Goal: Answer question/provide support: Answer question/provide support

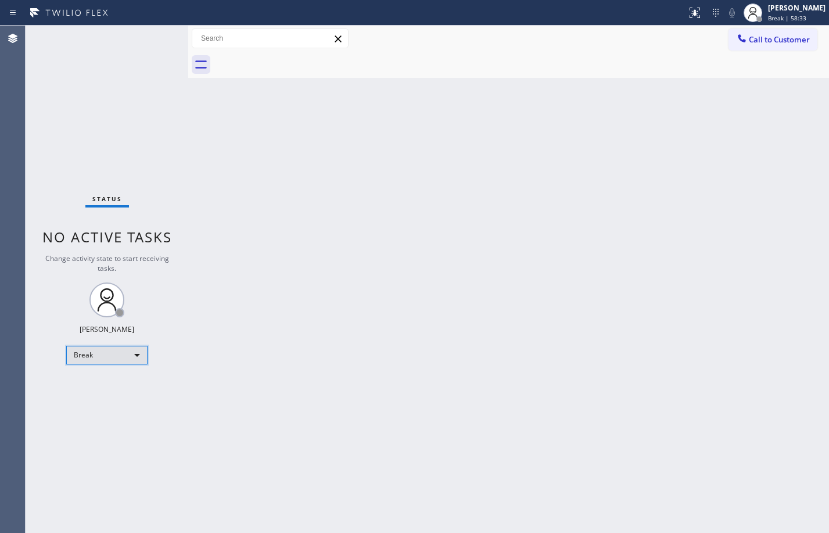
click at [96, 351] on div "Break" at bounding box center [106, 355] width 81 height 19
click at [107, 379] on li "Available" at bounding box center [106, 386] width 79 height 14
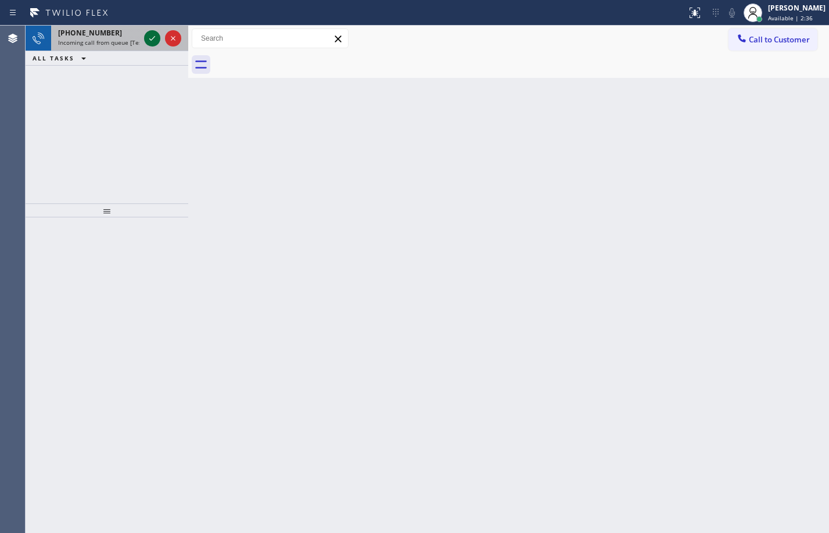
click at [156, 38] on icon at bounding box center [152, 38] width 14 height 14
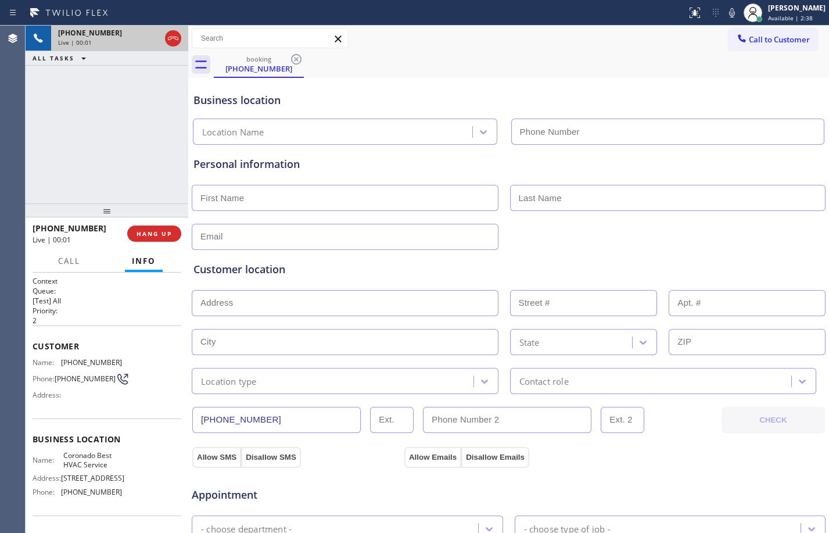
type input "[PHONE_NUMBER]"
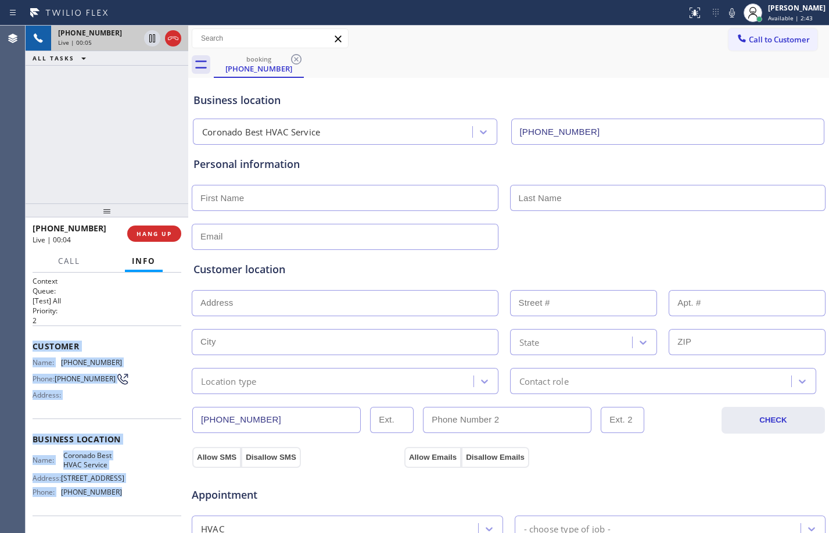
drag, startPoint x: 31, startPoint y: 344, endPoint x: 114, endPoint y: 498, distance: 175.0
click at [114, 498] on div "Context Queue: [Test] All Priority: 2 Customer Name: [PHONE_NUMBER] Phone: [PHO…" at bounding box center [107, 403] width 163 height 260
copy div "Customer Name: [PHONE_NUMBER] Phone: [PHONE_NUMBER] Address: Business location …"
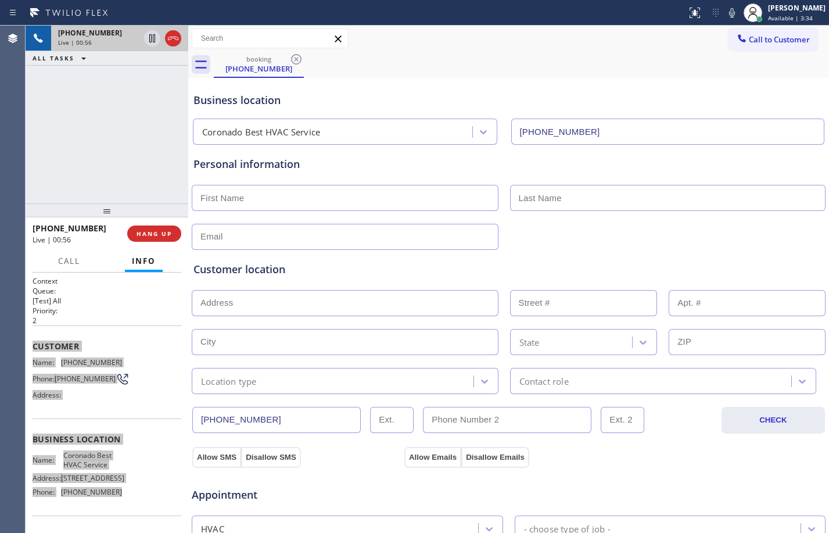
scroll to position [368, 0]
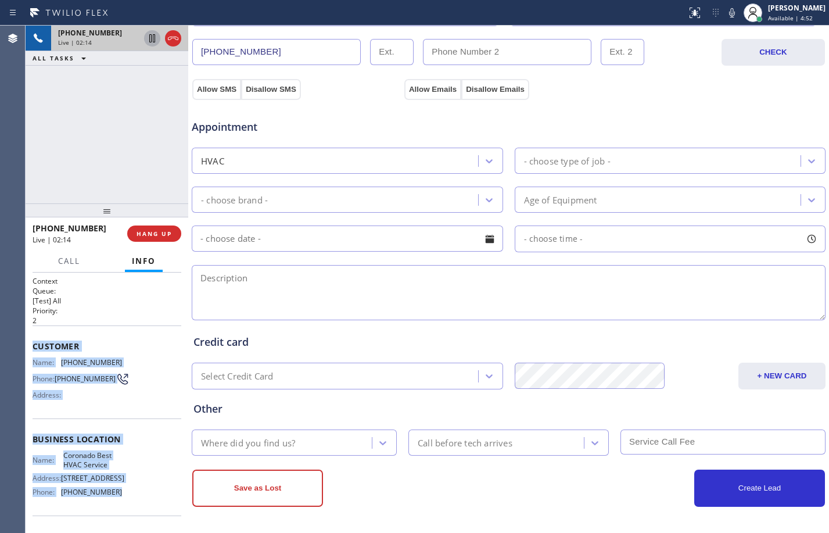
click at [148, 41] on icon at bounding box center [152, 38] width 14 height 14
click at [725, 15] on icon at bounding box center [732, 13] width 14 height 14
click at [154, 45] on button at bounding box center [152, 38] width 16 height 16
click at [725, 13] on icon at bounding box center [732, 13] width 14 height 14
click at [152, 43] on icon at bounding box center [152, 38] width 14 height 14
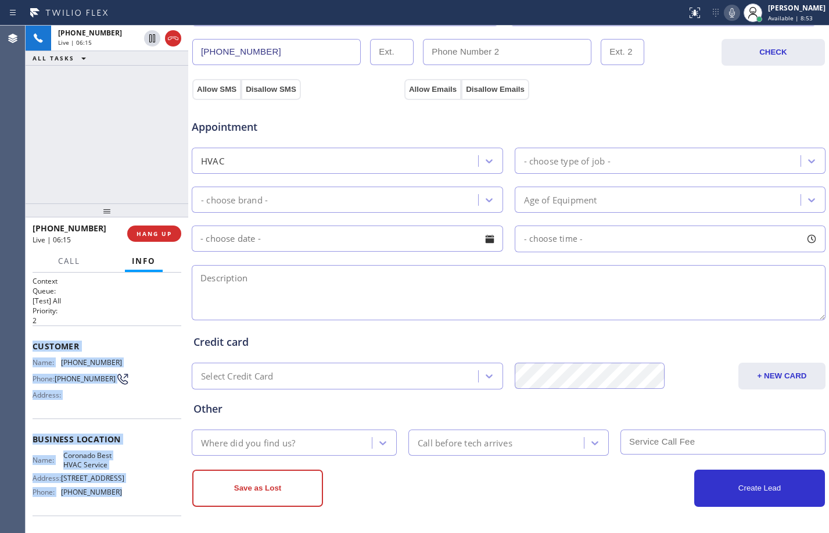
click at [725, 19] on icon at bounding box center [732, 13] width 14 height 14
click at [149, 110] on div "[PHONE_NUMBER] Live | 06:53 ALL TASKS ALL TASKS ACTIVE TASKS TASKS IN WRAP UP" at bounding box center [107, 115] width 163 height 178
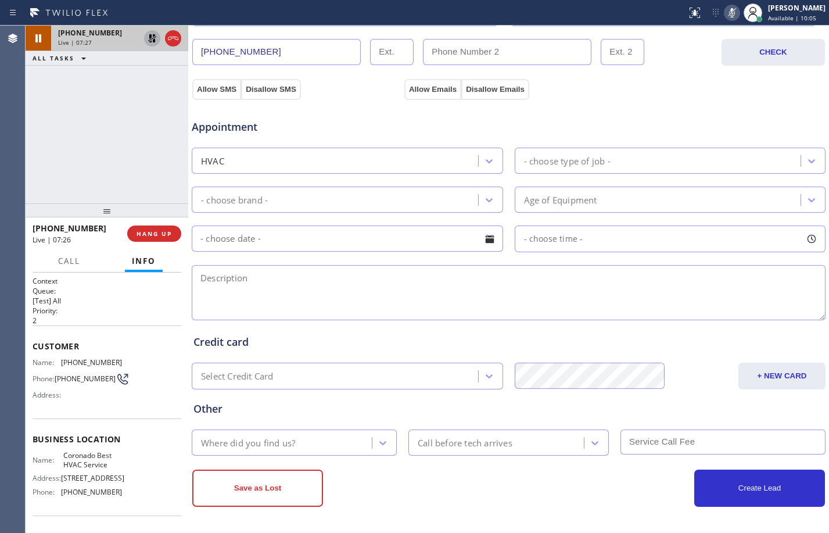
click at [151, 39] on icon at bounding box center [152, 38] width 14 height 14
click at [725, 12] on icon at bounding box center [732, 13] width 14 height 14
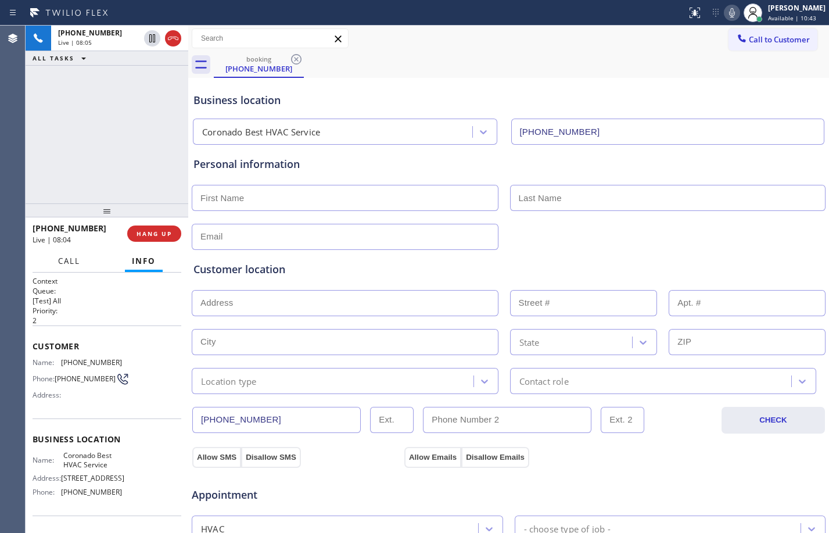
click at [75, 259] on span "Call" at bounding box center [69, 261] width 22 height 10
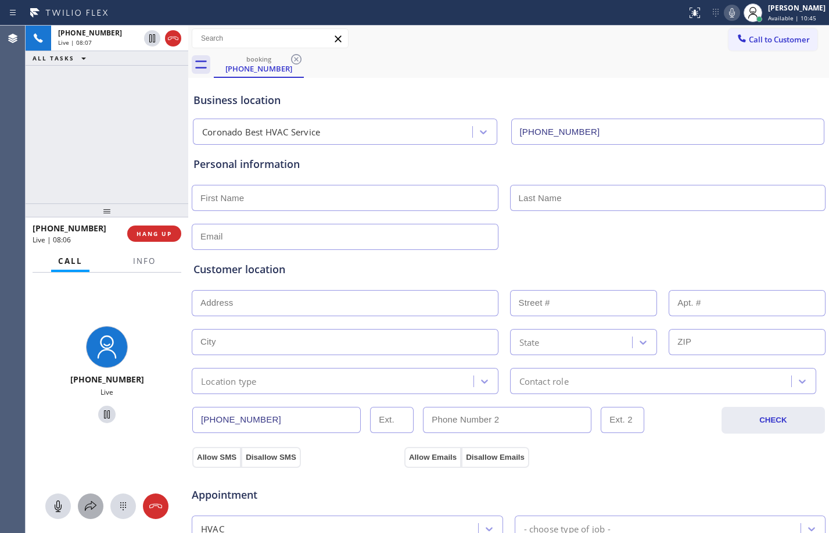
click at [82, 508] on div at bounding box center [91, 506] width 26 height 14
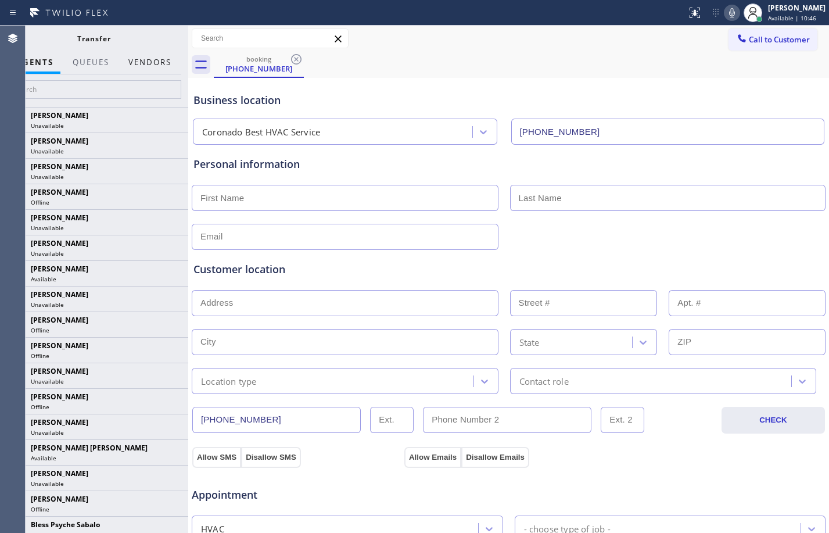
click at [149, 64] on button "Vendors" at bounding box center [149, 62] width 57 height 23
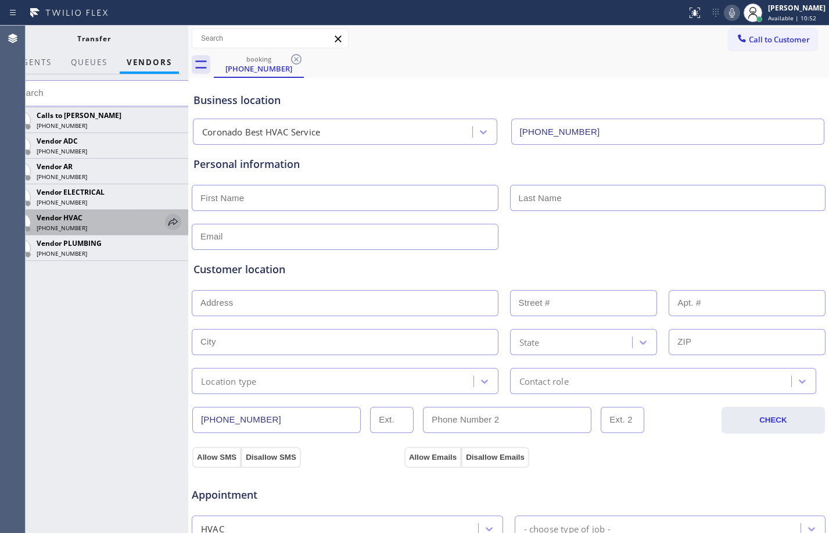
click at [171, 223] on icon at bounding box center [173, 222] width 14 height 14
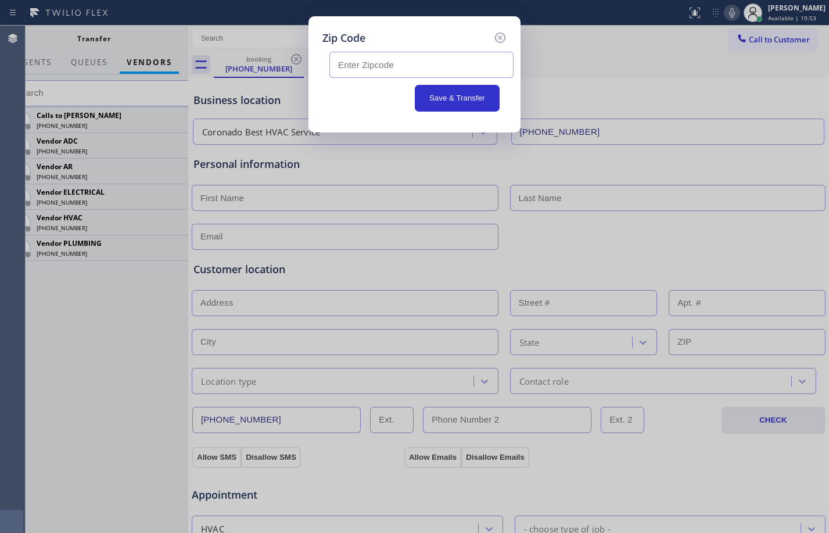
click at [411, 71] on input "text" at bounding box center [422, 65] width 184 height 26
paste input "92118"
type input "92118"
click at [462, 91] on button "Save & Transfer" at bounding box center [457, 98] width 85 height 27
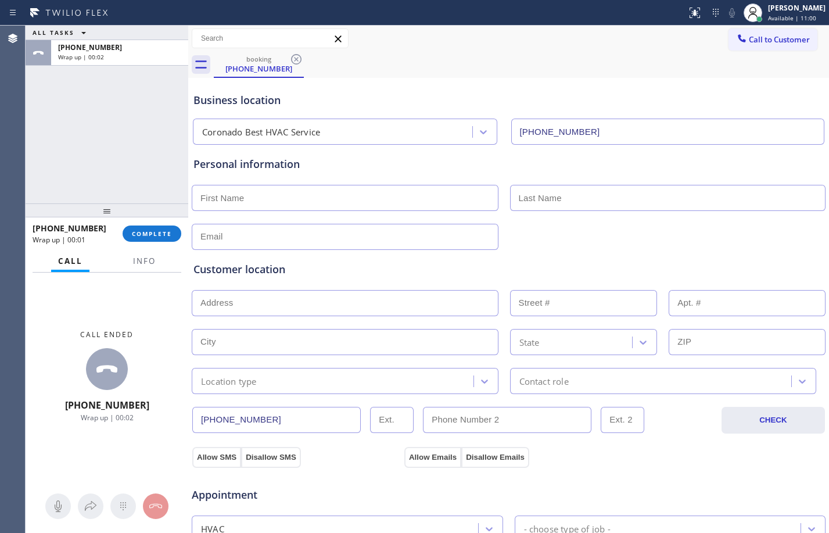
drag, startPoint x: 801, startPoint y: 18, endPoint x: 768, endPoint y: 45, distance: 43.0
click at [801, 18] on span "Available | 11:00" at bounding box center [792, 18] width 48 height 8
click at [136, 167] on div "ALL TASKS ALL TASKS ACTIVE TASKS TASKS IN WRAP UP [PHONE_NUMBER] Wrap up | 00:28" at bounding box center [107, 115] width 163 height 178
click at [388, 202] on input "text" at bounding box center [345, 198] width 307 height 26
type input "Mr."
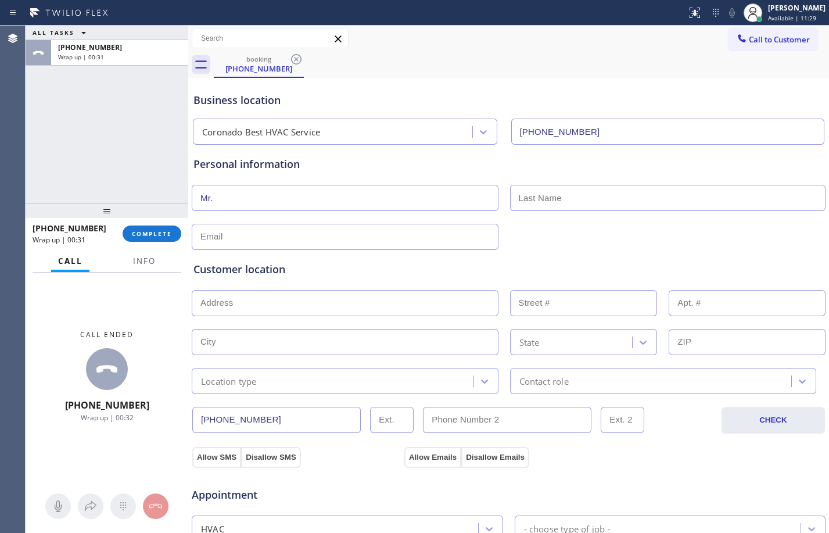
type input "c"
type input "[PERSON_NAME]"
type input "[EMAIL_ADDRESS][DOMAIN_NAME]"
click at [405, 309] on input "text" at bounding box center [345, 303] width 307 height 26
click at [310, 302] on input "text" at bounding box center [345, 303] width 307 height 26
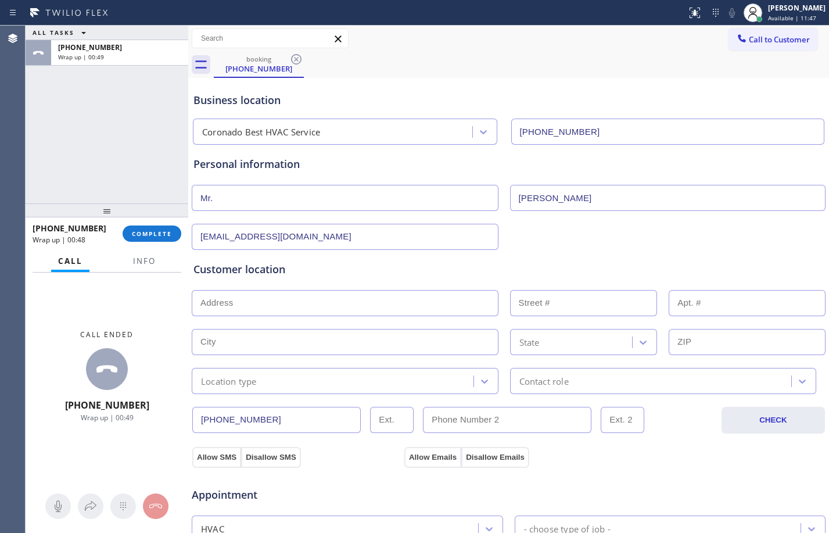
paste input "[STREET_ADDRESS]"
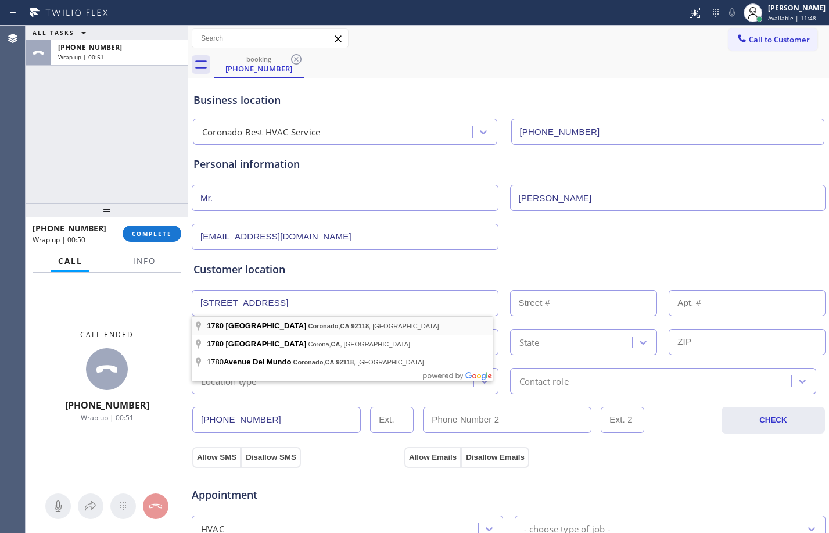
type input "1780 [GEOGRAPHIC_DATA]"
type input "1780"
type input "Coronado"
type input "92118"
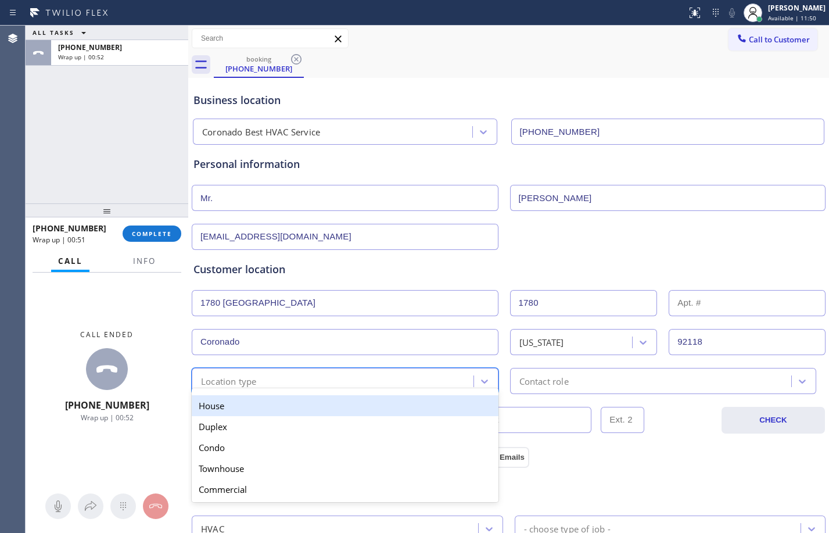
click at [276, 374] on div "Location type" at bounding box center [334, 381] width 278 height 20
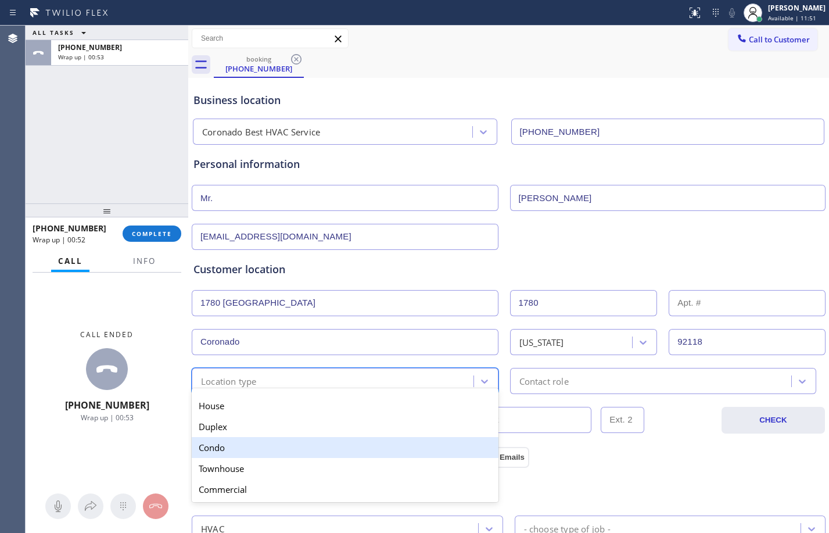
click at [254, 446] on div "Condo" at bounding box center [345, 447] width 307 height 21
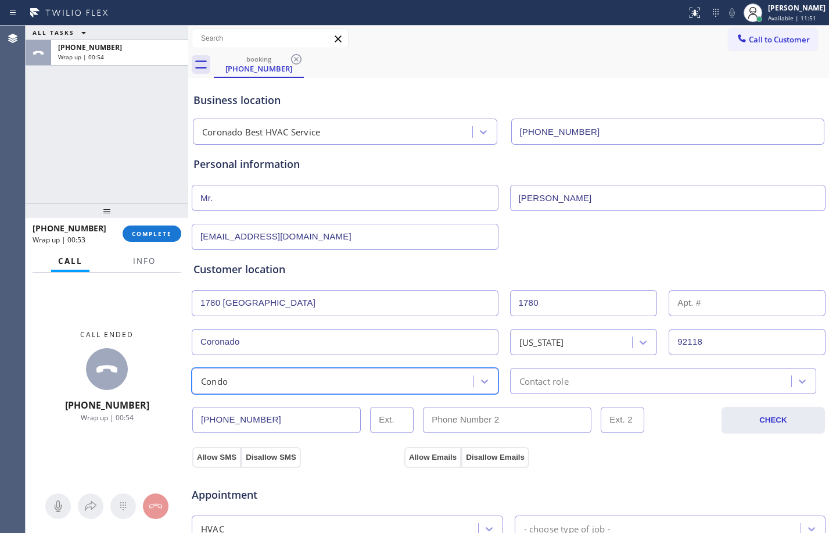
click at [552, 388] on div "Contact role" at bounding box center [663, 381] width 307 height 26
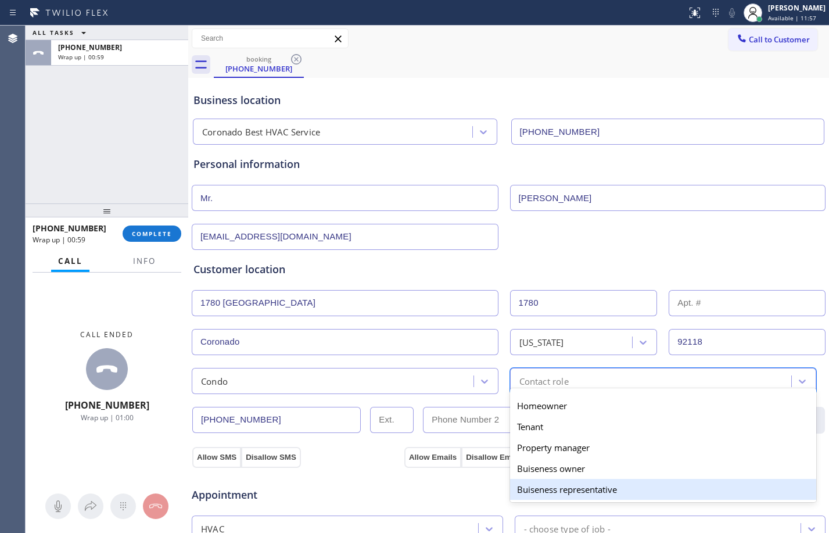
click at [557, 486] on div "Buiseness representative" at bounding box center [663, 489] width 307 height 21
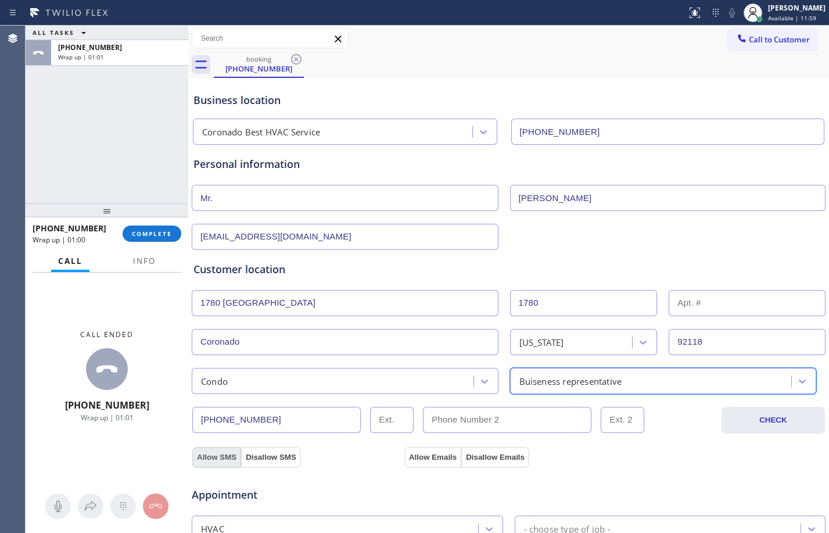
click at [207, 453] on button "Allow SMS" at bounding box center [216, 457] width 49 height 21
click at [595, 383] on div "Buiseness representative" at bounding box center [571, 380] width 103 height 13
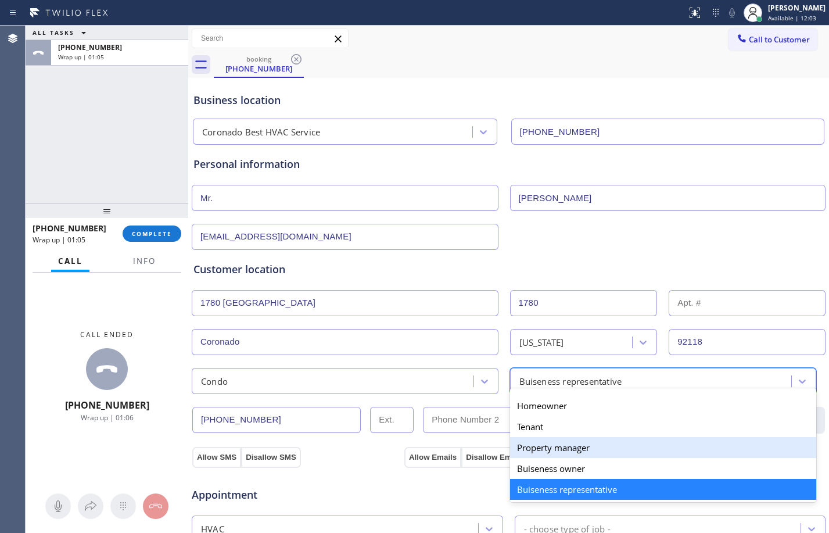
click at [527, 450] on div "Property manager" at bounding box center [663, 447] width 307 height 21
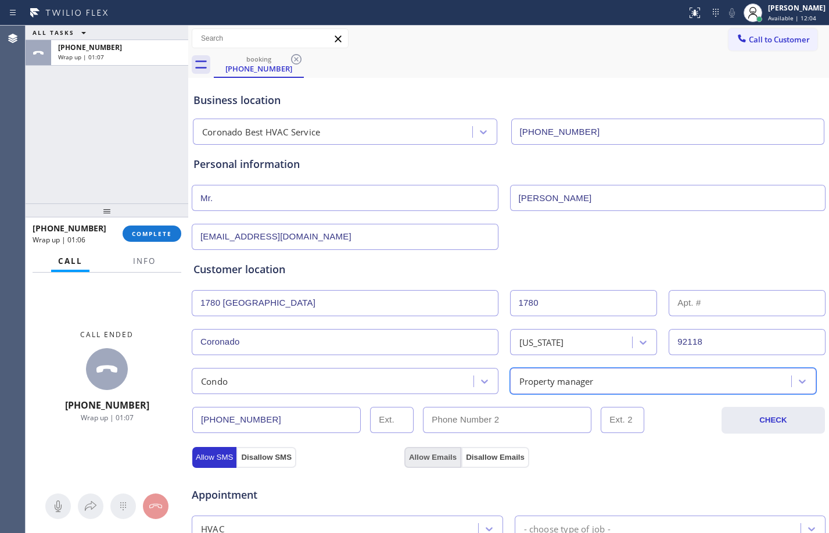
click at [422, 459] on button "Allow Emails" at bounding box center [432, 457] width 57 height 21
click at [432, 457] on button "Allow Emails" at bounding box center [432, 457] width 57 height 21
click at [605, 381] on div "Property manager" at bounding box center [653, 381] width 278 height 20
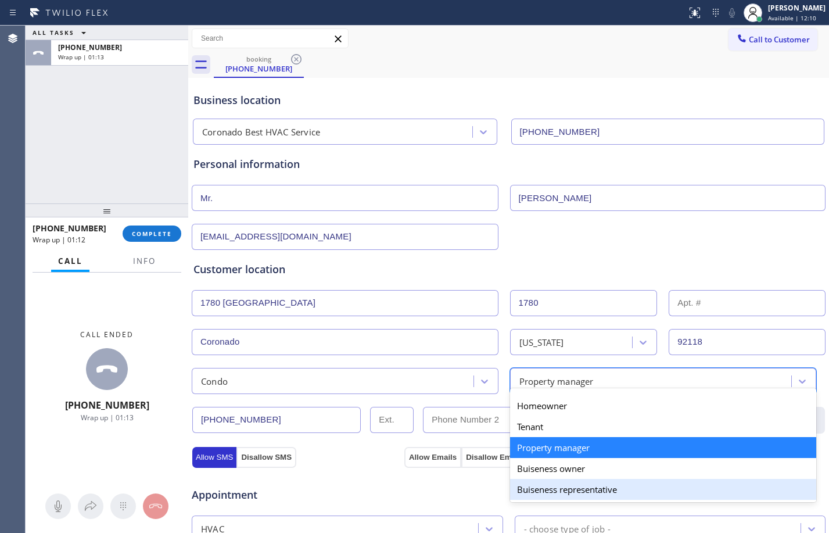
click at [576, 494] on div "Buiseness representative" at bounding box center [663, 489] width 307 height 21
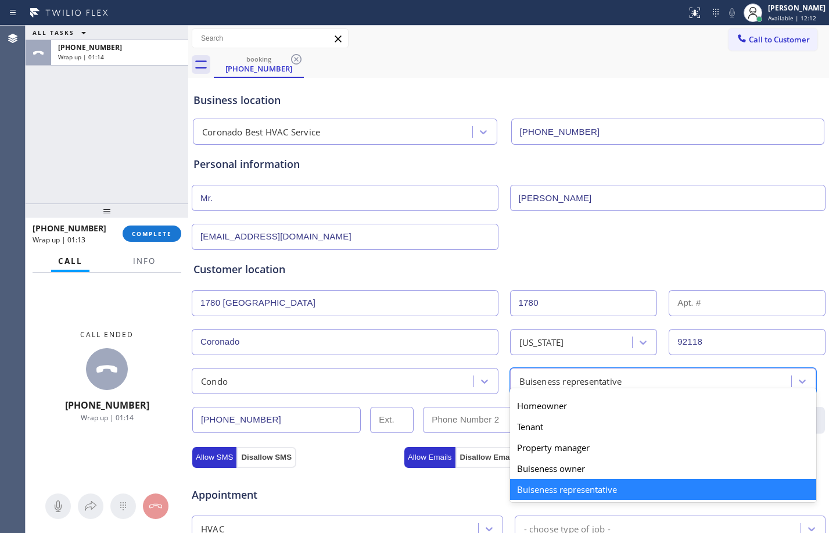
click at [592, 391] on div "option Buiseness representative, selected. option Buiseness representative focu…" at bounding box center [663, 381] width 307 height 26
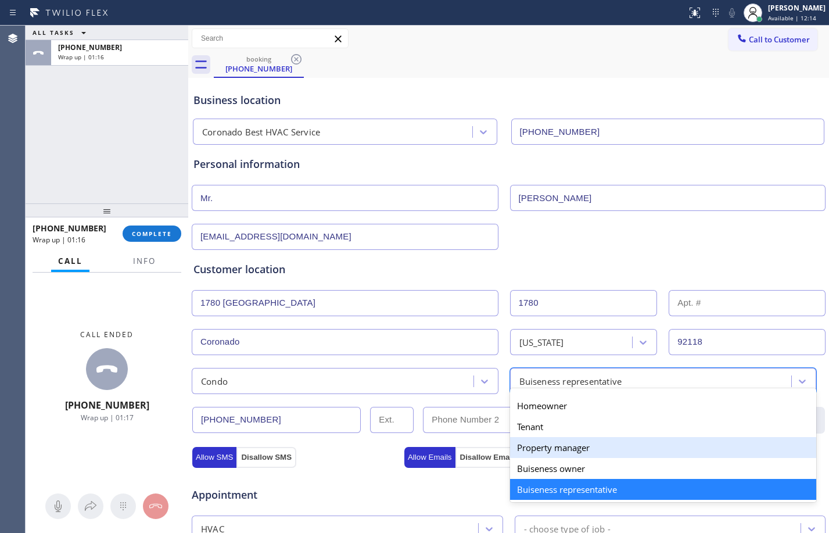
click at [565, 454] on div "Property manager" at bounding box center [663, 447] width 307 height 21
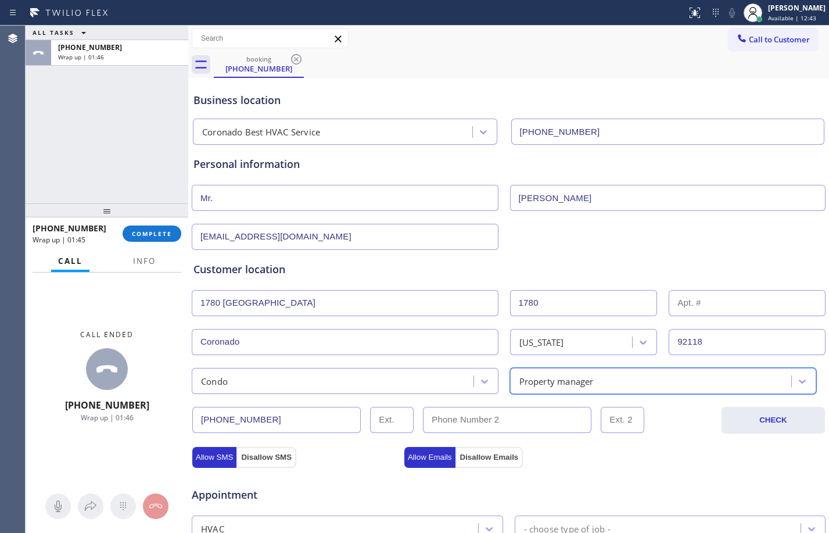
click at [594, 389] on div "option Property manager, selected. 5 results available. Select is focused ,type…" at bounding box center [663, 381] width 307 height 26
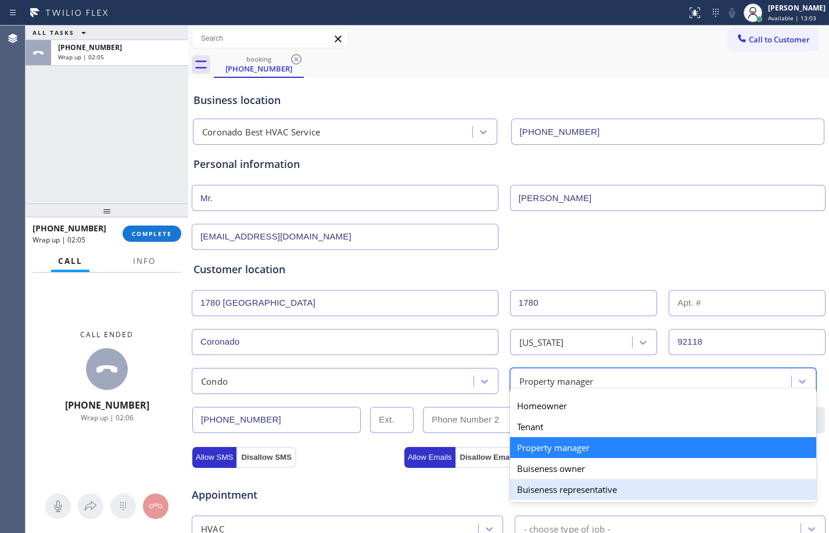
click at [600, 485] on div "Buiseness representative" at bounding box center [663, 489] width 307 height 21
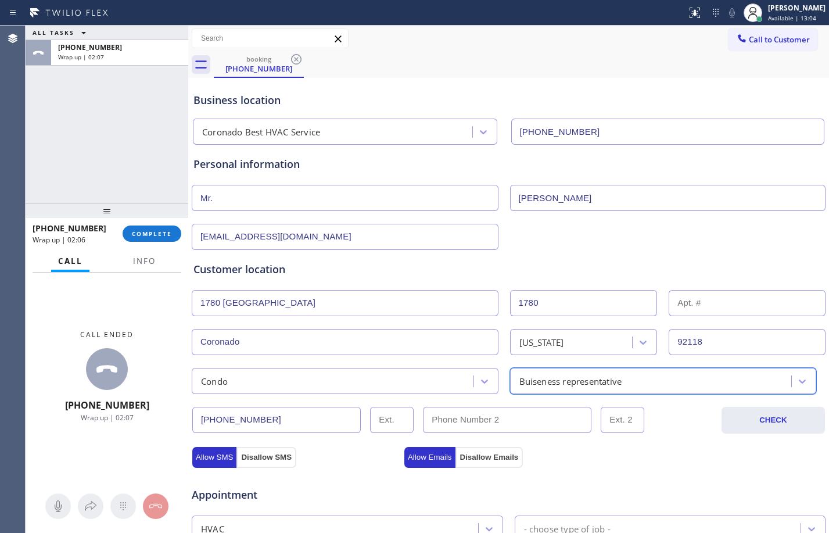
scroll to position [368, 0]
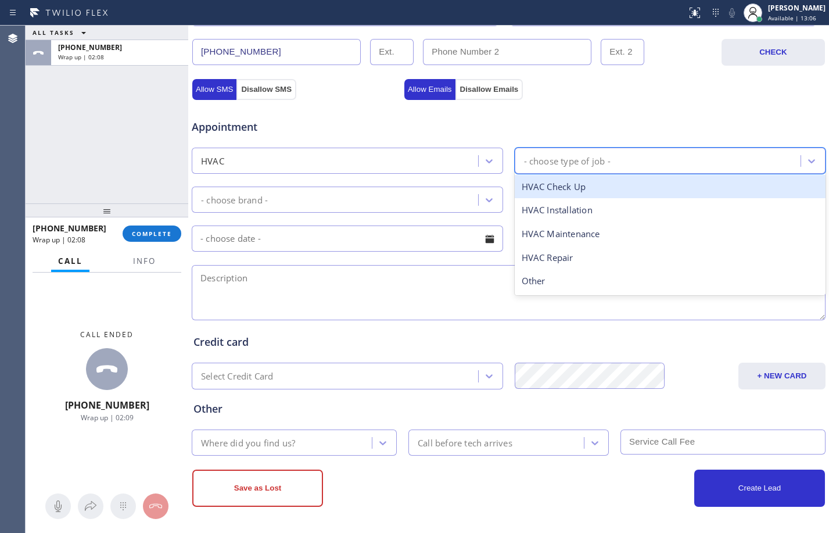
click at [608, 161] on div "- choose type of job -" at bounding box center [659, 161] width 283 height 20
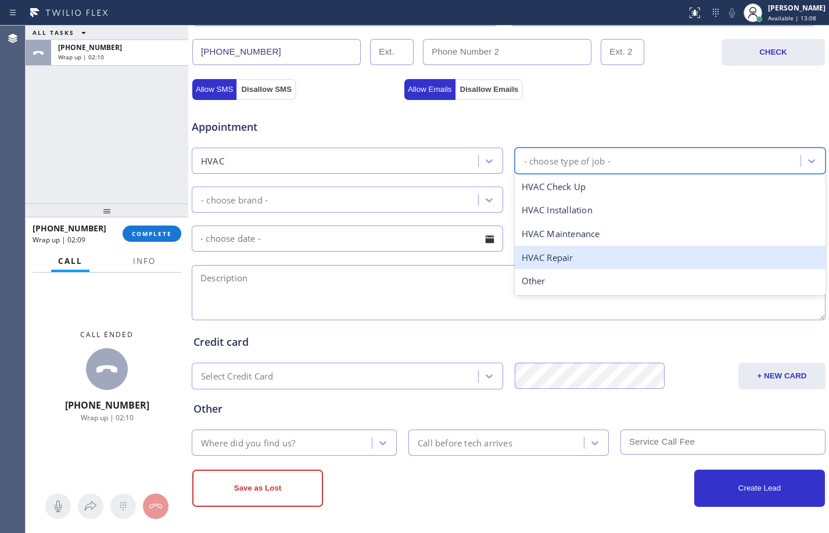
click at [591, 256] on div "HVAC Repair" at bounding box center [671, 258] width 312 height 24
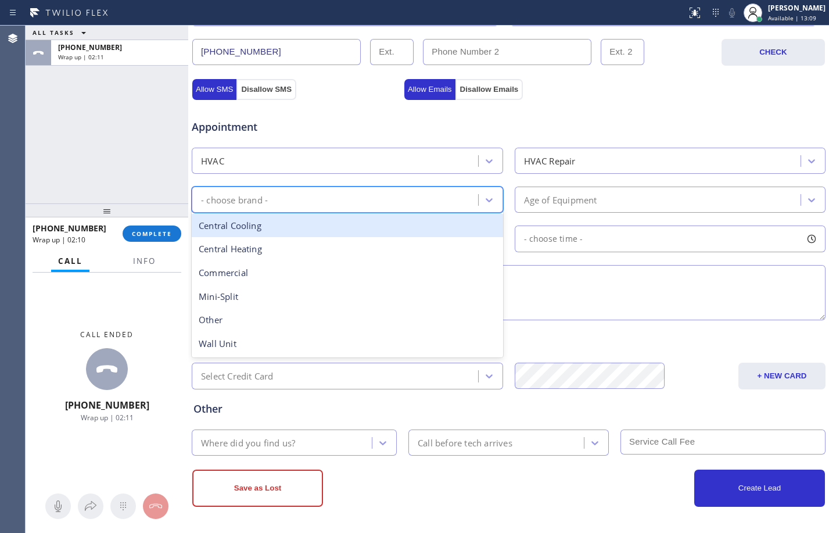
click at [310, 195] on div "- choose brand -" at bounding box center [336, 199] width 283 height 20
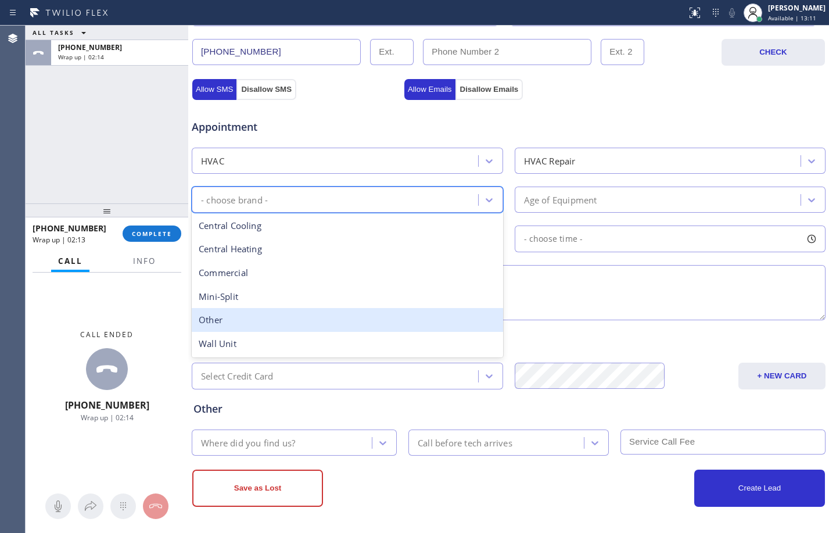
click at [226, 325] on div "Other" at bounding box center [348, 320] width 312 height 24
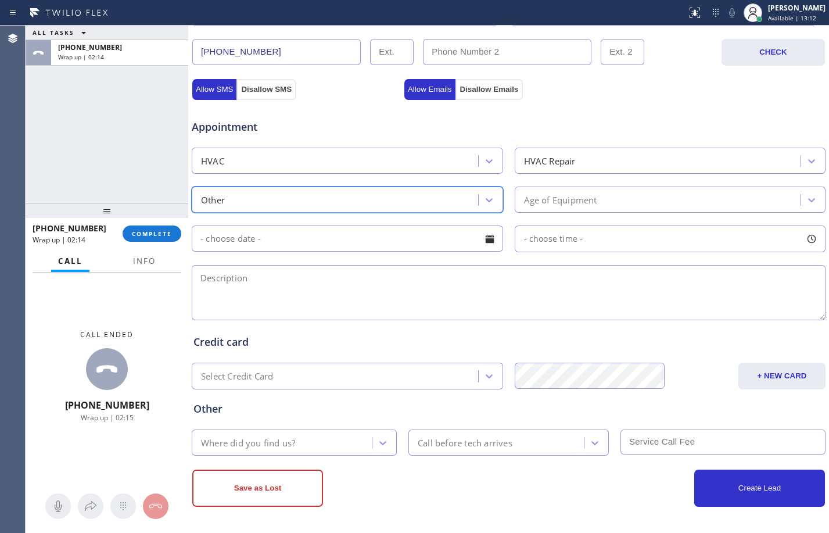
click at [582, 200] on div "Age of Equipment" at bounding box center [560, 199] width 73 height 13
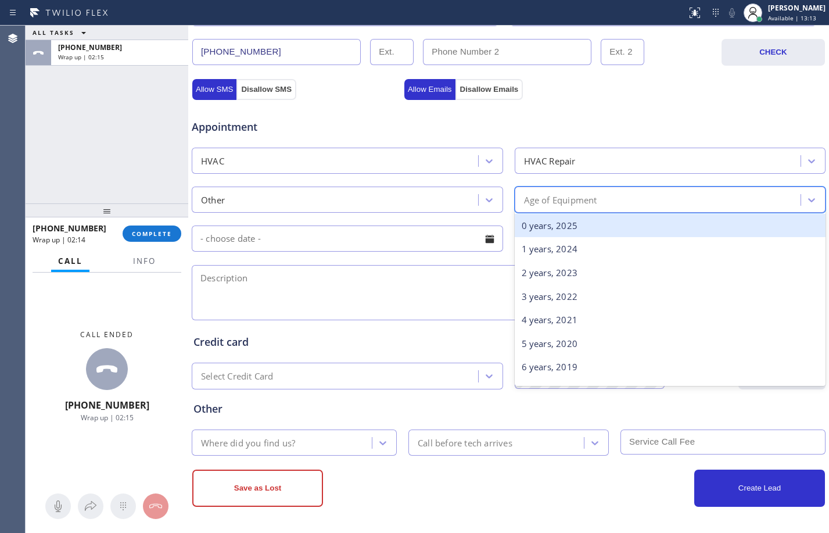
click at [560, 224] on div "0 years, 2025" at bounding box center [671, 226] width 312 height 24
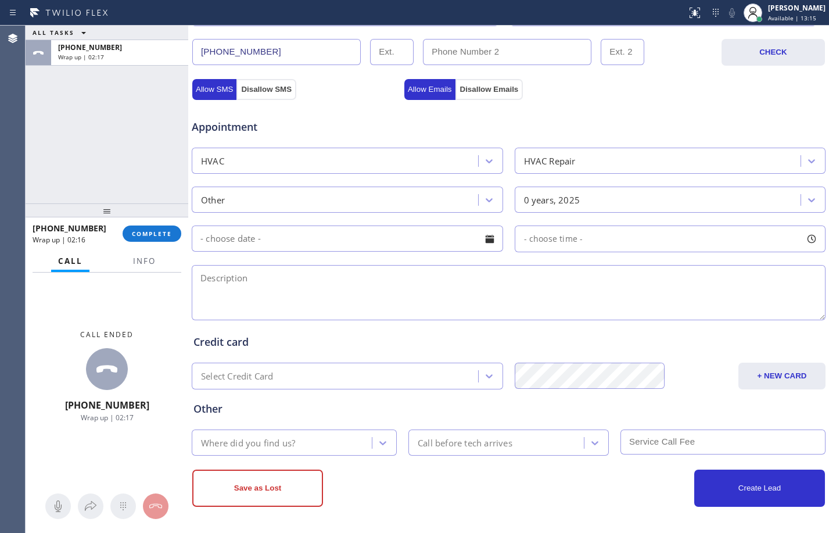
click at [362, 299] on textarea at bounding box center [509, 292] width 634 height 55
click at [354, 287] on textarea at bounding box center [509, 292] width 634 height 55
paste textarea "Trane unit it's in the roof has a two compressor/large system on the roof that …"
click at [681, 282] on textarea "Trane unit it's in the roof has a two compressor/large system on the roof that …" at bounding box center [509, 292] width 634 height 55
click at [676, 282] on textarea "Trane unit it's in the roof has a two compressor/large system on the roof that …" at bounding box center [509, 292] width 634 height 55
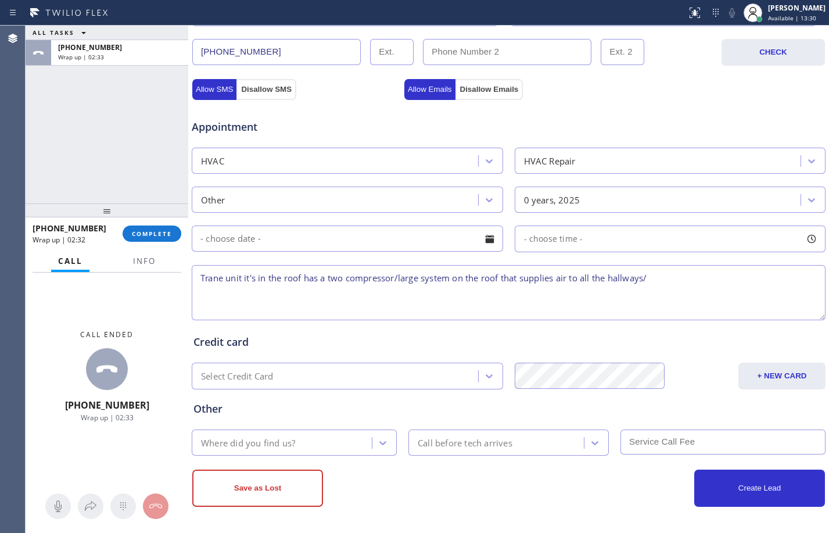
paste textarea "Condo-chief engineer"
click at [750, 278] on textarea "Trane unit it's in the roof has a two compressor/large system on the roof that …" at bounding box center [509, 292] width 634 height 55
click at [774, 277] on textarea "Trane unit it's in the roof has a two compressor/large system on the roof that …" at bounding box center [509, 292] width 634 height 55
paste textarea "[STREET_ADDRESS]"
click at [398, 291] on textarea "Trane unit it's in the roof has a two compressor/large system on the roof that …" at bounding box center [509, 292] width 634 height 55
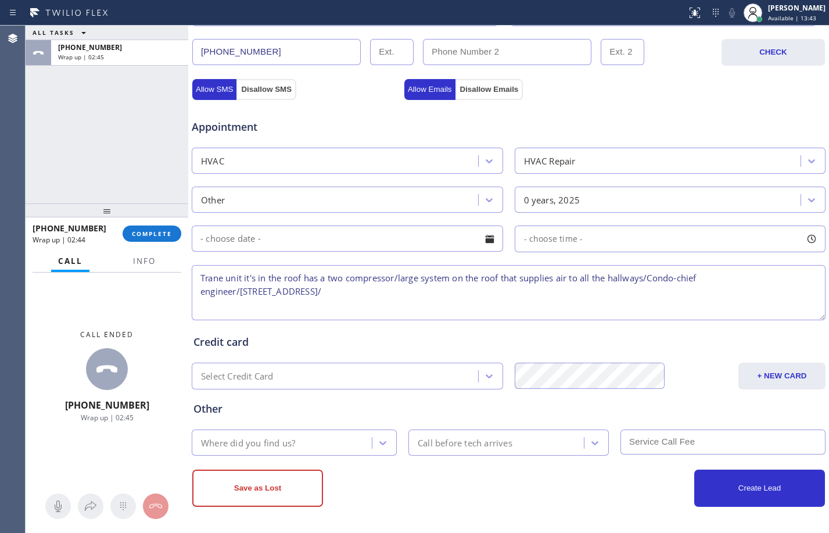
paste textarea "Coronado Best HVAC Service"
click at [280, 289] on textarea "Trane unit it's in the roof has a two compressor/large system on the roof that …" at bounding box center [509, 292] width 634 height 55
click at [539, 288] on textarea "Trane unit it's in the roof has a two compressor/large system on the roof that …" at bounding box center [509, 292] width 634 height 55
type textarea "Trane unit it's in the roof has a two compressor/large system on the roof that …"
click at [242, 442] on div "Where did you find us?" at bounding box center [248, 442] width 94 height 13
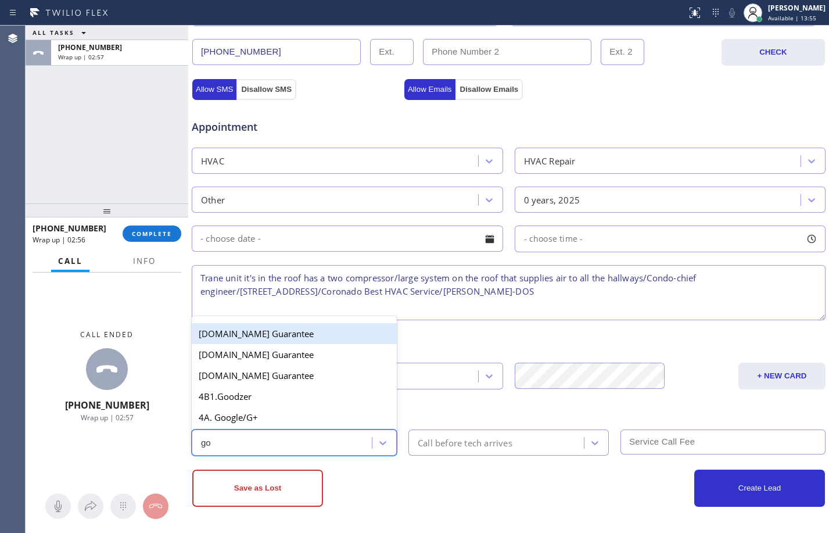
type input "goo"
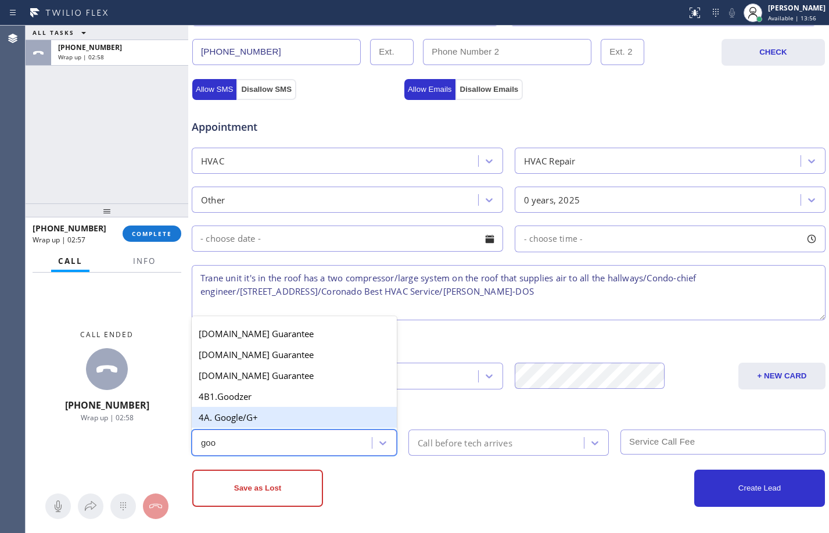
click at [228, 420] on div "4A. Google/G+" at bounding box center [294, 417] width 205 height 21
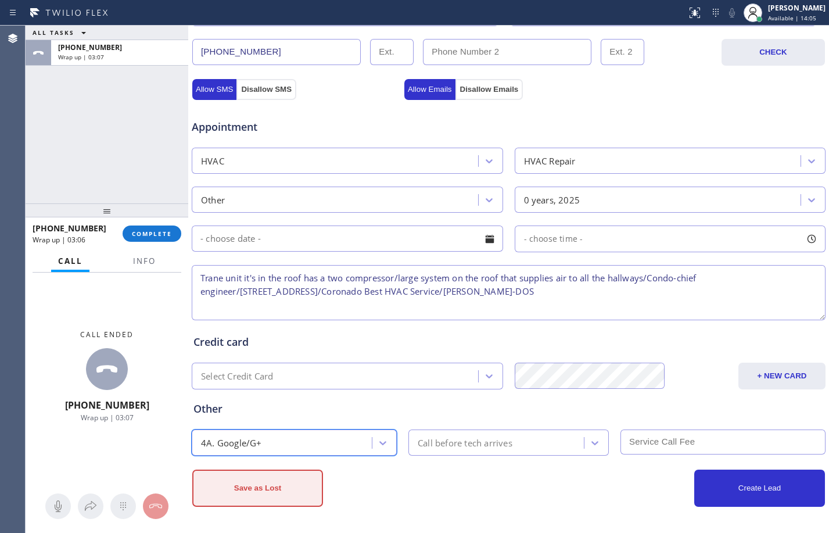
click at [244, 482] on button "Save as Lost" at bounding box center [257, 488] width 131 height 37
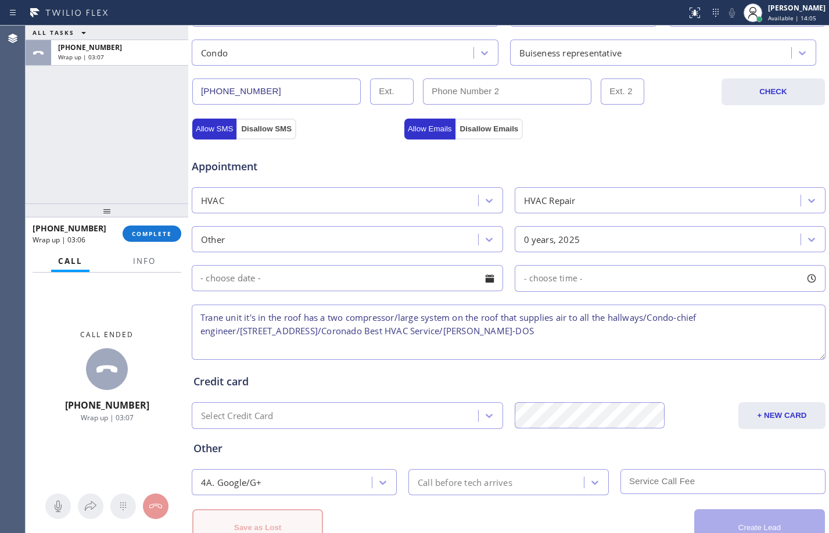
scroll to position [407, 0]
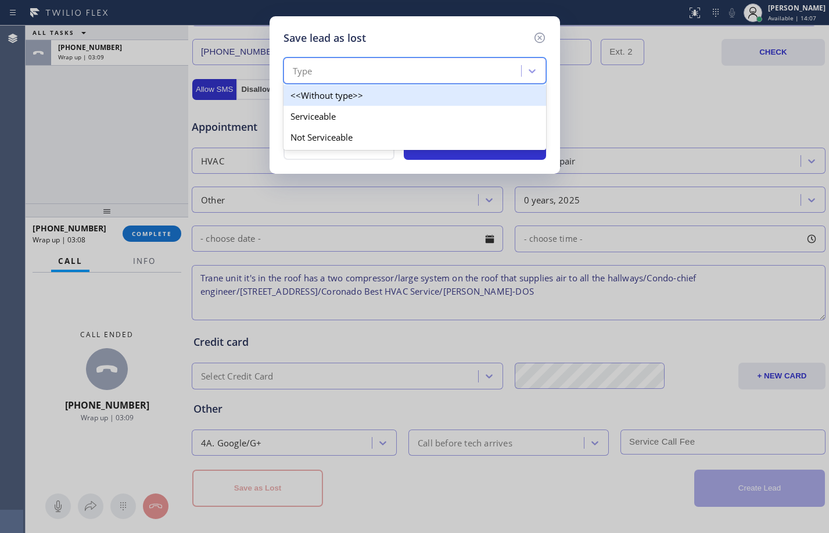
click at [432, 67] on div "Type" at bounding box center [404, 71] width 234 height 20
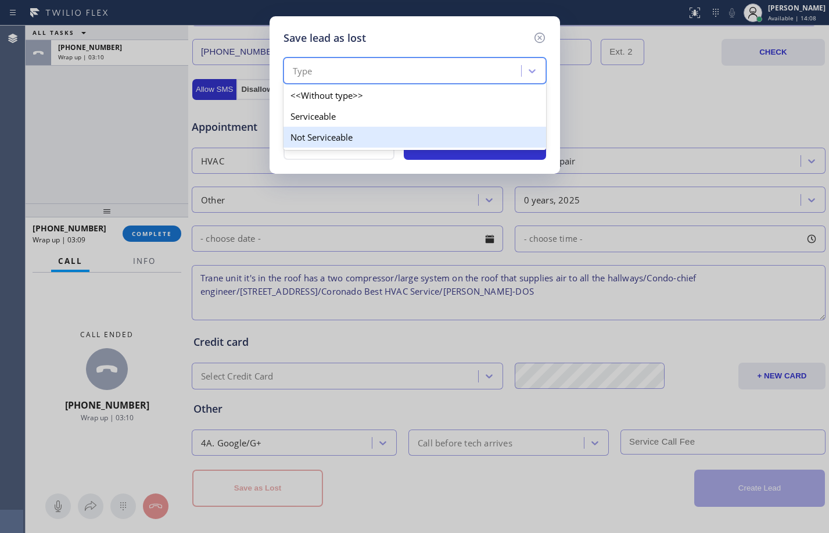
click at [368, 142] on div "Not Serviceable" at bounding box center [415, 137] width 263 height 21
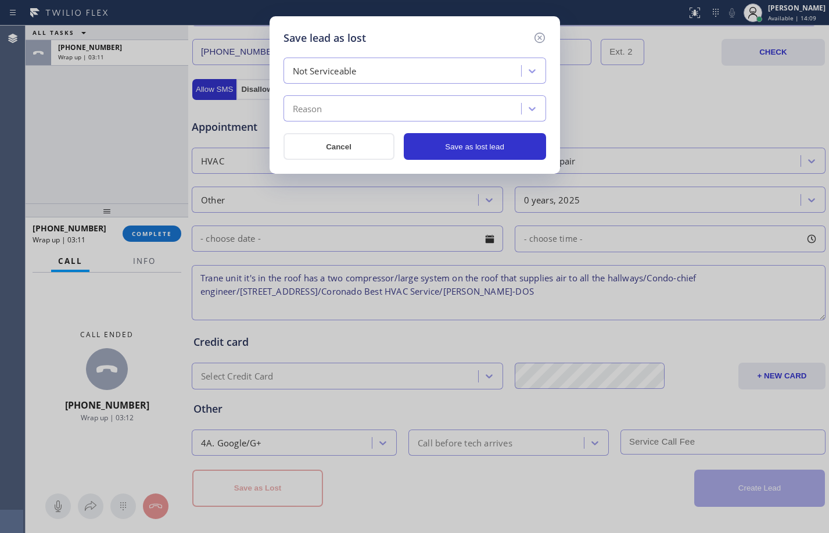
click at [382, 88] on div "Not Serviceable Reason" at bounding box center [415, 90] width 263 height 64
click at [392, 108] on div "Reason" at bounding box center [404, 109] width 234 height 20
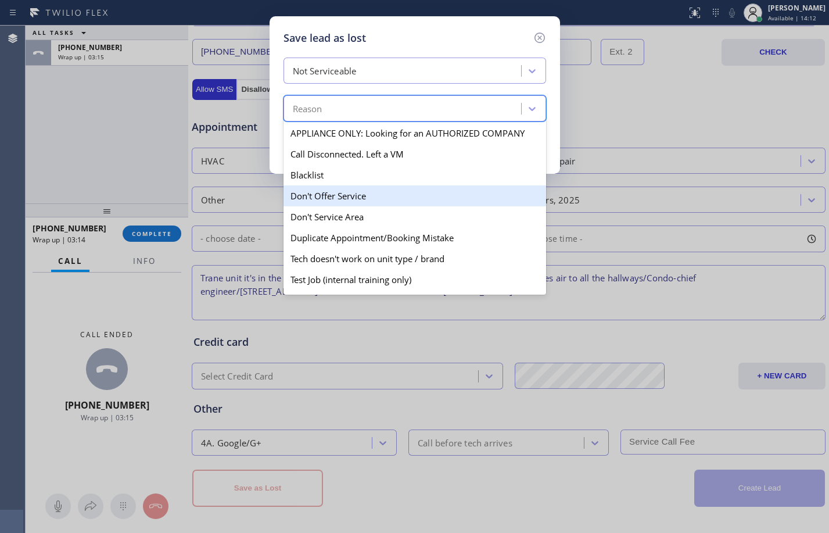
click at [371, 199] on div "Don't Offer Service" at bounding box center [415, 195] width 263 height 21
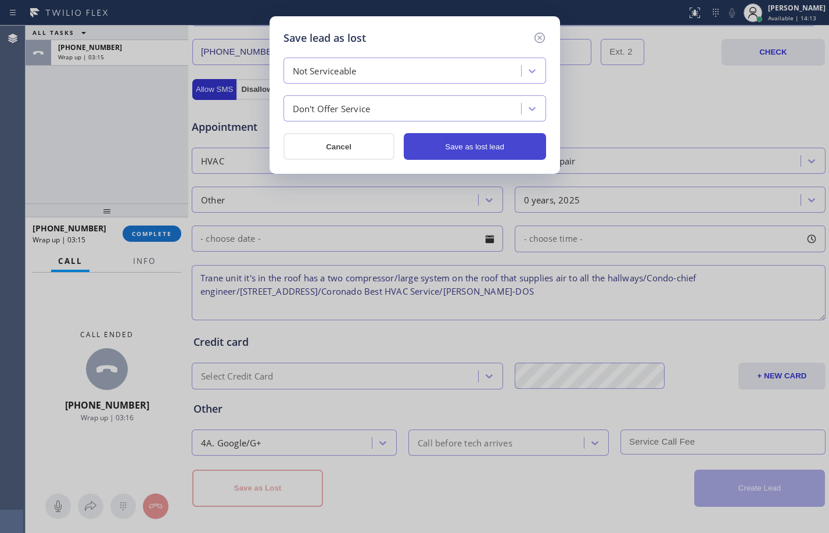
click at [461, 151] on button "Save as lost lead" at bounding box center [475, 146] width 142 height 27
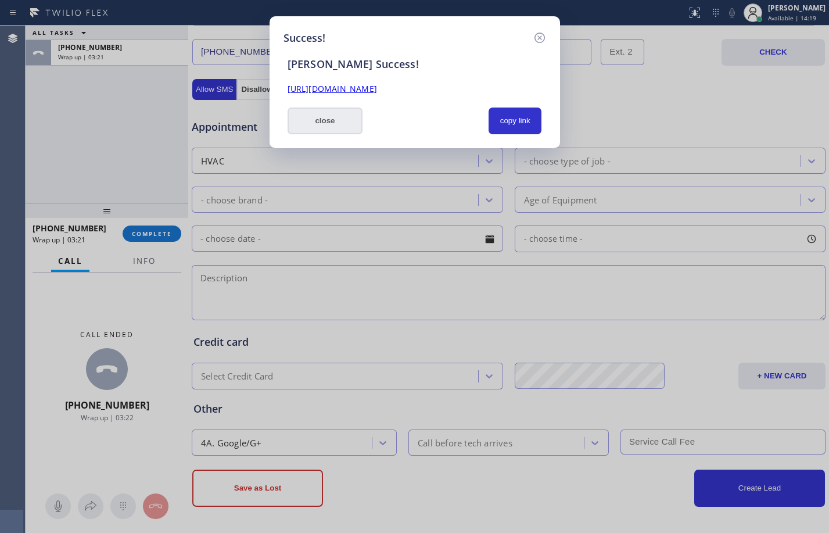
click at [342, 131] on button "close" at bounding box center [326, 121] width 76 height 27
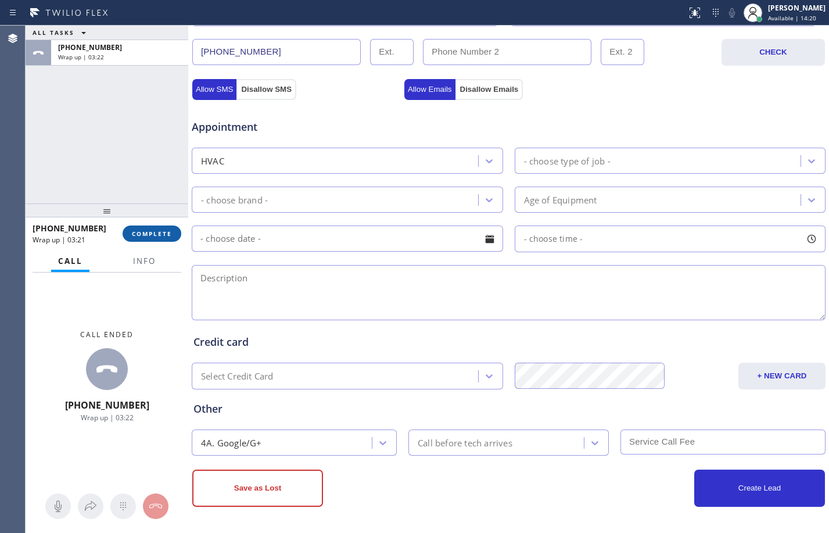
click at [159, 230] on span "COMPLETE" at bounding box center [152, 234] width 40 height 8
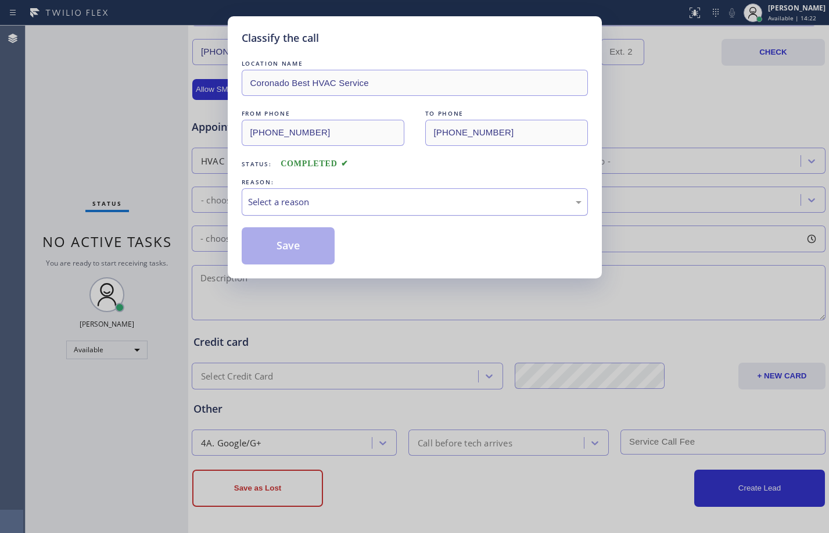
click at [324, 192] on div "Select a reason" at bounding box center [415, 201] width 346 height 27
click at [301, 249] on button "Save" at bounding box center [289, 245] width 94 height 37
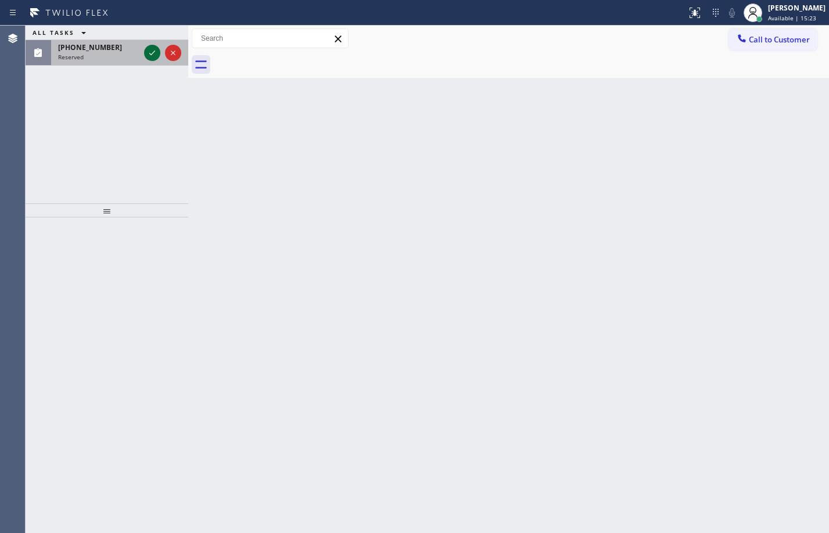
click at [150, 56] on icon at bounding box center [152, 53] width 14 height 14
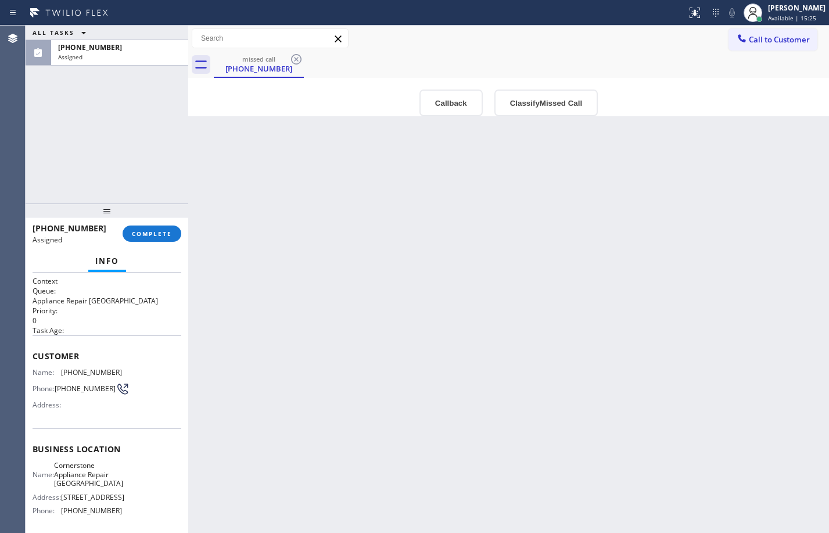
click at [153, 265] on div "Info" at bounding box center [107, 261] width 149 height 23
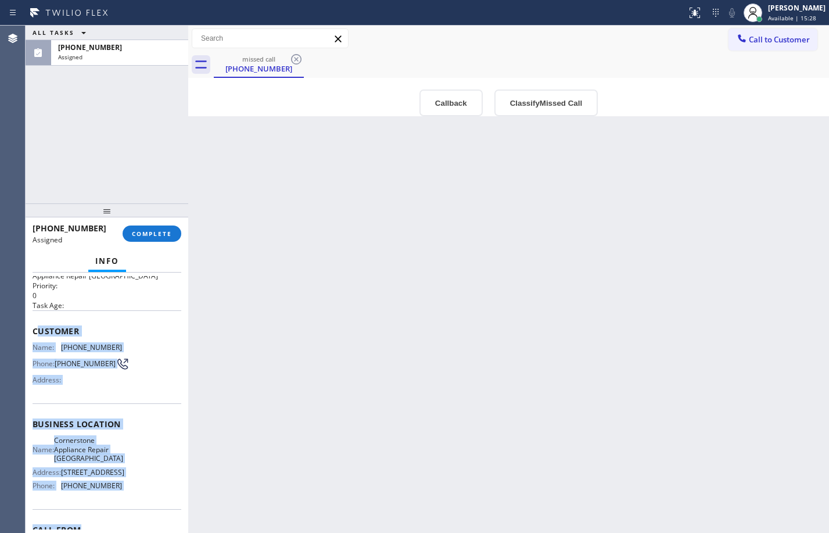
scroll to position [65, 0]
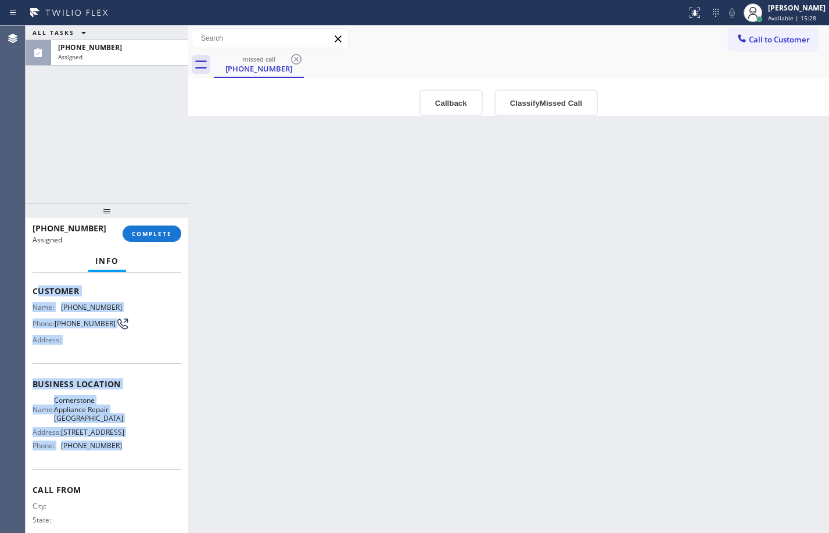
drag, startPoint x: 38, startPoint y: 356, endPoint x: 130, endPoint y: 457, distance: 137.0
click at [138, 472] on div "Context Queue: Appliance Repair High End Priority: 0 Task Age: Customer Name: […" at bounding box center [107, 384] width 149 height 346
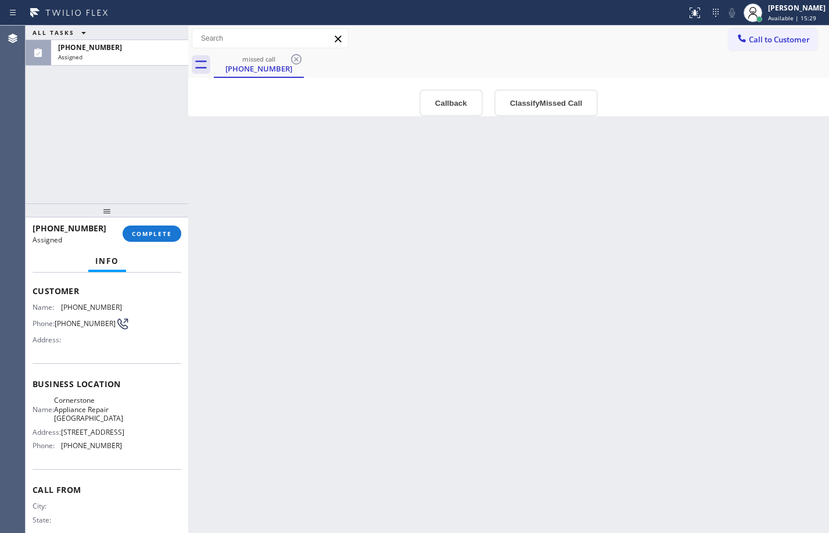
click at [28, 294] on div "Context Queue: Appliance Repair High End Priority: 0 Task Age: Customer Name: […" at bounding box center [107, 403] width 163 height 260
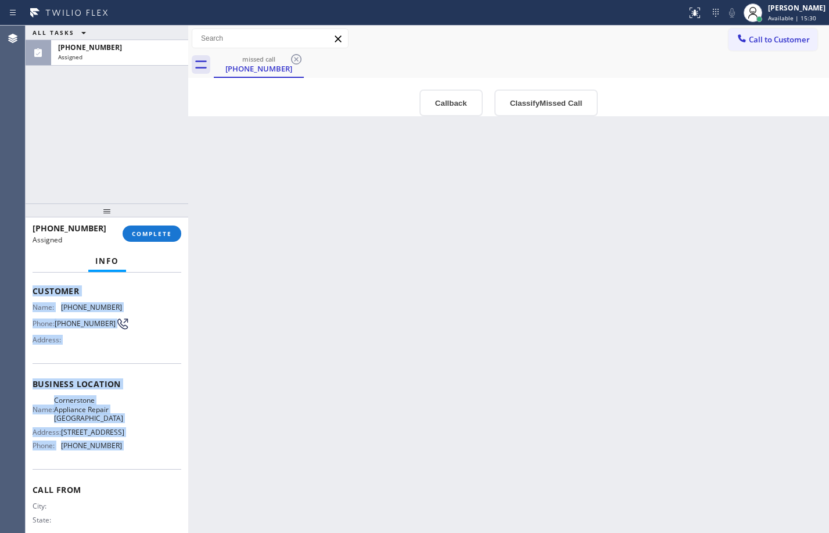
drag, startPoint x: 28, startPoint y: 294, endPoint x: 133, endPoint y: 473, distance: 207.6
click at [133, 473] on div "Context Queue: Appliance Repair High End Priority: 0 Task Age: Customer Name: […" at bounding box center [107, 403] width 163 height 260
copy div "Customer Name: [PHONE_NUMBER] Phone: [PHONE_NUMBER] Address: Business location …"
click at [166, 230] on span "COMPLETE" at bounding box center [152, 234] width 40 height 8
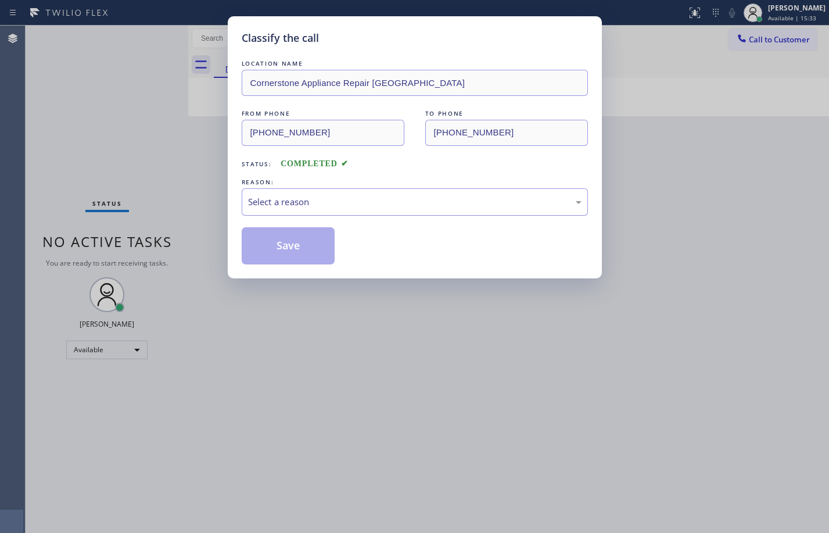
click at [334, 201] on div "Select a reason" at bounding box center [415, 201] width 334 height 13
click at [278, 249] on button "Save" at bounding box center [289, 245] width 94 height 37
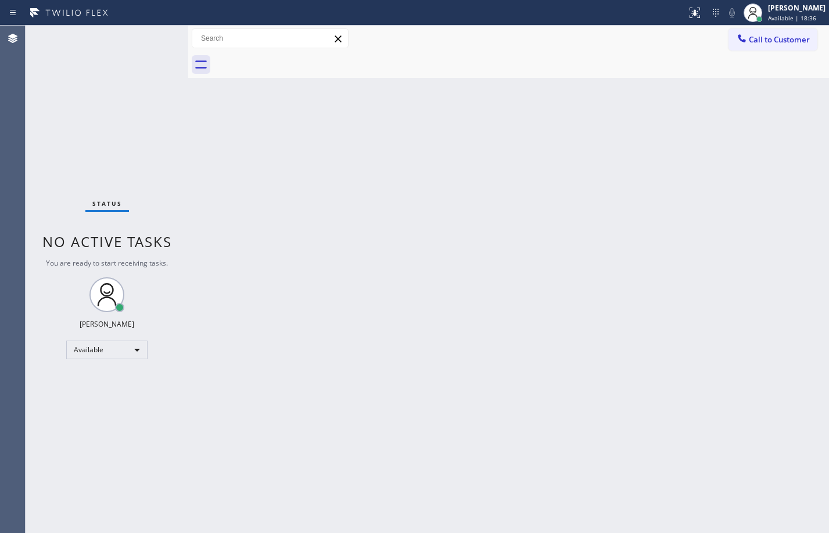
click at [151, 41] on div "Status No active tasks You are ready to start receiving tasks. [PERSON_NAME] Av…" at bounding box center [107, 279] width 163 height 507
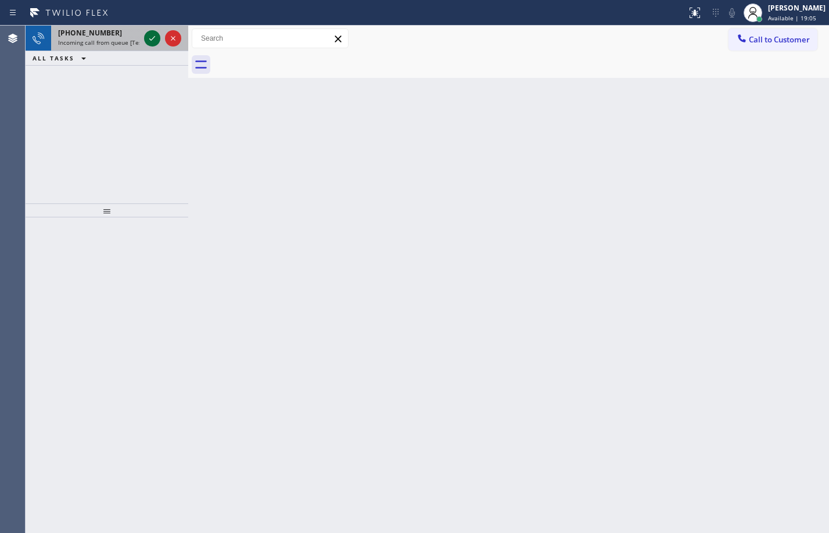
click at [159, 40] on icon at bounding box center [152, 38] width 14 height 14
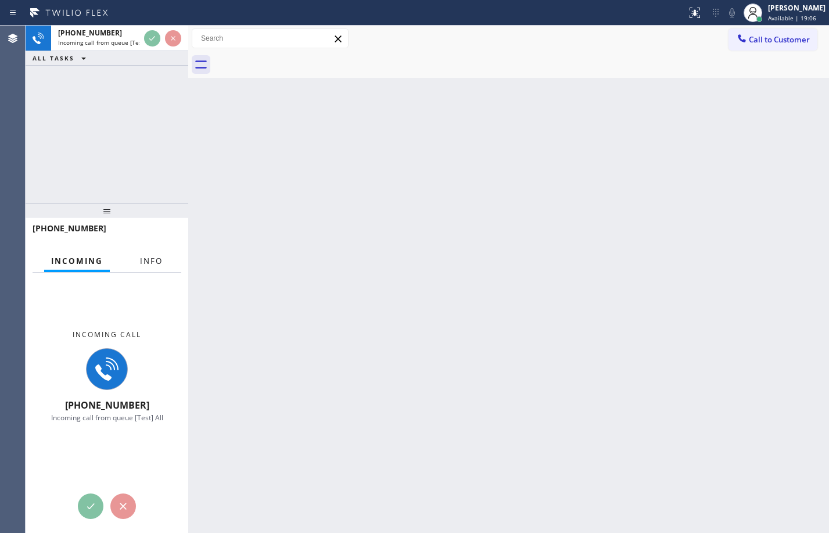
click at [161, 260] on span "Info" at bounding box center [151, 261] width 23 height 10
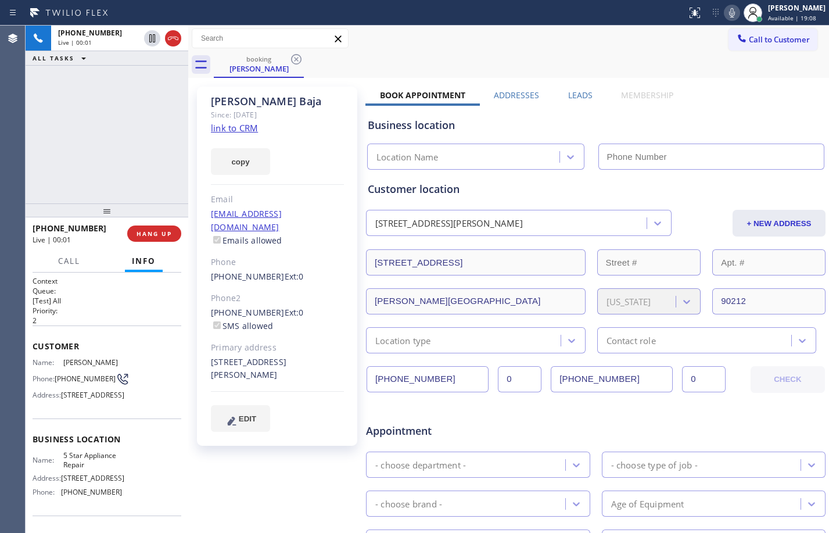
type input "[PHONE_NUMBER]"
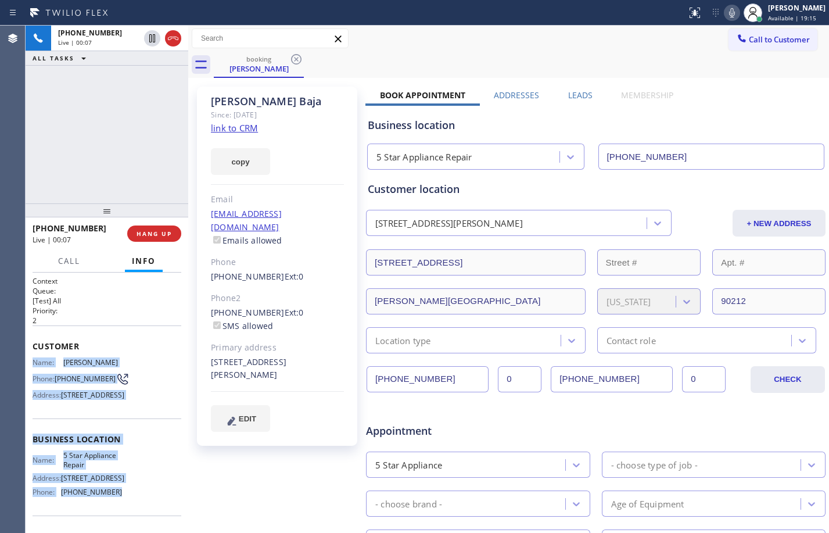
drag, startPoint x: 33, startPoint y: 365, endPoint x: 131, endPoint y: 511, distance: 176.7
click at [131, 511] on div "Context Queue: [Test] All Priority: 2 Customer Name: [PERSON_NAME] Phone: [PHON…" at bounding box center [107, 439] width 149 height 327
copy div "Name: [PERSON_NAME] Phone: [PHONE_NUMBER] Address: [STREET_ADDRESS] Business lo…"
click at [728, 9] on icon at bounding box center [732, 13] width 14 height 14
click at [726, 17] on icon at bounding box center [732, 13] width 14 height 14
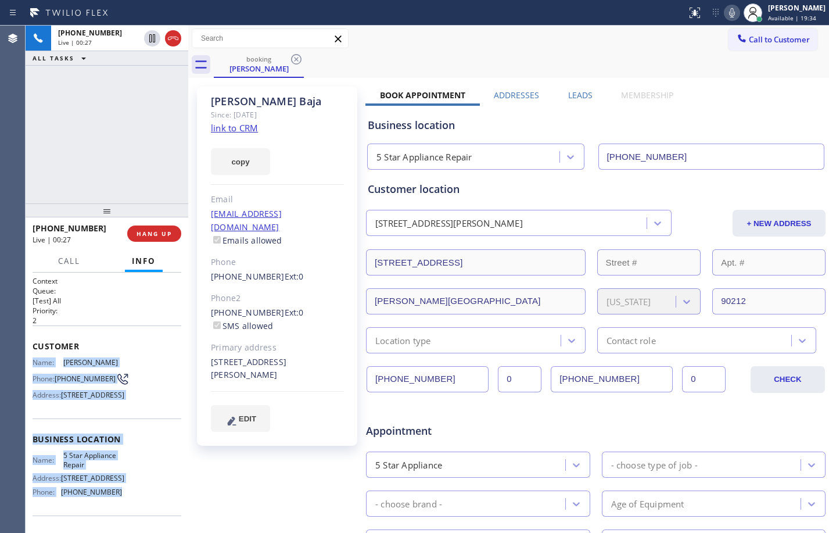
click at [234, 130] on link "link to CRM" at bounding box center [234, 128] width 47 height 12
click at [156, 42] on icon at bounding box center [152, 38] width 14 height 14
click at [725, 19] on icon at bounding box center [732, 13] width 14 height 14
click at [146, 36] on icon at bounding box center [152, 38] width 14 height 14
click at [726, 19] on icon at bounding box center [732, 13] width 14 height 14
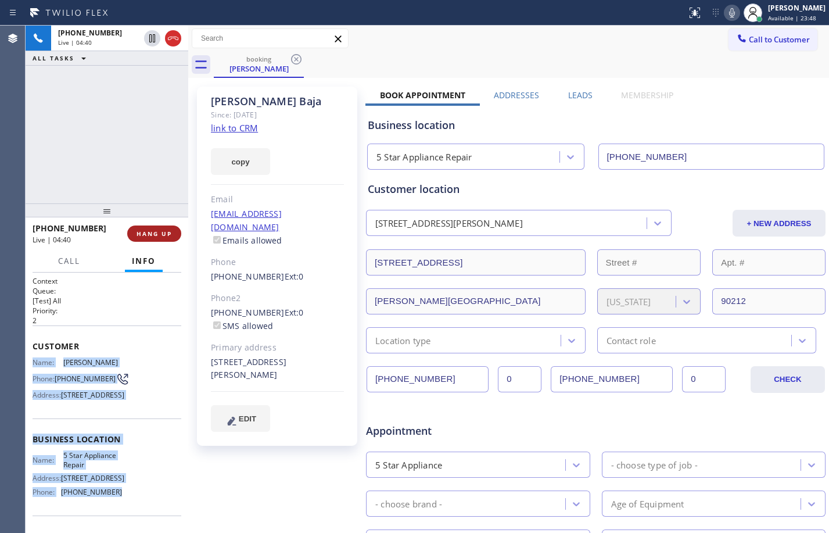
click at [142, 241] on button "HANG UP" at bounding box center [154, 233] width 54 height 16
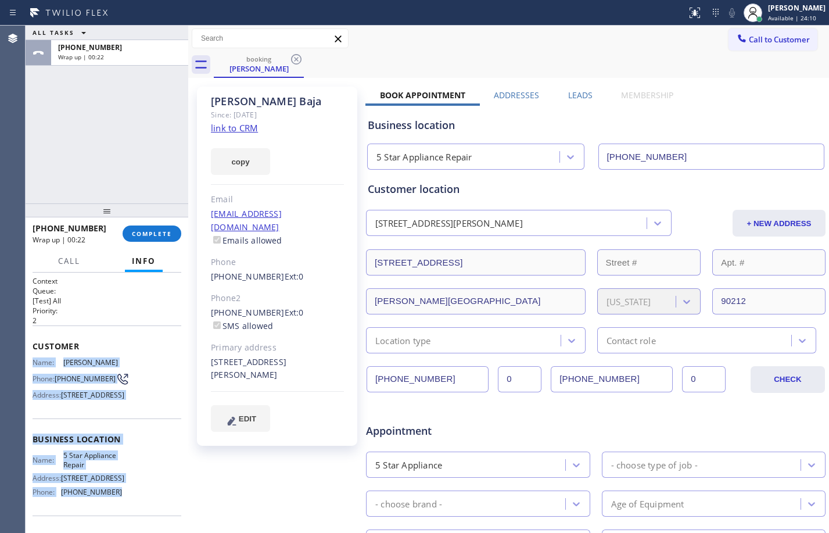
click at [142, 178] on div "ALL TASKS ALL TASKS ACTIVE TASKS TASKS IN WRAP UP [PHONE_NUMBER] Wrap up | 00:22" at bounding box center [107, 115] width 163 height 178
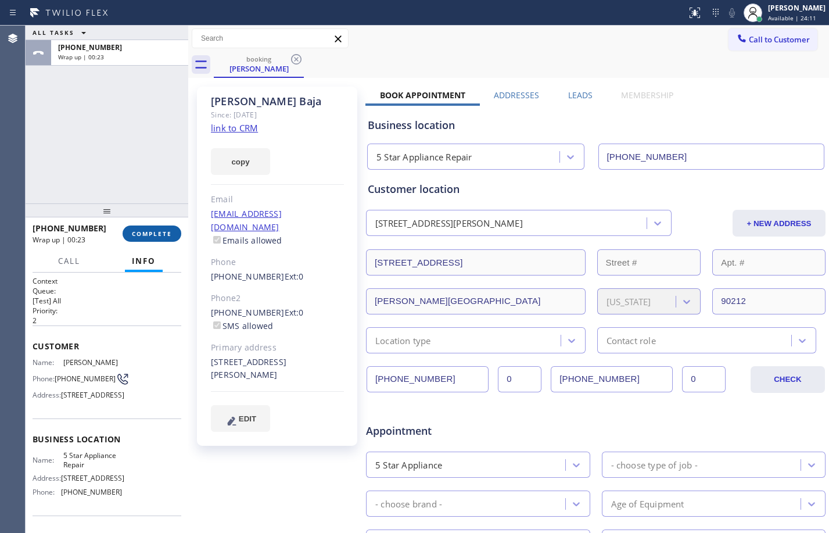
click at [169, 227] on button "COMPLETE" at bounding box center [152, 233] width 59 height 16
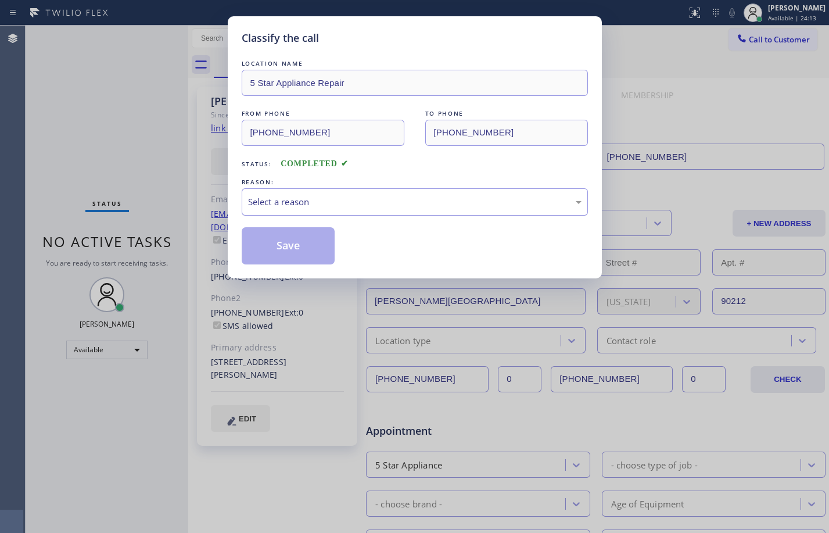
click at [387, 198] on div "Select a reason" at bounding box center [415, 201] width 334 height 13
drag, startPoint x: 281, startPoint y: 239, endPoint x: 458, endPoint y: 284, distance: 182.7
click at [278, 241] on button "Save" at bounding box center [289, 245] width 94 height 37
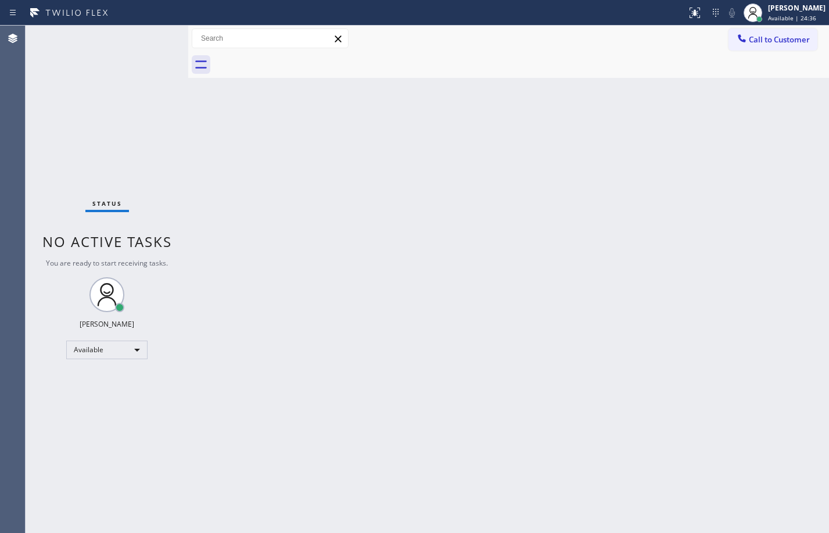
click at [146, 124] on div "Status No active tasks You are ready to start receiving tasks. [PERSON_NAME] Av…" at bounding box center [107, 279] width 163 height 507
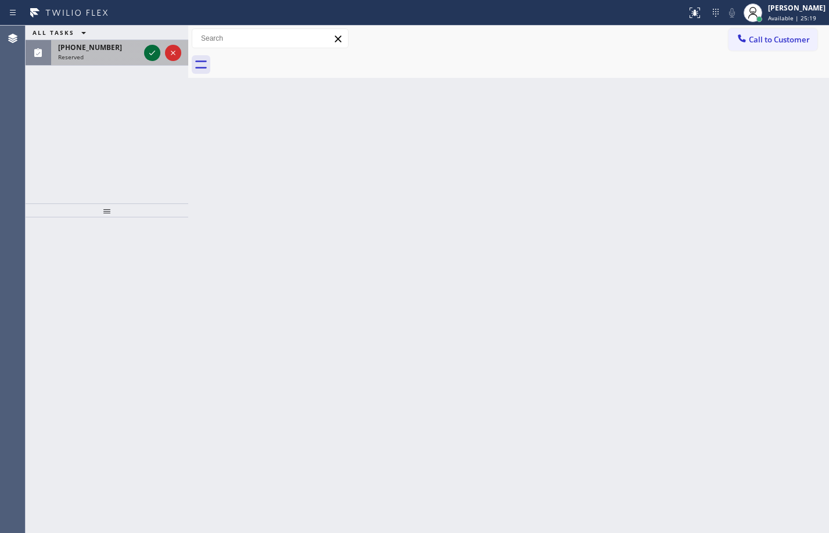
click at [157, 53] on icon at bounding box center [152, 53] width 14 height 14
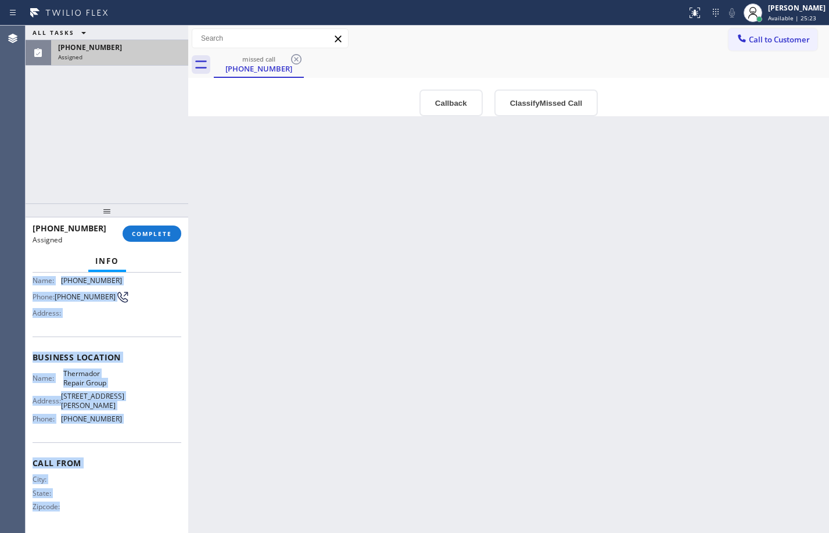
scroll to position [97, 0]
drag, startPoint x: 35, startPoint y: 356, endPoint x: 147, endPoint y: 413, distance: 125.8
click at [147, 413] on div "Context Queue: Appliance Repair High End Priority: 0 Task Age: Customer Name: […" at bounding box center [107, 356] width 149 height 346
copy div "Customer Name: [PHONE_NUMBER] Phone: [PHONE_NUMBER] Address: Business location …"
click at [141, 226] on button "COMPLETE" at bounding box center [152, 233] width 59 height 16
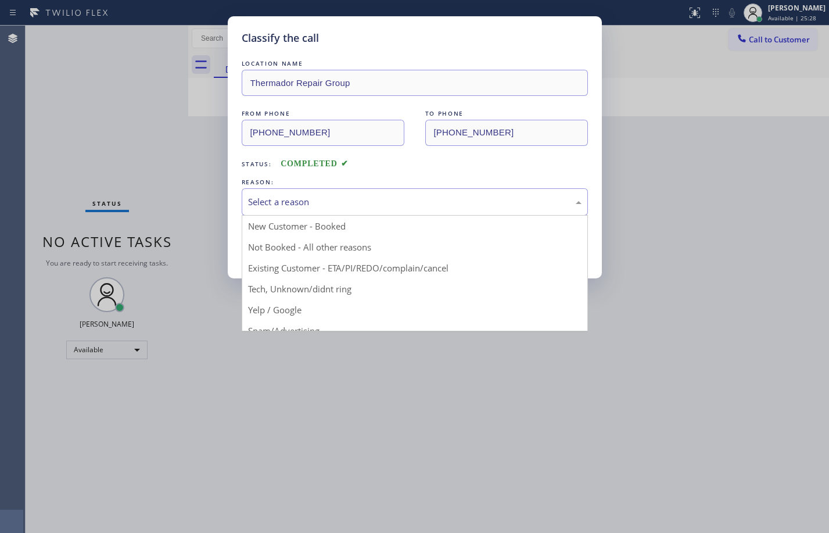
click at [347, 198] on div "Select a reason" at bounding box center [415, 201] width 334 height 13
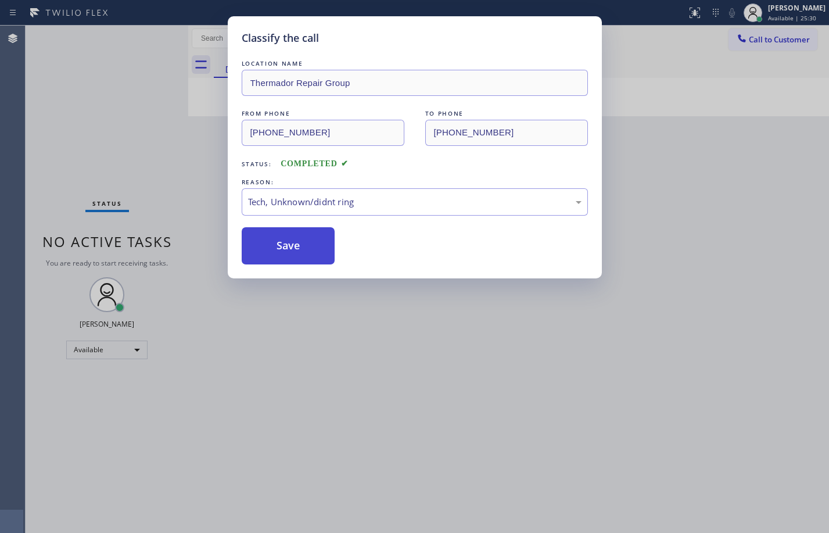
click at [289, 264] on button "Save" at bounding box center [289, 245] width 94 height 37
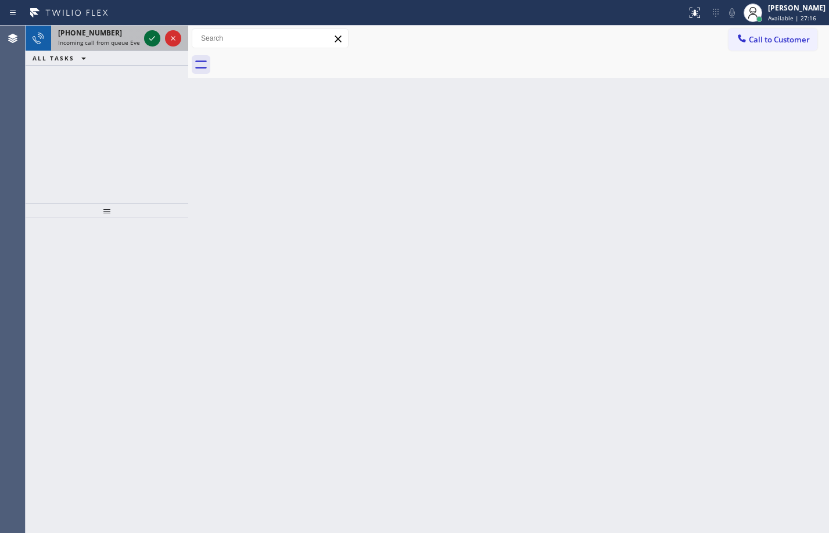
click at [152, 32] on icon at bounding box center [152, 38] width 14 height 14
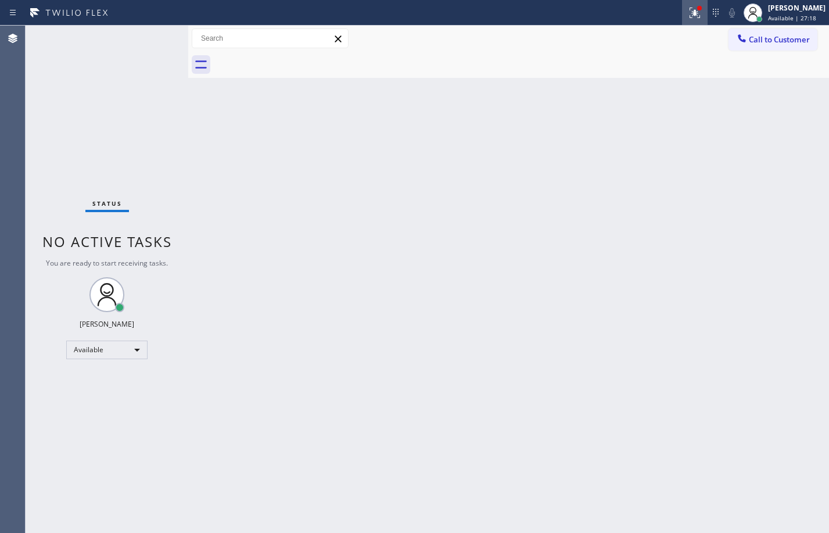
click at [693, 24] on button at bounding box center [695, 13] width 26 height 26
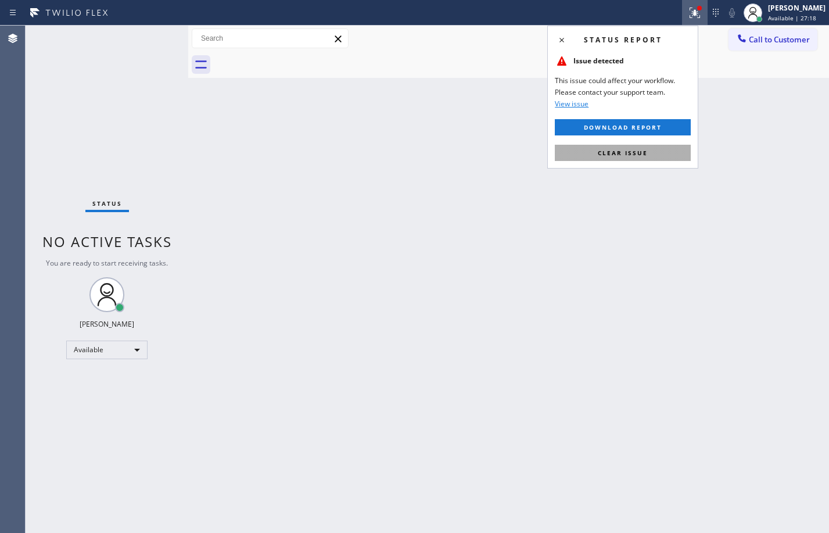
click at [653, 150] on button "Clear issue" at bounding box center [623, 153] width 136 height 16
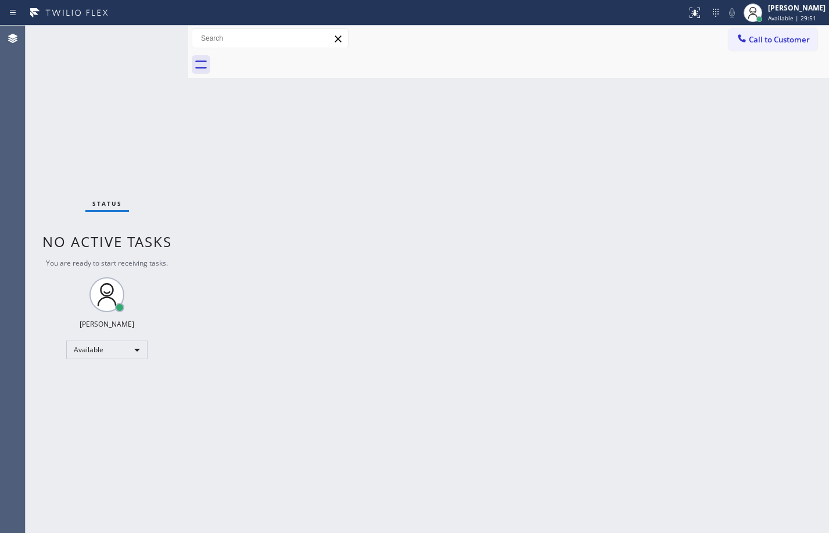
click at [431, 419] on div "Back to Dashboard Change Sender ID Customers Technicians Select a contact Outbo…" at bounding box center [508, 279] width 641 height 507
click at [127, 124] on div "Status No active tasks You are ready to start receiving tasks. [PERSON_NAME] Av…" at bounding box center [107, 279] width 163 height 507
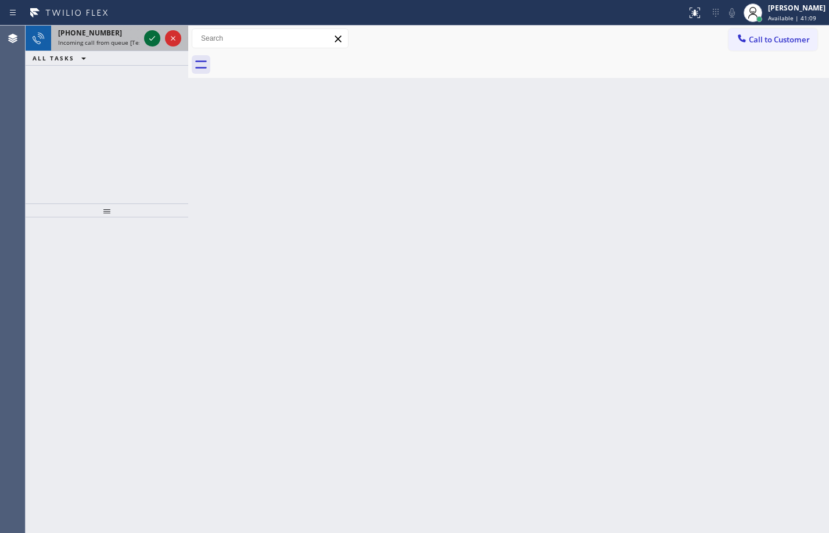
click at [153, 37] on icon at bounding box center [152, 38] width 14 height 14
click at [158, 41] on icon at bounding box center [152, 38] width 14 height 14
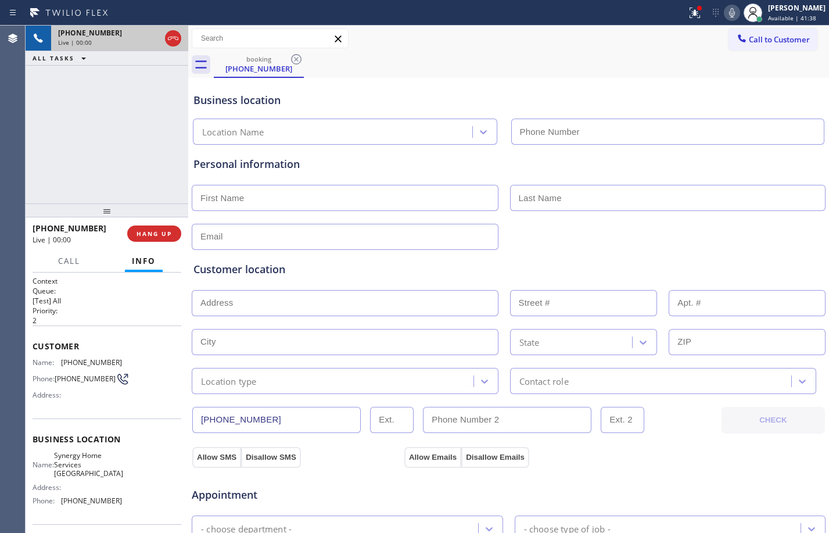
type input "[PHONE_NUMBER]"
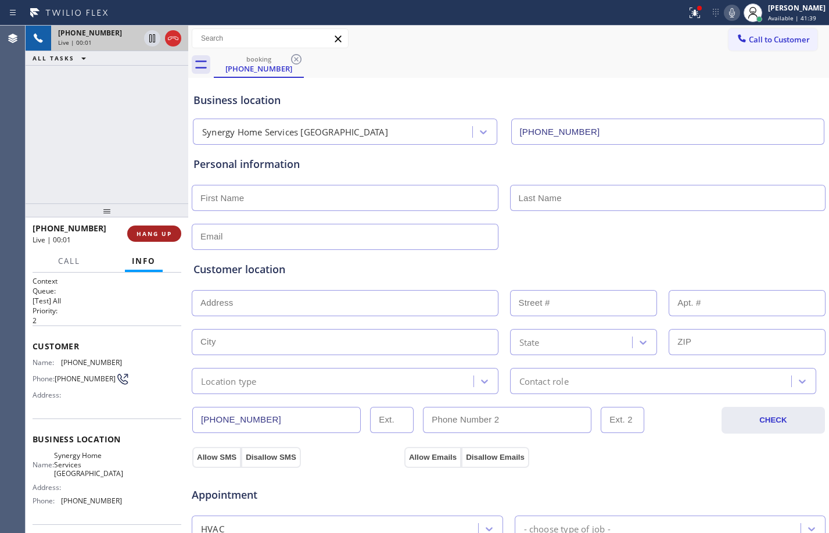
click at [156, 230] on span "HANG UP" at bounding box center [154, 234] width 35 height 8
click at [157, 230] on span "HANG UP" at bounding box center [154, 234] width 35 height 8
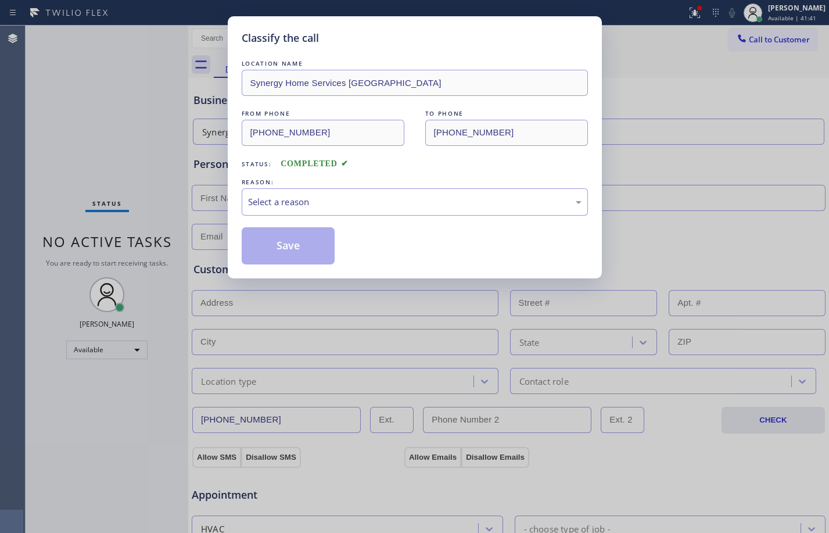
click at [340, 216] on div "LOCATION NAME Synergy Home Services [GEOGRAPHIC_DATA] FROM PHONE [PHONE_NUMBER]…" at bounding box center [415, 161] width 346 height 207
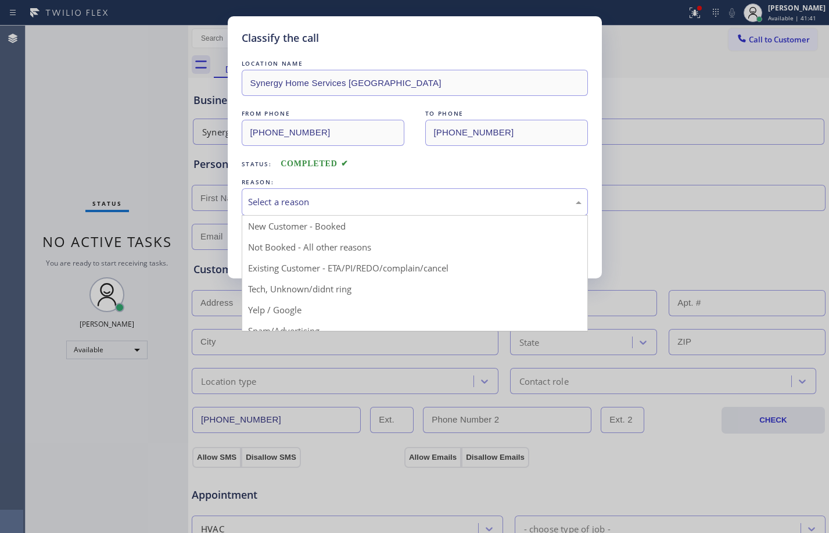
click at [348, 198] on div "Select a reason" at bounding box center [415, 201] width 334 height 13
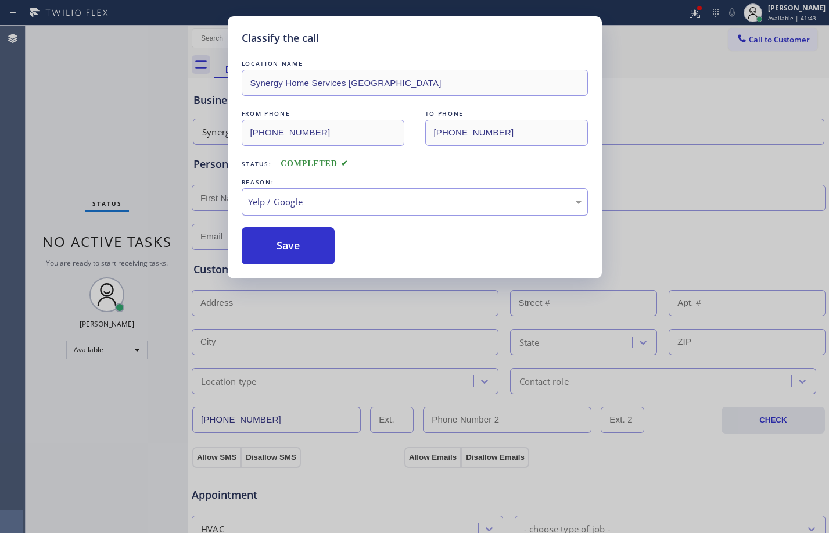
click at [311, 198] on div "Yelp / Google" at bounding box center [415, 201] width 334 height 13
click at [253, 250] on button "Save" at bounding box center [289, 245] width 94 height 37
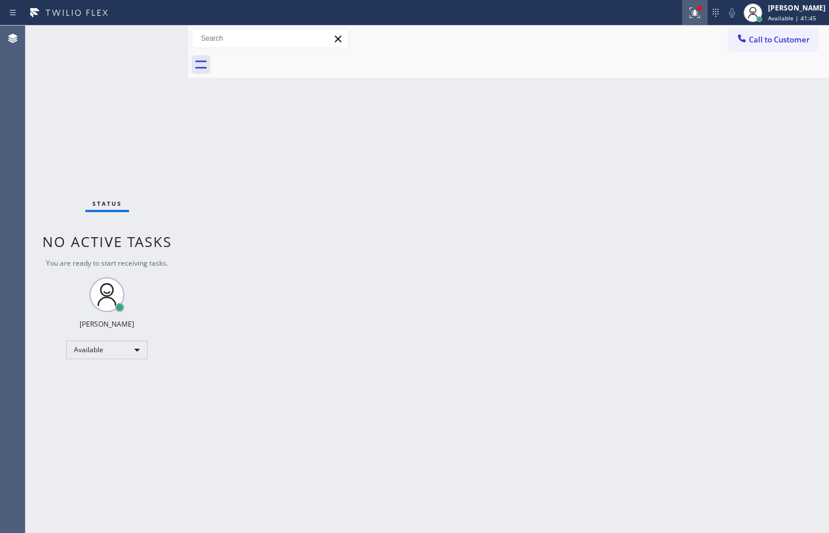
click at [688, 10] on icon at bounding box center [695, 13] width 14 height 14
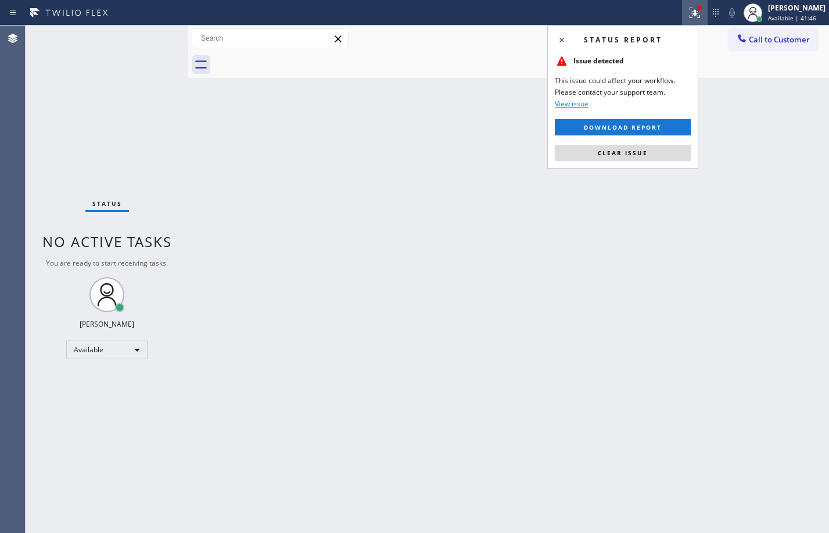
click at [638, 145] on button "Clear issue" at bounding box center [623, 153] width 136 height 16
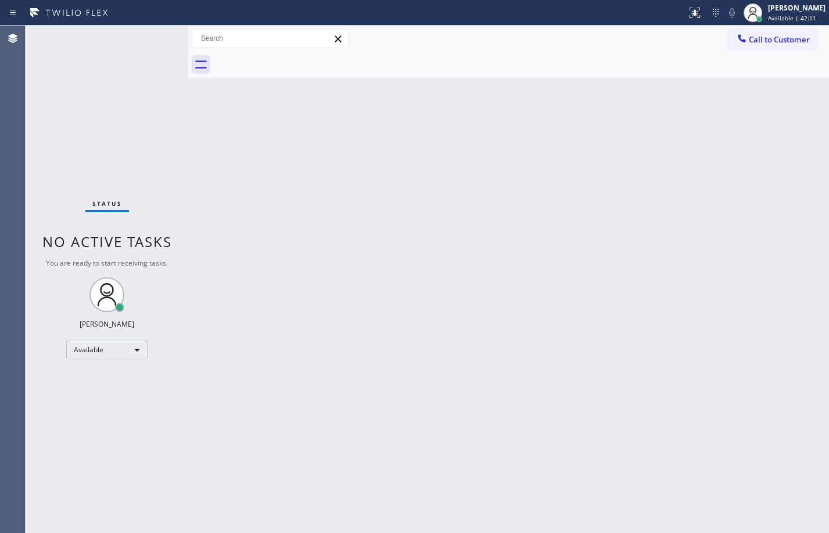
click at [403, 348] on div "Back to Dashboard Change Sender ID Customers Technicians Select a contact Outbo…" at bounding box center [508, 279] width 641 height 507
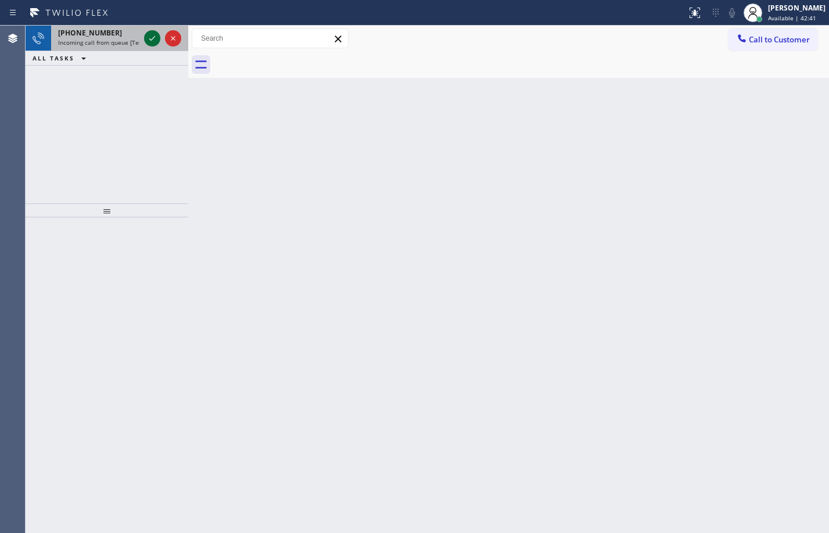
click at [149, 41] on icon at bounding box center [152, 38] width 14 height 14
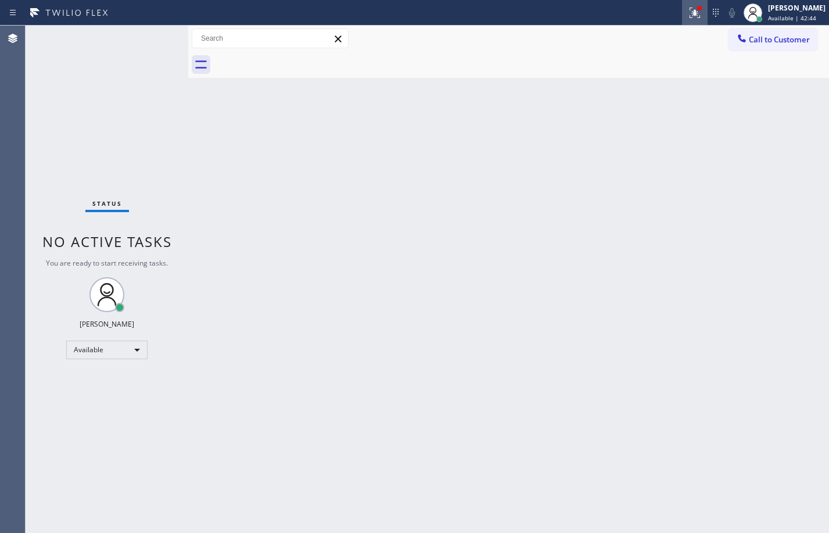
click at [688, 10] on icon at bounding box center [695, 13] width 14 height 14
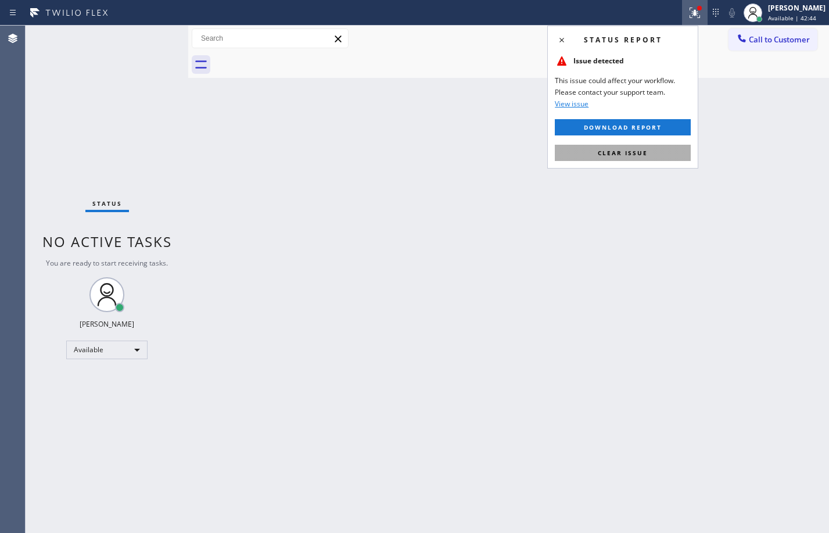
click at [663, 159] on button "Clear issue" at bounding box center [623, 153] width 136 height 16
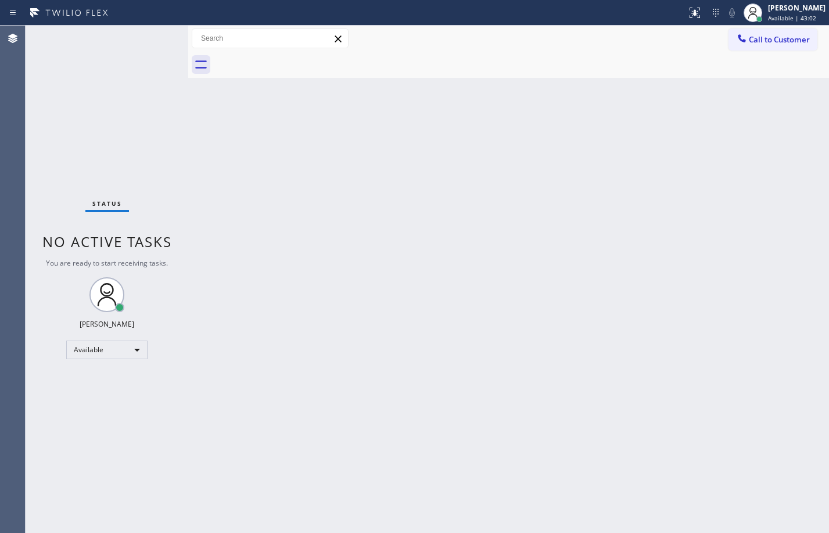
click at [174, 146] on div "Status No active tasks You are ready to start receiving tasks. [PERSON_NAME] Av…" at bounding box center [107, 279] width 163 height 507
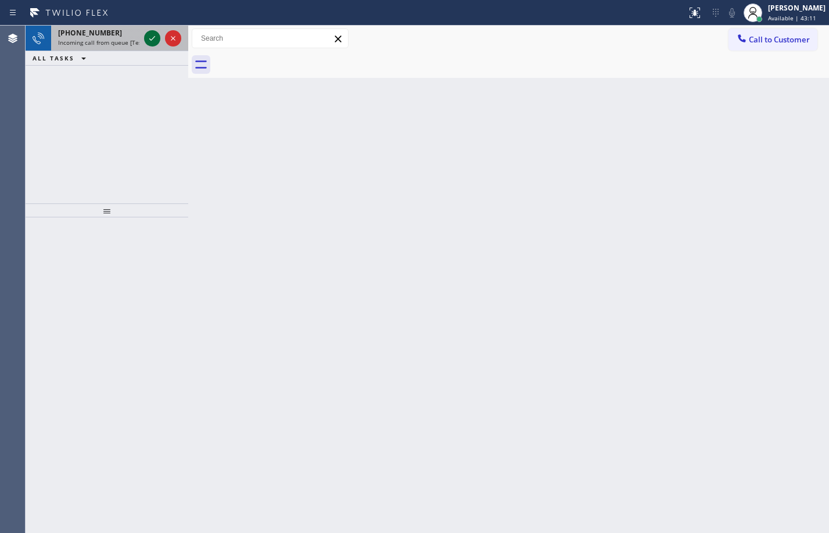
click at [148, 33] on icon at bounding box center [152, 38] width 14 height 14
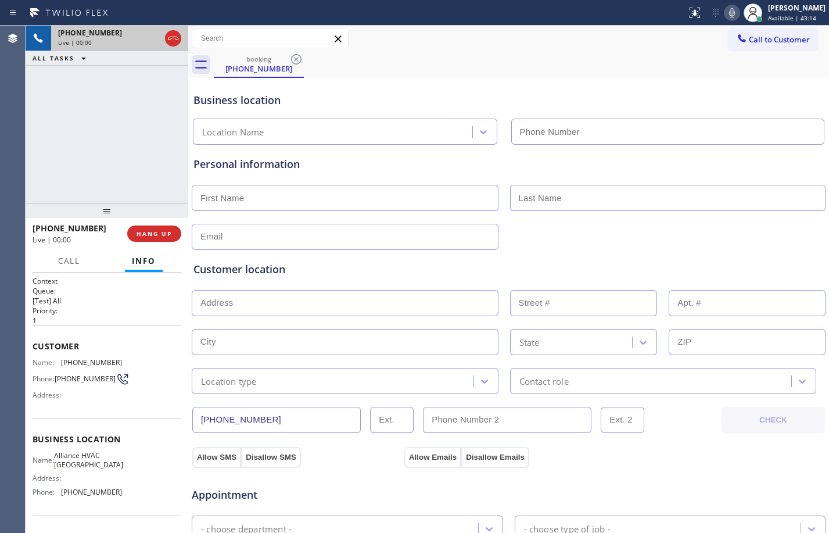
type input "[PHONE_NUMBER]"
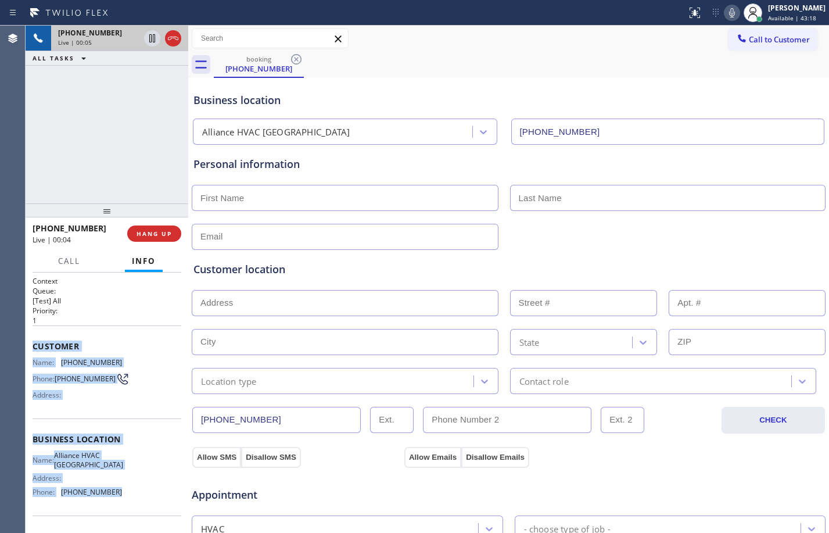
drag, startPoint x: 31, startPoint y: 347, endPoint x: 131, endPoint y: 496, distance: 179.7
click at [131, 496] on div "Context Queue: [Test] All Priority: 1 Customer Name: [PHONE_NUMBER] Phone: [PHO…" at bounding box center [107, 403] width 163 height 260
copy div "Customer Name: [PHONE_NUMBER] Phone: [PHONE_NUMBER] Address: Business location …"
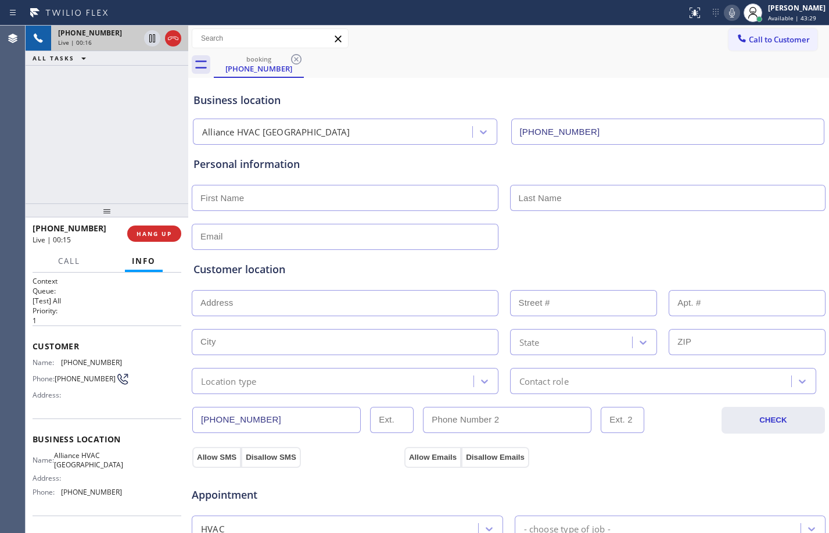
click at [127, 147] on div "[PHONE_NUMBER] Live | 00:16 ALL TASKS ALL TASKS ACTIVE TASKS TASKS IN WRAP UP" at bounding box center [107, 115] width 163 height 178
click at [161, 235] on span "HANG UP" at bounding box center [154, 234] width 35 height 8
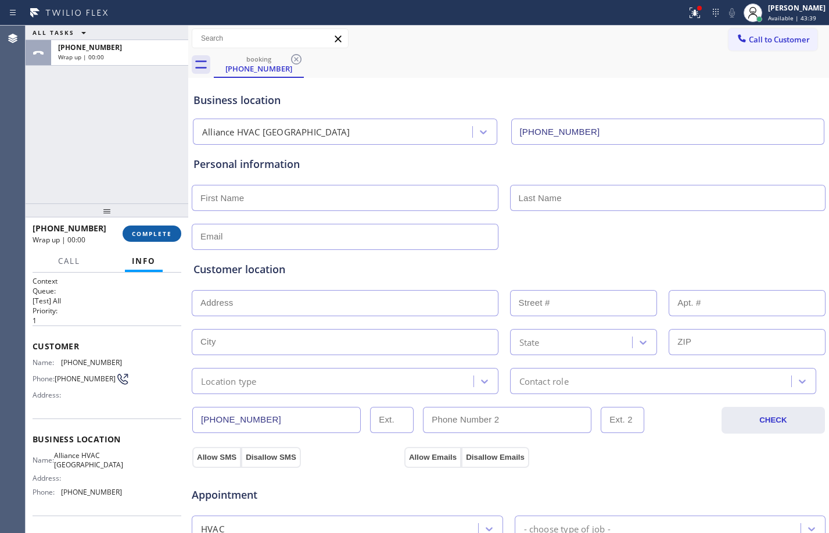
click at [161, 235] on span "COMPLETE" at bounding box center [152, 234] width 40 height 8
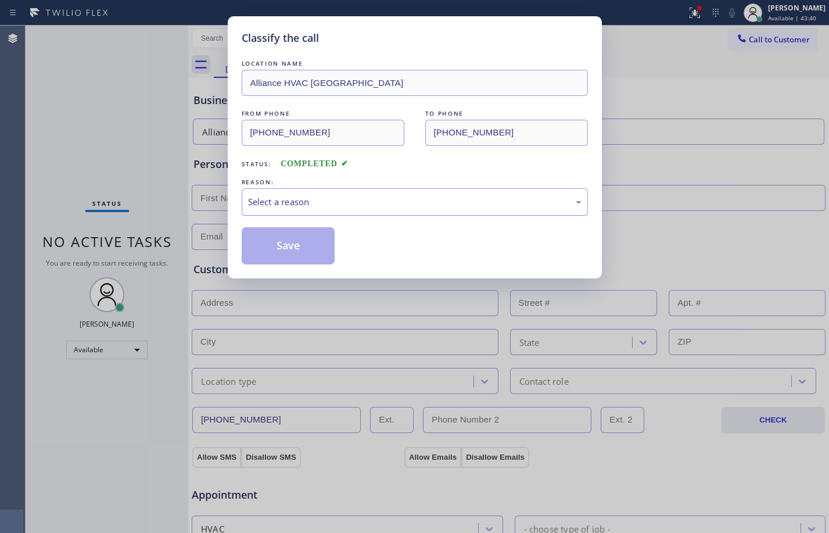
click at [348, 195] on div "Select a reason" at bounding box center [415, 201] width 334 height 13
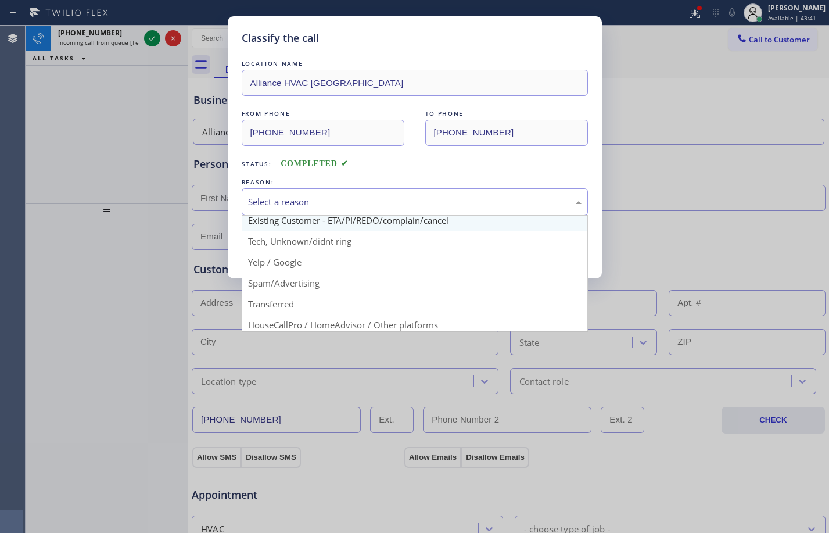
scroll to position [73, 0]
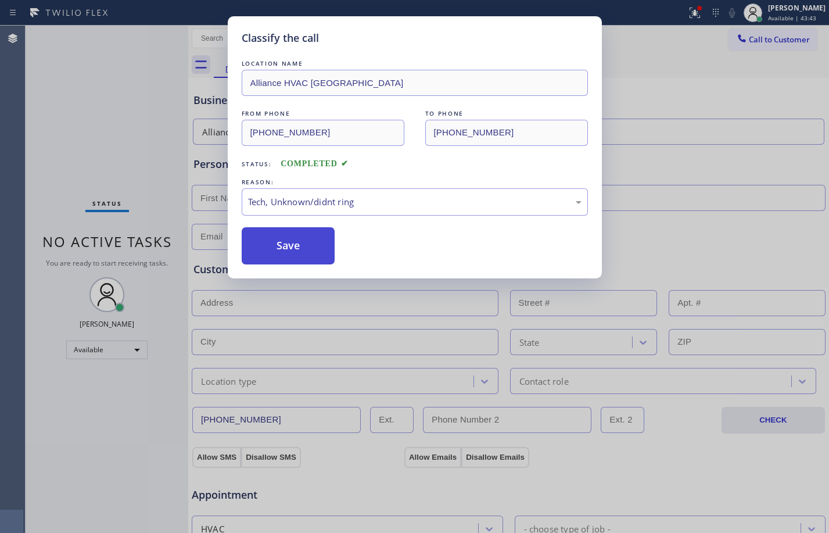
click at [285, 248] on button "Save" at bounding box center [289, 245] width 94 height 37
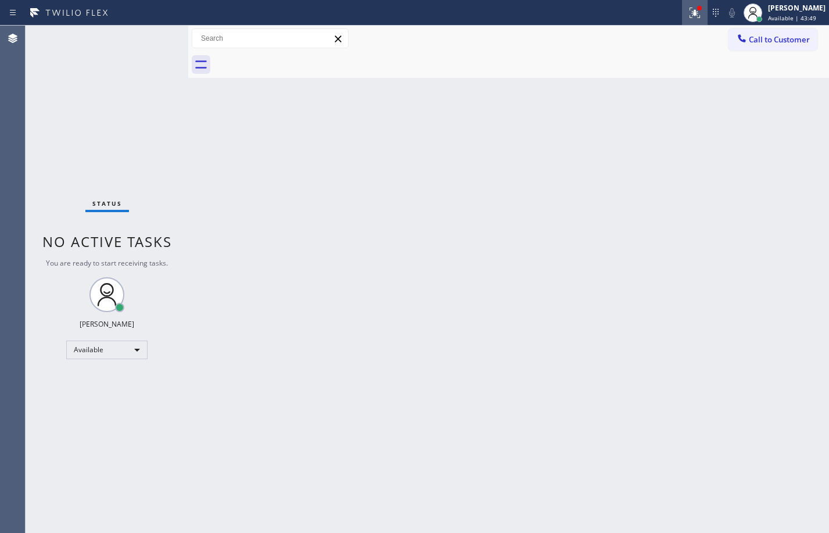
click at [688, 10] on icon at bounding box center [695, 13] width 14 height 14
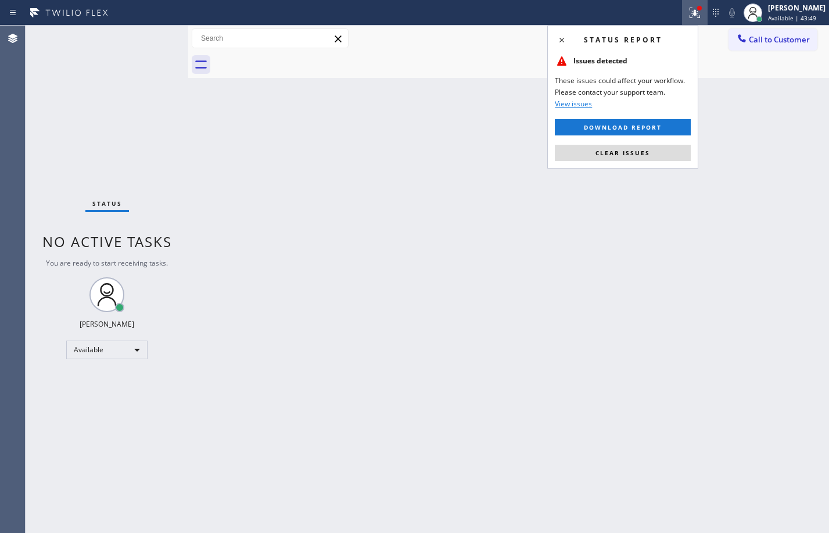
click at [640, 157] on button "Clear issues" at bounding box center [623, 153] width 136 height 16
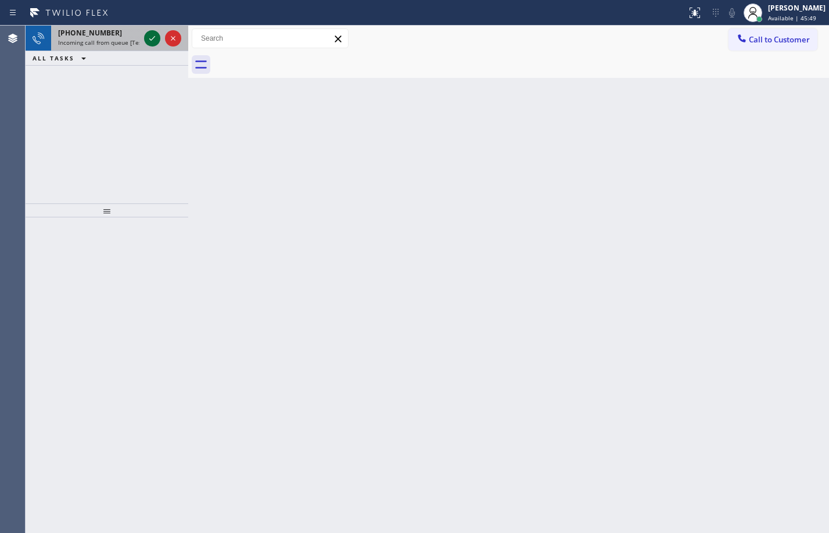
click at [147, 36] on icon at bounding box center [152, 38] width 14 height 14
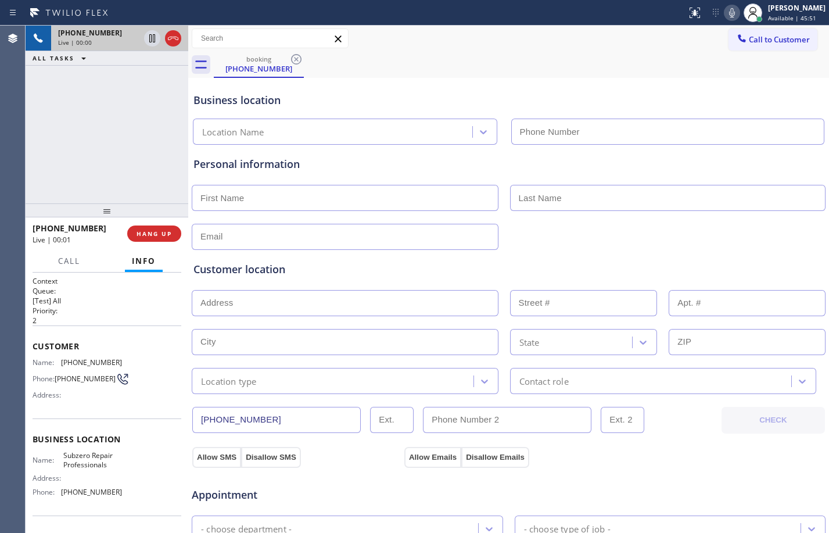
type input "[PHONE_NUMBER]"
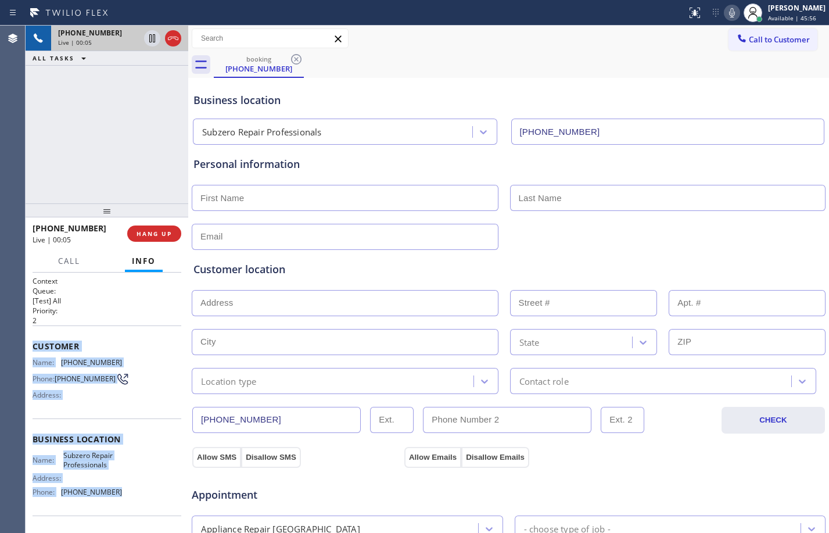
drag, startPoint x: 31, startPoint y: 350, endPoint x: 124, endPoint y: 496, distance: 173.5
click at [124, 496] on div "Context Queue: [Test] All Priority: 2 Customer Name: [PHONE_NUMBER] Phone: [PHO…" at bounding box center [107, 403] width 163 height 260
copy div "Customer Name: [PHONE_NUMBER] Phone: [PHONE_NUMBER] Address: Business location …"
click at [151, 39] on icon at bounding box center [152, 38] width 14 height 14
click at [729, 13] on icon at bounding box center [732, 13] width 14 height 14
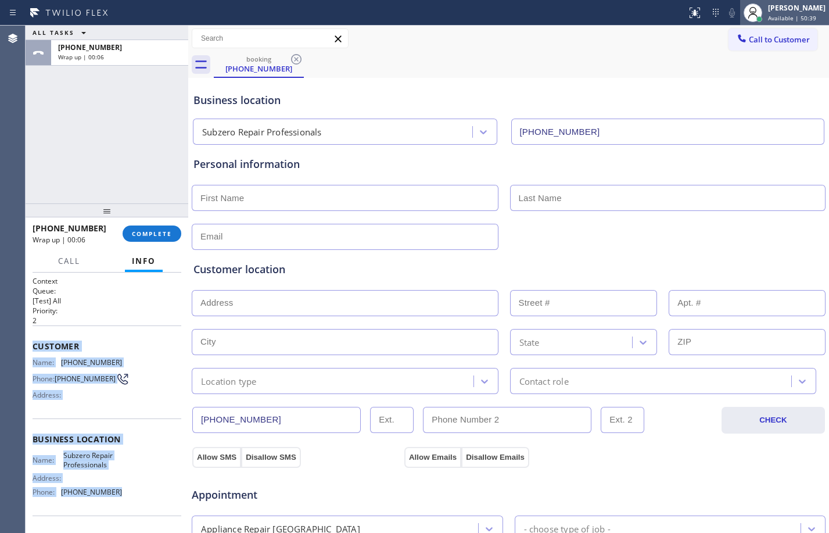
drag, startPoint x: 770, startPoint y: 20, endPoint x: 777, endPoint y: 21, distance: 7.1
click at [770, 20] on span "Available | 50:39" at bounding box center [792, 18] width 48 height 8
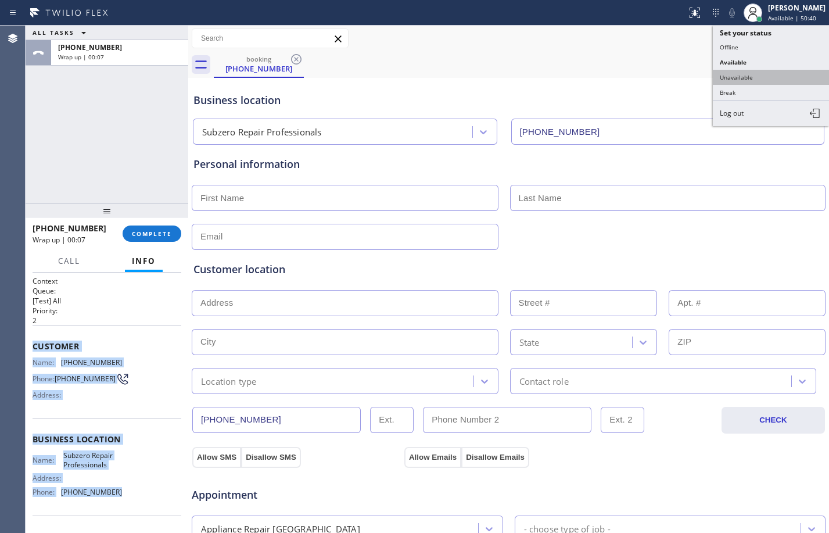
click at [764, 81] on button "Unavailable" at bounding box center [771, 77] width 116 height 15
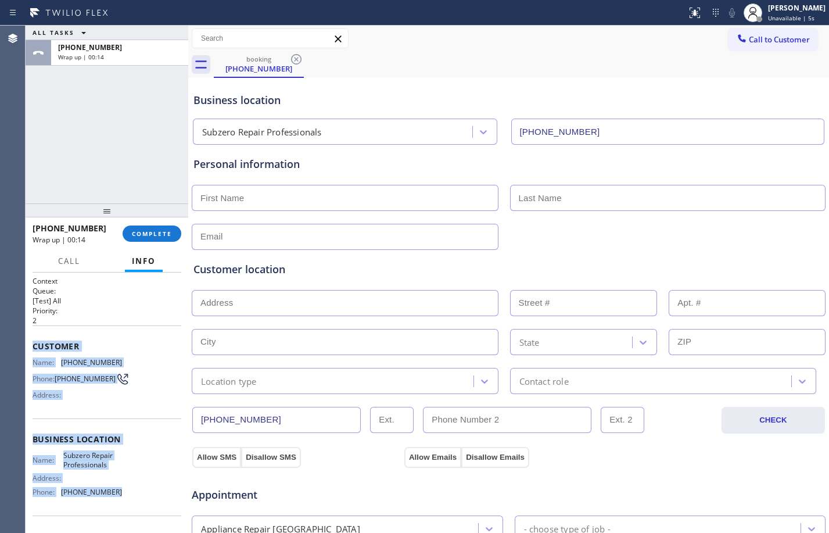
click at [414, 200] on input "text" at bounding box center [345, 198] width 307 height 26
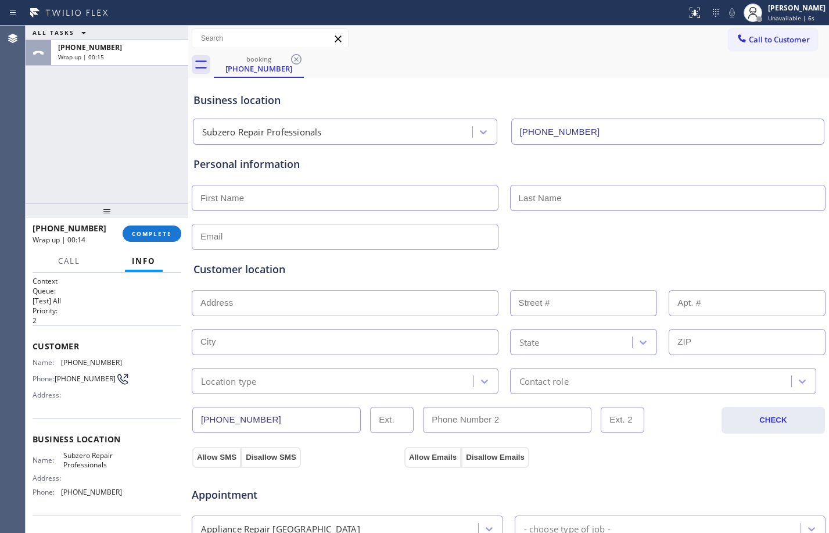
paste input "[PERSON_NAME]"
type input "[PERSON_NAME]"
click at [536, 194] on input "text" at bounding box center [668, 198] width 316 height 26
paste input "Rourke"
click at [518, 201] on input "Rourke" at bounding box center [668, 198] width 316 height 26
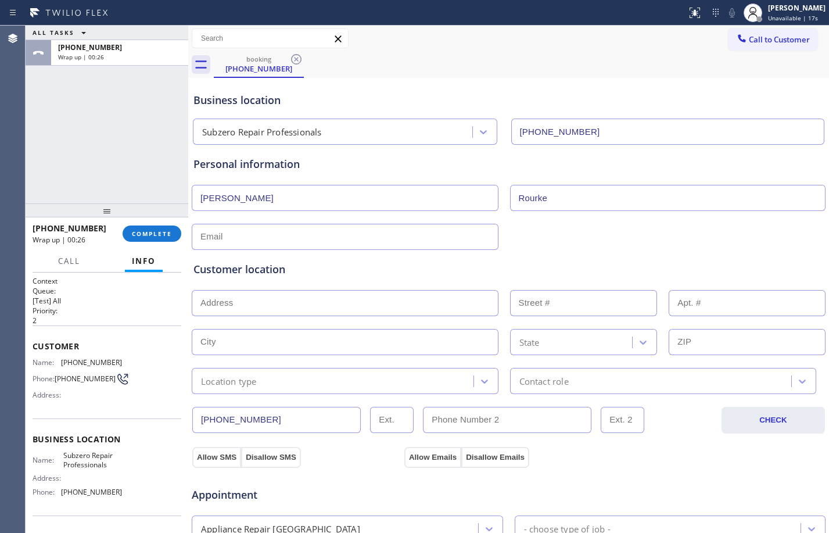
type input "Rourke"
click at [103, 157] on div "ALL TASKS ALL TASKS ACTIVE TASKS TASKS IN WRAP UP [PHONE_NUMBER] Wrap up | 02:31" at bounding box center [107, 115] width 163 height 178
click at [332, 243] on input "text" at bounding box center [345, 237] width 307 height 26
type input "[EMAIL_ADDRESS][DOMAIN_NAME]"
click at [334, 296] on input "text" at bounding box center [345, 303] width 307 height 26
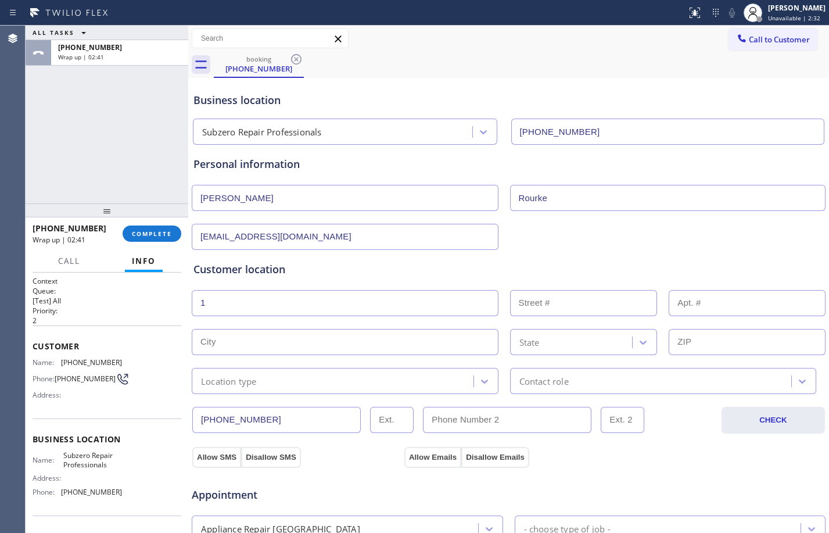
type input "1"
click at [266, 343] on input "text" at bounding box center [345, 342] width 307 height 26
paste input "Costa Mesa"
type input "Costa Mesa"
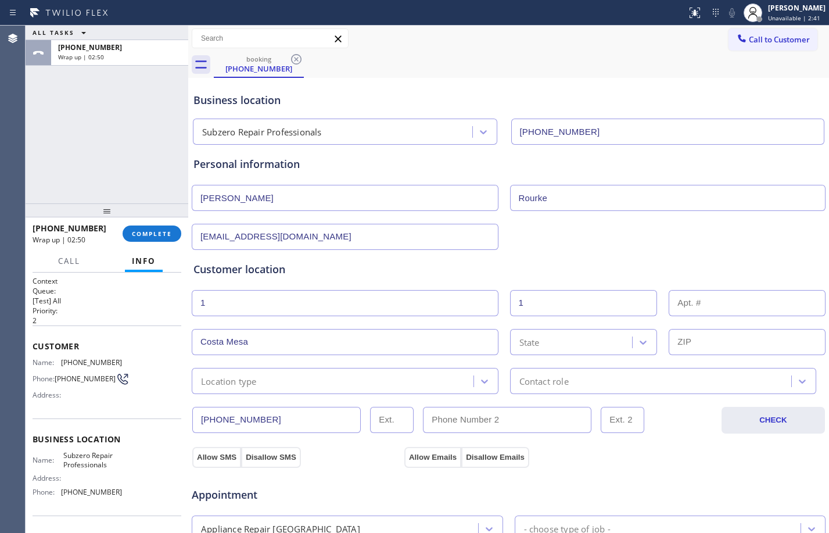
click at [592, 335] on div "State" at bounding box center [573, 342] width 119 height 20
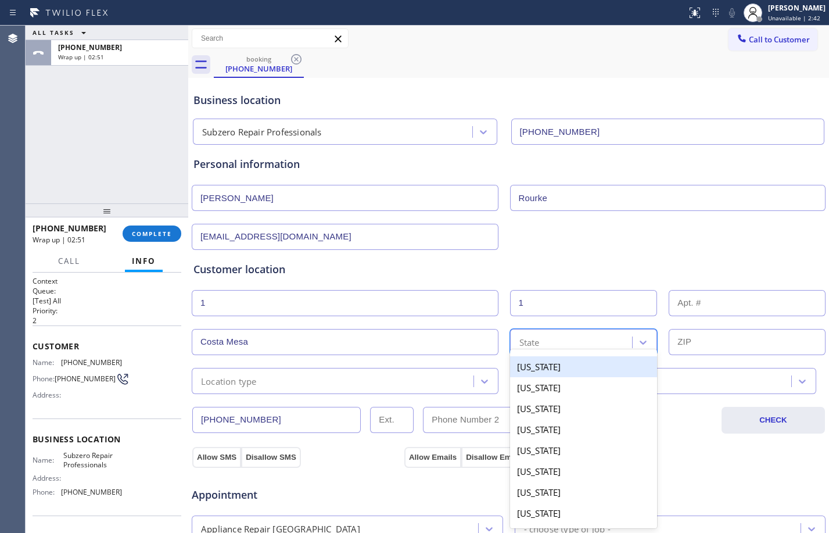
type input "c"
click at [582, 362] on div "[US_STATE]" at bounding box center [584, 366] width 148 height 21
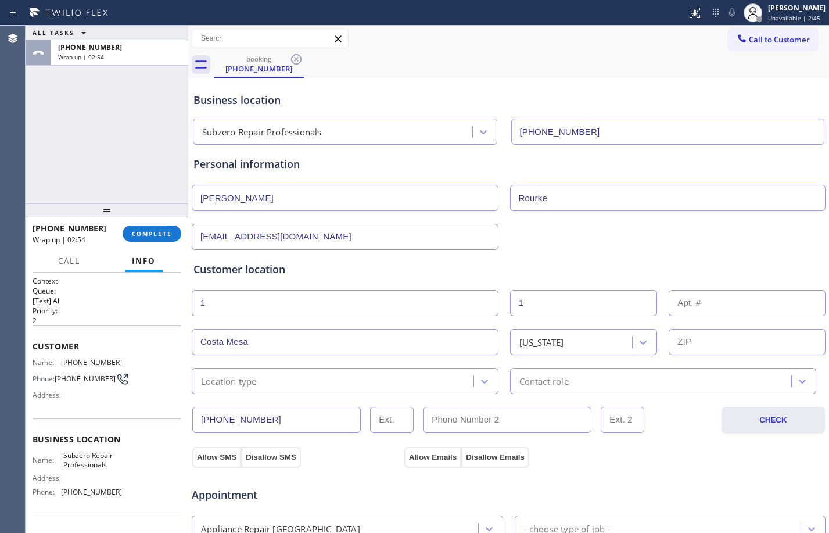
click at [695, 347] on input "text" at bounding box center [747, 342] width 157 height 26
paste input "92626"
type input "92626"
click at [359, 375] on div "Location type" at bounding box center [334, 381] width 278 height 20
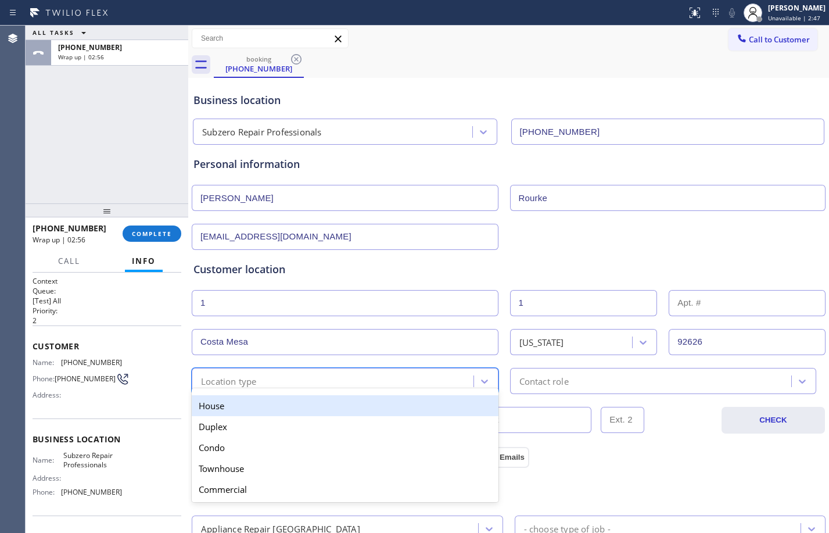
click at [289, 402] on div "House" at bounding box center [345, 405] width 307 height 21
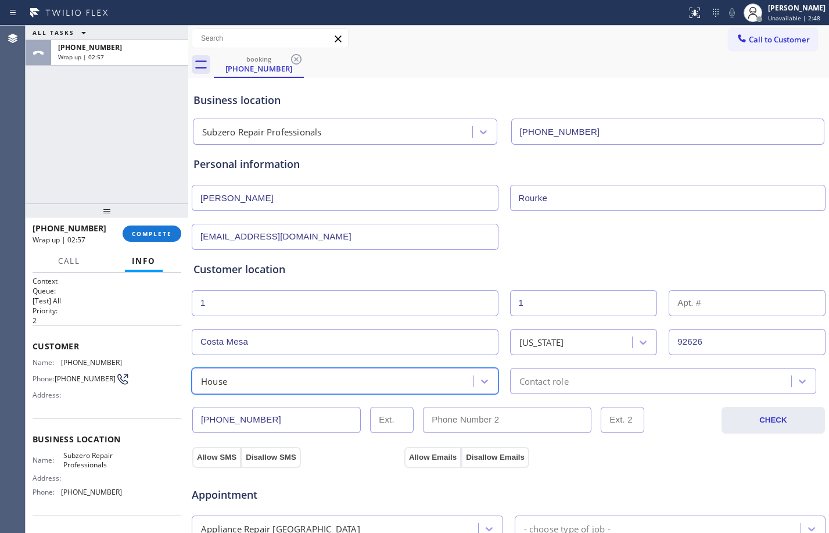
click at [588, 376] on div "Contact role" at bounding box center [653, 381] width 278 height 20
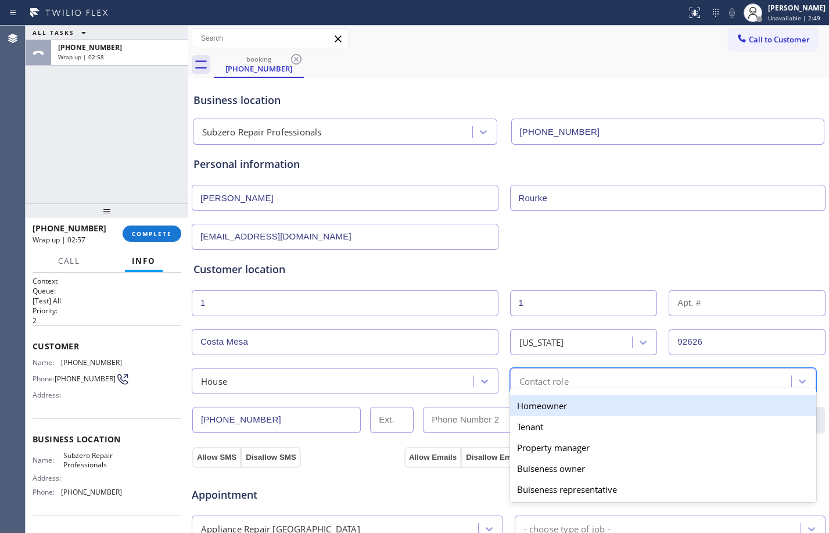
click at [557, 409] on div "Homeowner" at bounding box center [663, 405] width 307 height 21
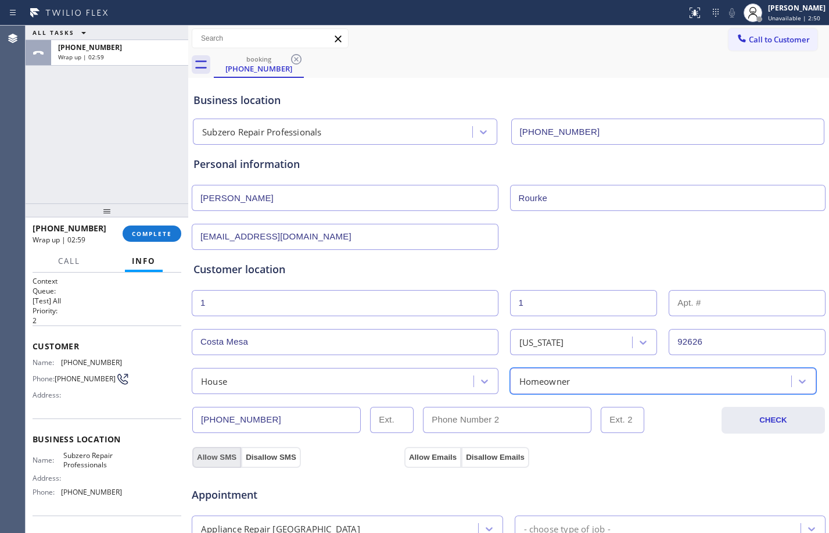
click at [215, 452] on button "Allow SMS" at bounding box center [216, 457] width 49 height 21
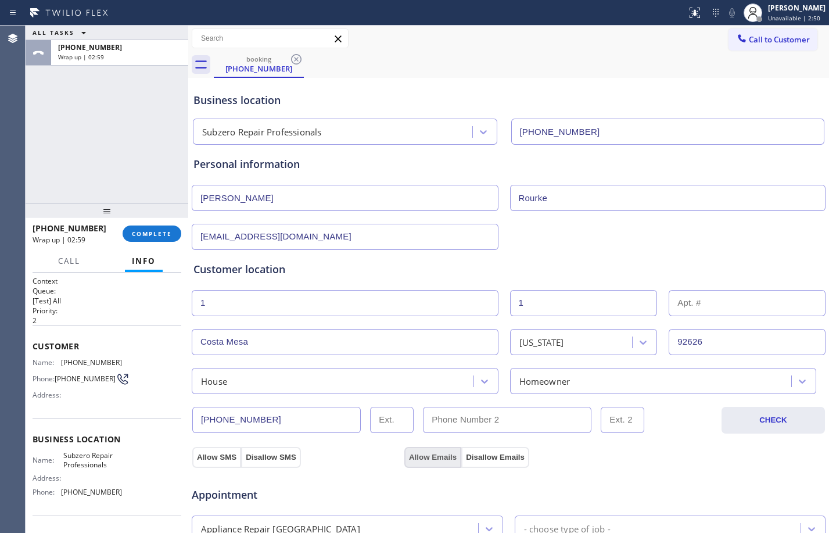
click at [424, 456] on button "Allow Emails" at bounding box center [432, 457] width 57 height 21
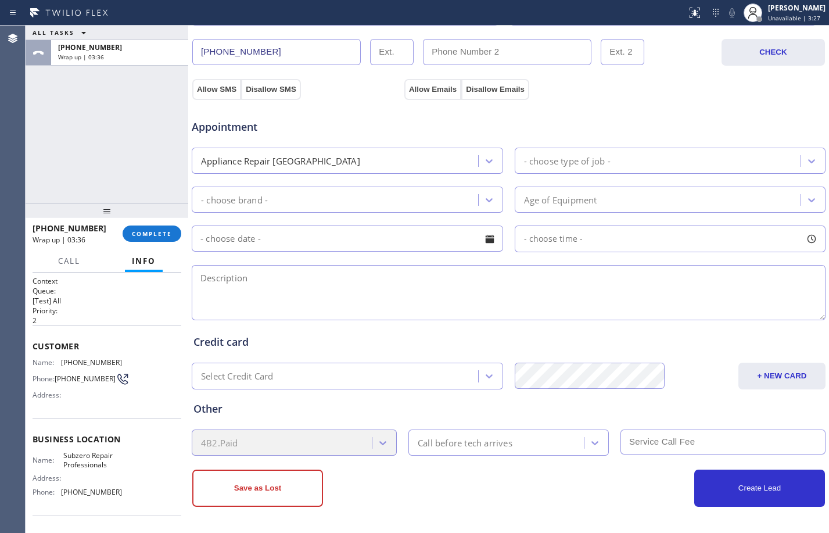
click at [370, 288] on textarea at bounding box center [509, 292] width 634 height 55
click at [170, 109] on div "ALL TASKS ALL TASKS ACTIVE TASKS TASKS IN WRAP UP [PHONE_NUMBER] Wrap up | 04:02" at bounding box center [107, 115] width 163 height 178
drag, startPoint x: 318, startPoint y: 273, endPoint x: 321, endPoint y: 279, distance: 6.8
click at [318, 272] on textarea at bounding box center [509, 292] width 634 height 55
paste textarea "subzero/wine refrigerator/2yrs cx don't think that it's under warranty /need to…"
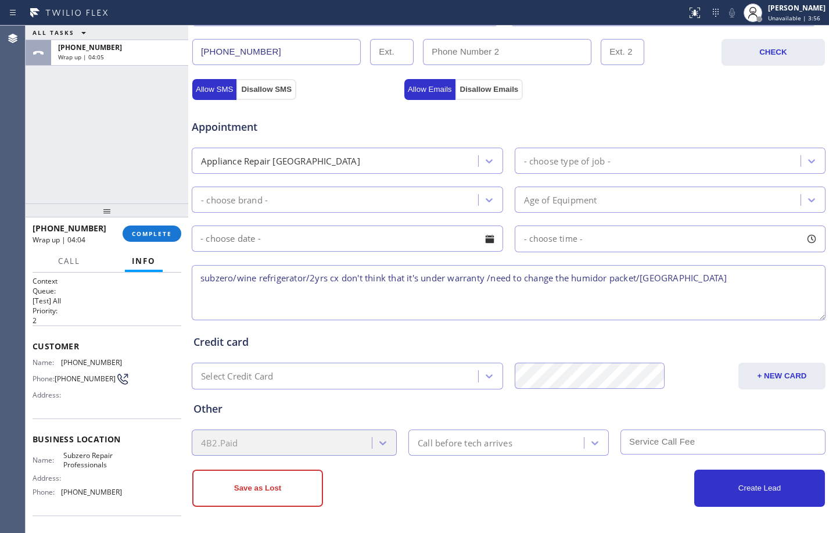
click at [206, 282] on textarea "subzero/wine refrigerator/2yrs cx don't think that it's under warranty /need to…" at bounding box center [509, 292] width 634 height 55
click at [750, 285] on textarea "Subzero/wine refrigerator/2yrs cx don't think that it's under warranty /need to…" at bounding box center [509, 292] width 634 height 55
click at [778, 282] on textarea "Subzero/wine refrigerator/2yrs cx don't think that it's under warranty /need to…" at bounding box center [509, 292] width 634 height 55
paste textarea "Subzero Repair Professionals"
type textarea "Subzero/wine refrigerator/2yrs cx don't think that it's under warranty /need to…"
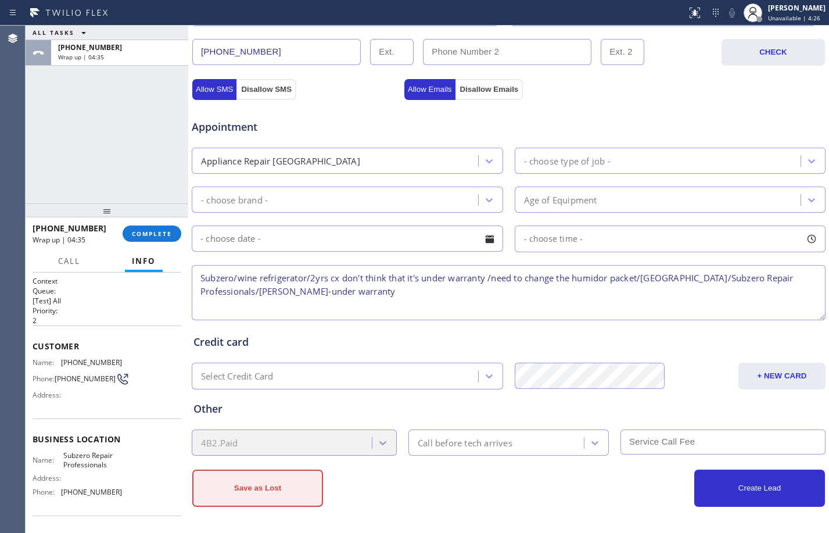
click at [290, 492] on button "Save as Lost" at bounding box center [257, 488] width 131 height 37
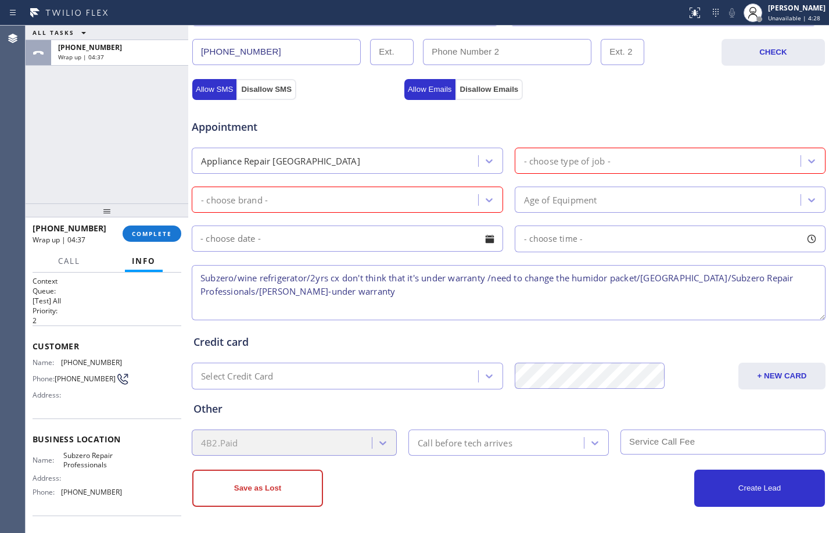
click at [556, 171] on div "- choose type of job -" at bounding box center [671, 161] width 312 height 26
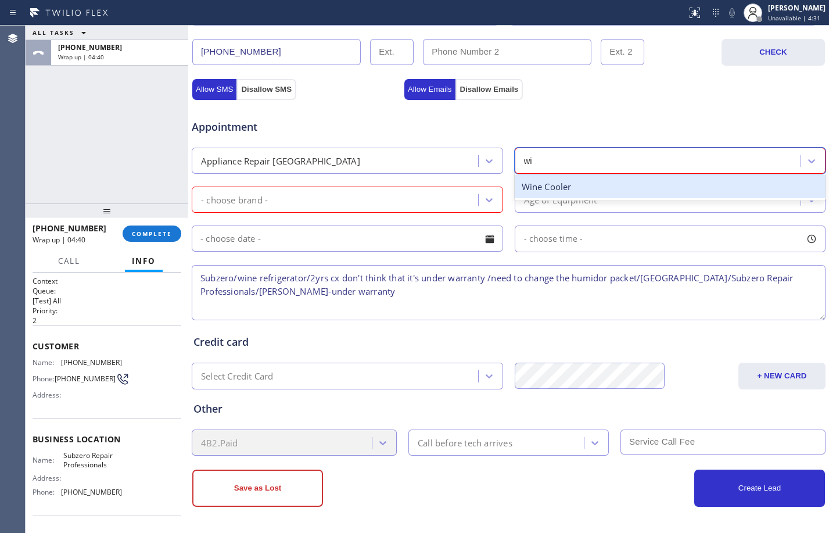
type input "win"
click at [642, 189] on div "Wine Cooler" at bounding box center [671, 187] width 312 height 24
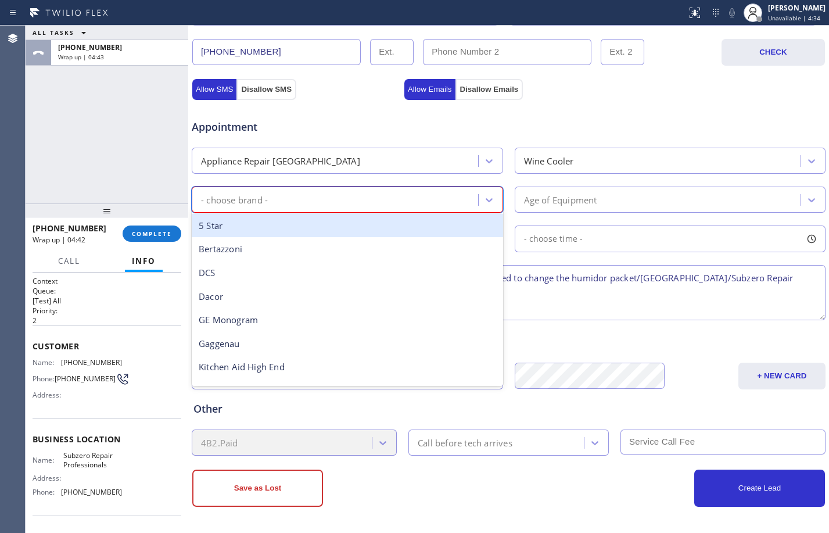
click at [303, 204] on div "- choose brand -" at bounding box center [336, 199] width 283 height 20
type input "su"
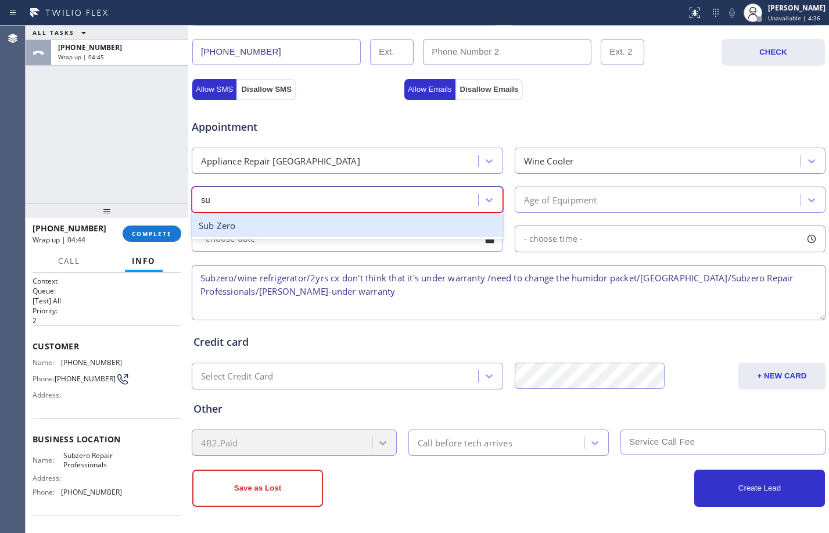
click at [277, 224] on div "Sub Zero" at bounding box center [348, 226] width 312 height 24
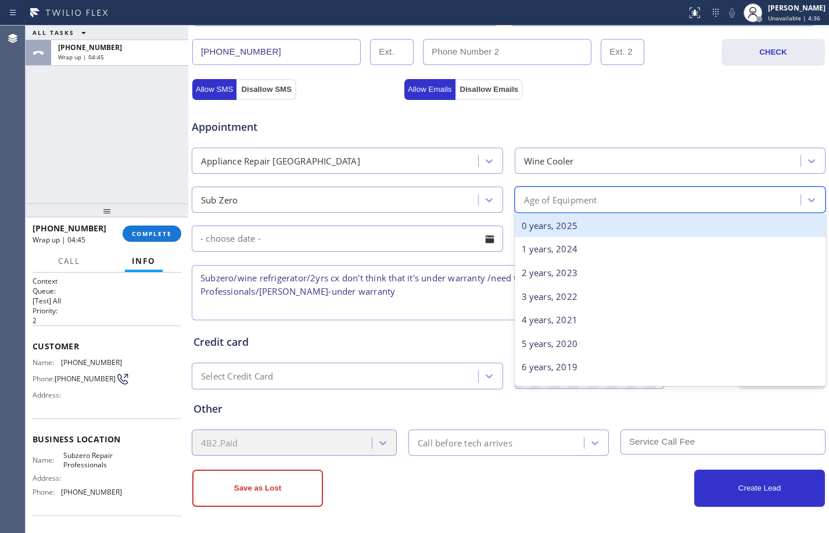
click at [543, 193] on div "Age of Equipment" at bounding box center [560, 199] width 73 height 13
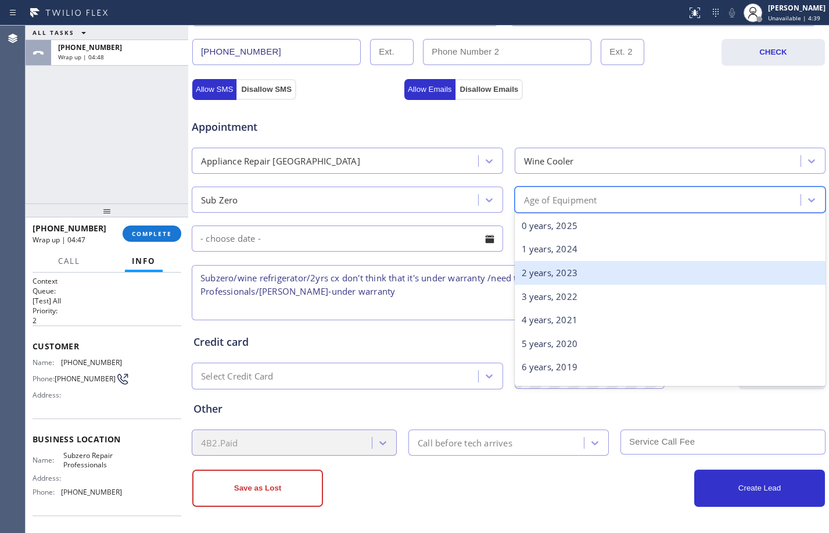
click at [567, 273] on div "2 years, 2023" at bounding box center [671, 273] width 312 height 24
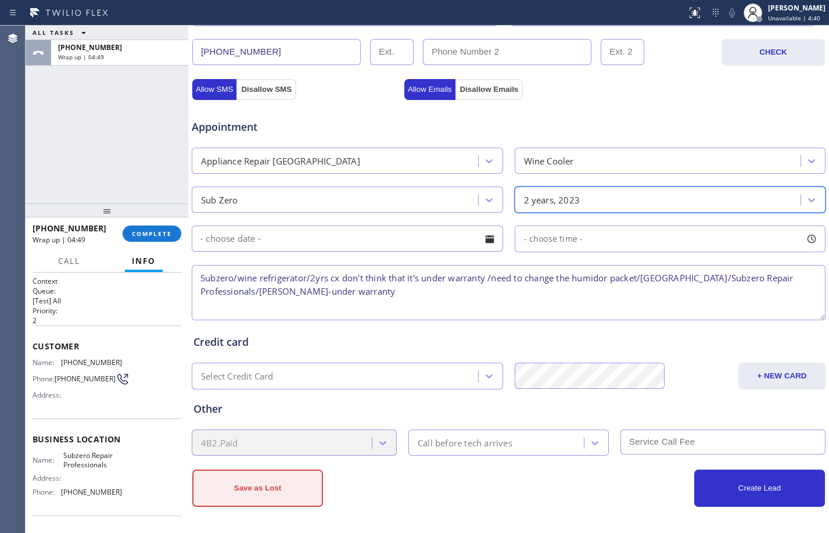
click at [251, 489] on button "Save as Lost" at bounding box center [257, 488] width 131 height 37
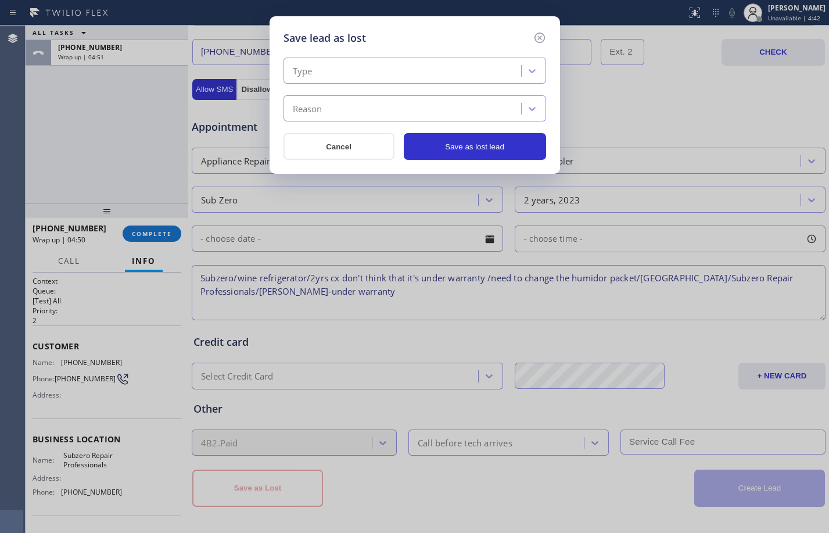
click at [446, 68] on div "Type" at bounding box center [404, 71] width 234 height 20
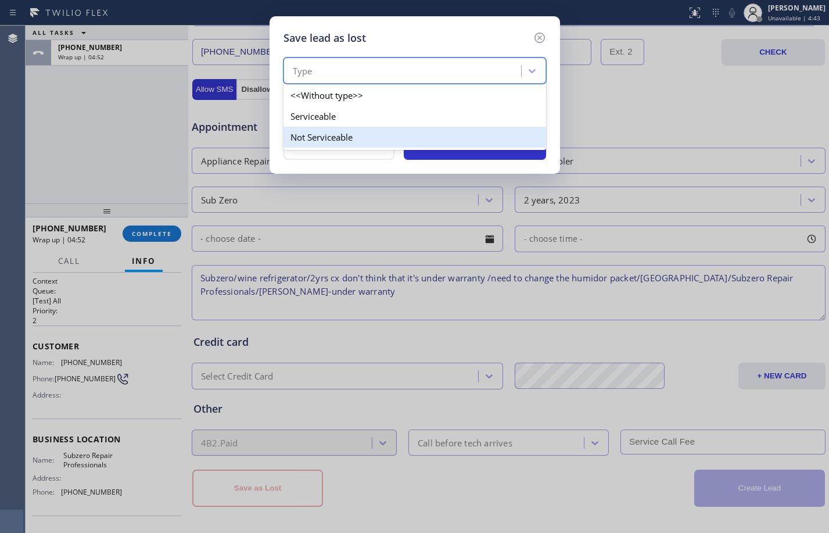
click at [350, 135] on div "Not Serviceable" at bounding box center [415, 137] width 263 height 21
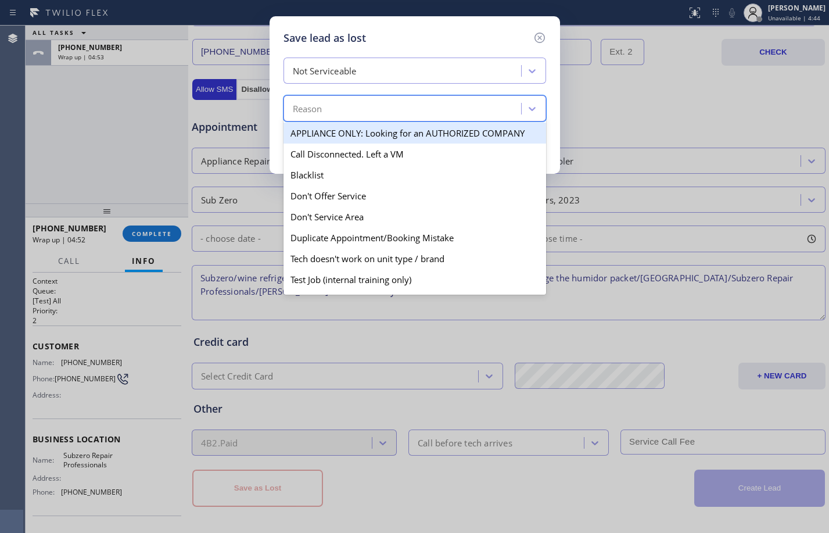
click at [349, 104] on div "Reason" at bounding box center [404, 109] width 234 height 20
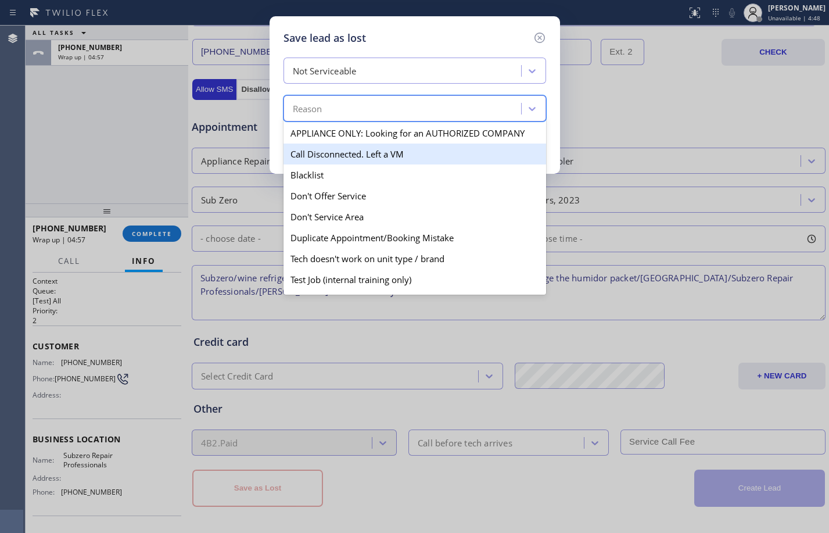
scroll to position [102, 0]
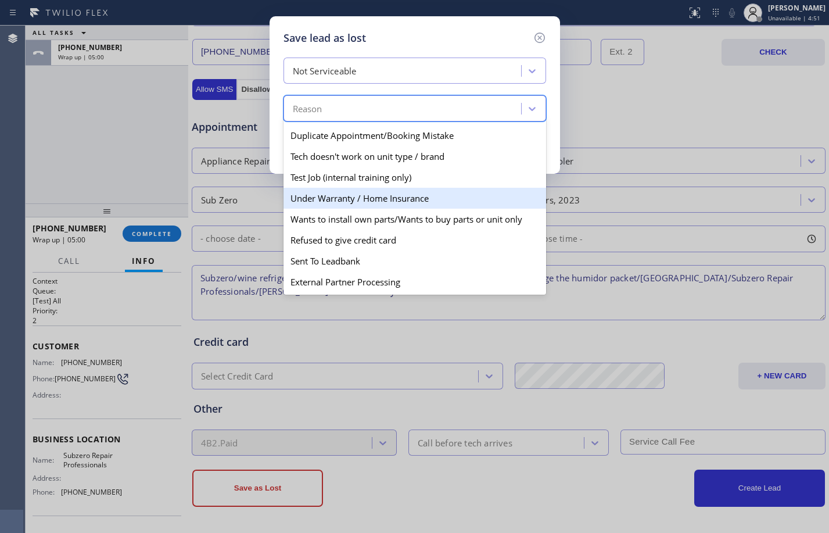
click at [385, 201] on div "Under Warranty / Home Insurance" at bounding box center [415, 198] width 263 height 21
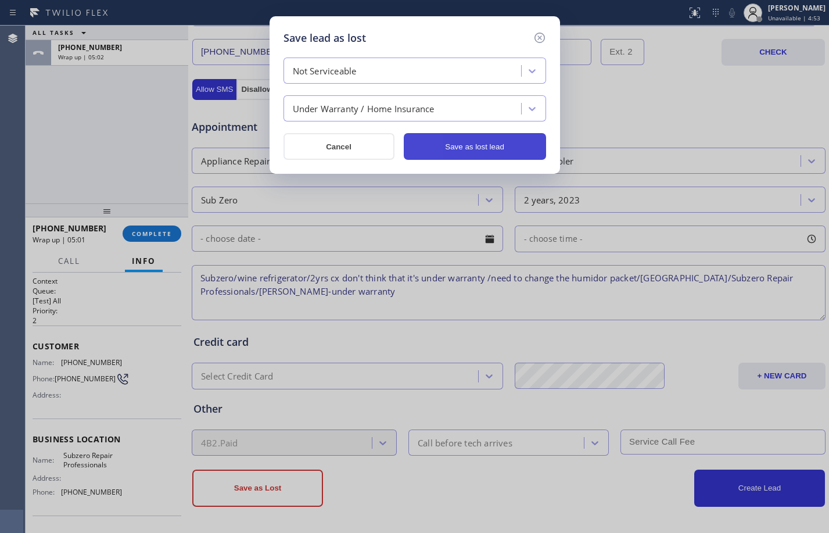
click at [457, 154] on button "Save as lost lead" at bounding box center [475, 146] width 142 height 27
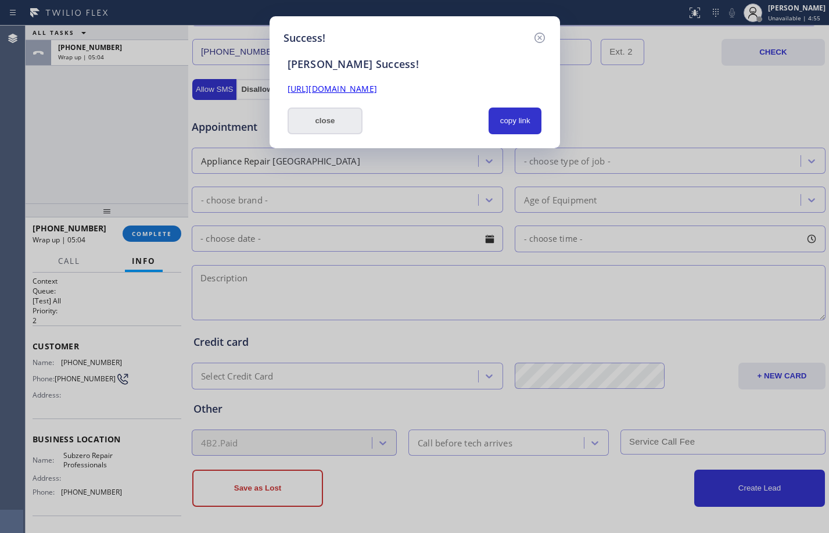
click at [337, 119] on button "close" at bounding box center [326, 121] width 76 height 27
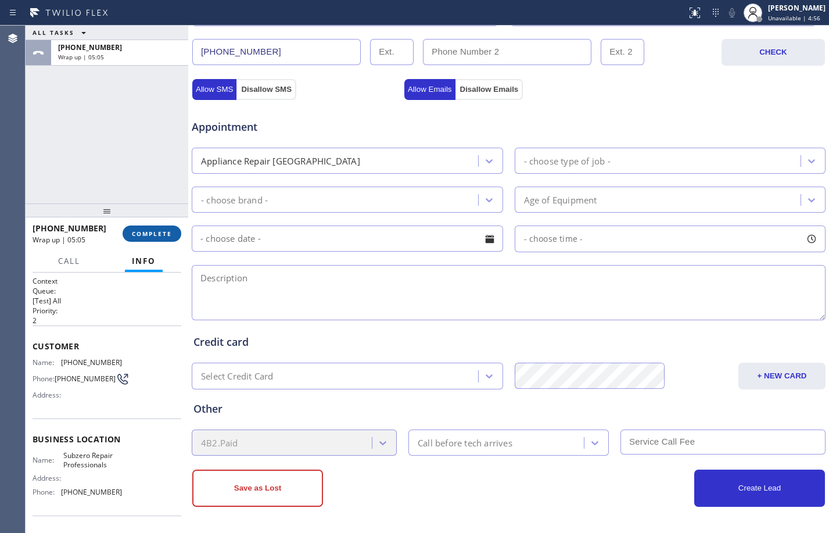
click at [142, 232] on span "COMPLETE" at bounding box center [152, 234] width 40 height 8
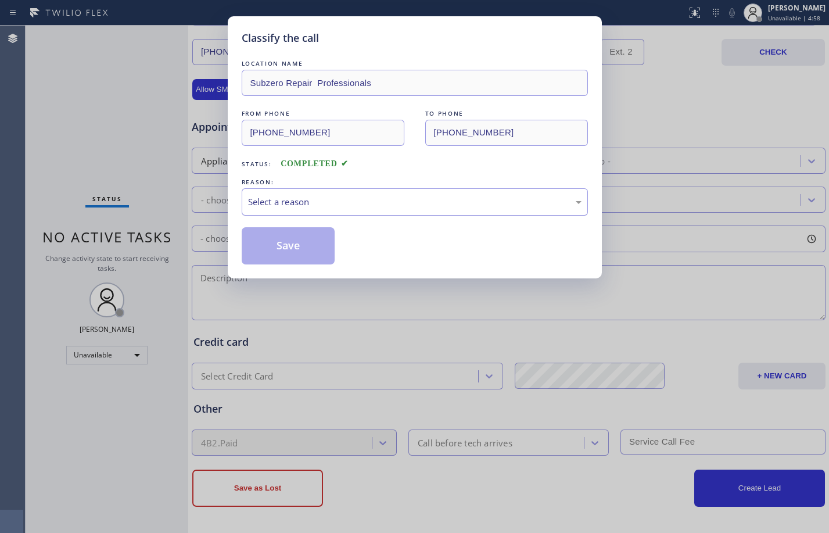
click at [374, 195] on div "Select a reason" at bounding box center [415, 201] width 334 height 13
click at [304, 252] on button "Save" at bounding box center [289, 245] width 94 height 37
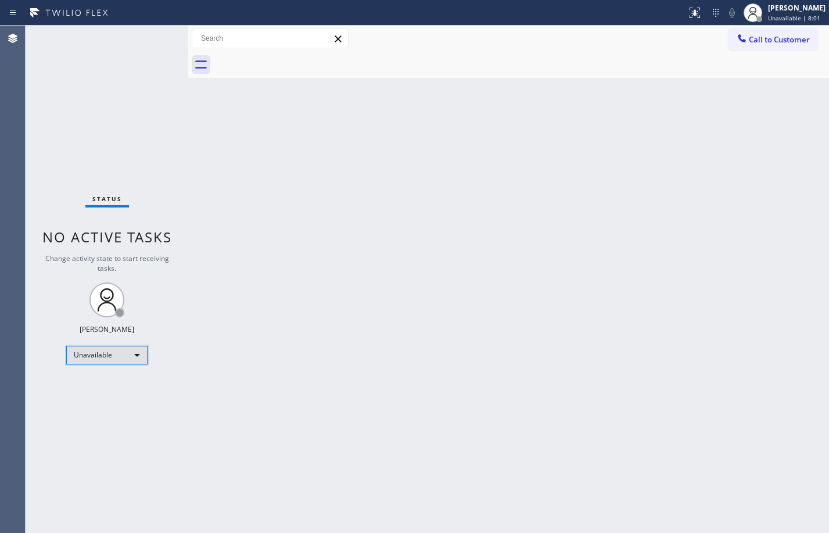
click at [128, 346] on div "Unavailable" at bounding box center [106, 355] width 81 height 19
click at [130, 388] on li "Available" at bounding box center [106, 386] width 79 height 14
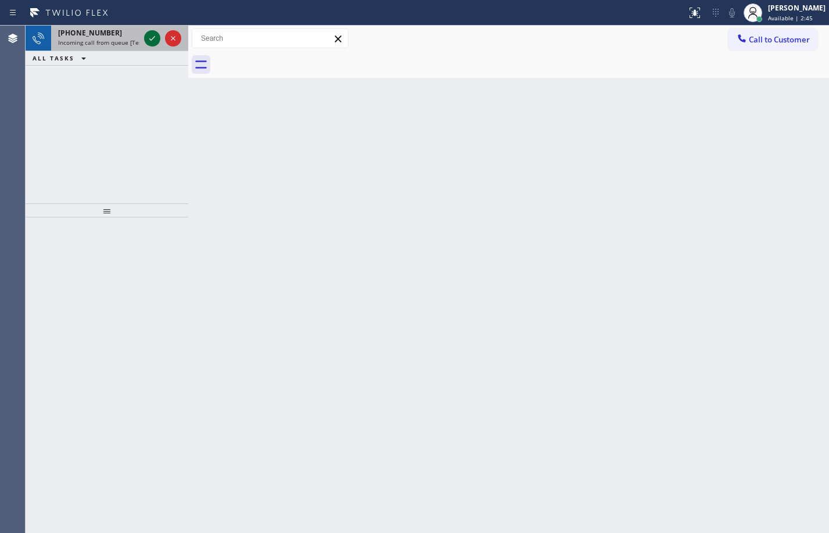
click at [150, 36] on icon at bounding box center [152, 38] width 14 height 14
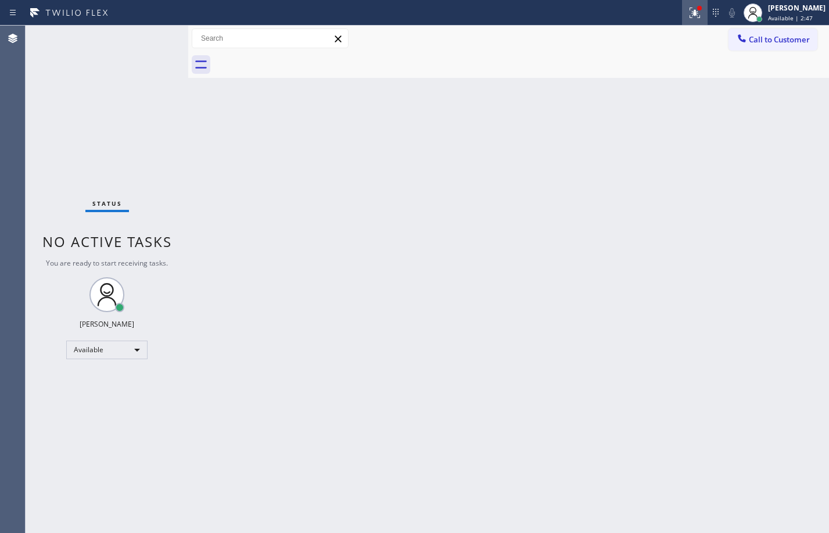
click at [690, 15] on icon at bounding box center [695, 13] width 10 height 10
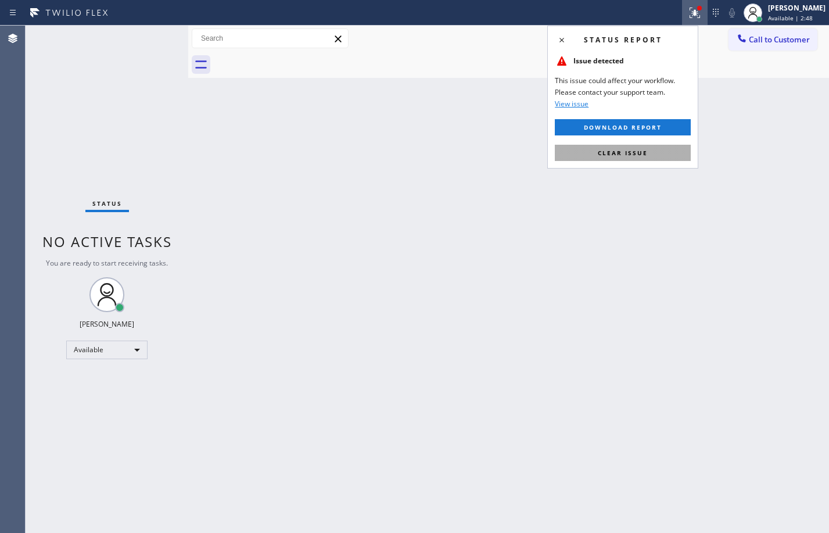
click at [656, 156] on button "Clear issue" at bounding box center [623, 153] width 136 height 16
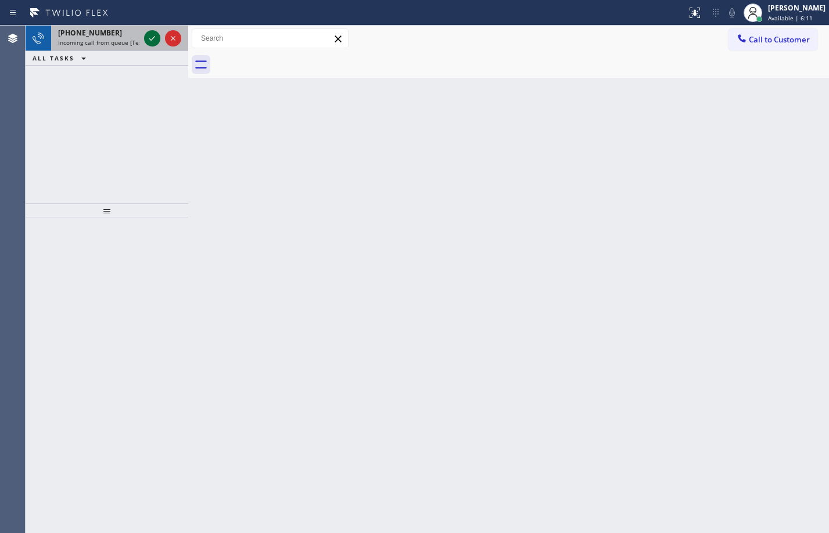
click at [149, 34] on icon at bounding box center [152, 38] width 14 height 14
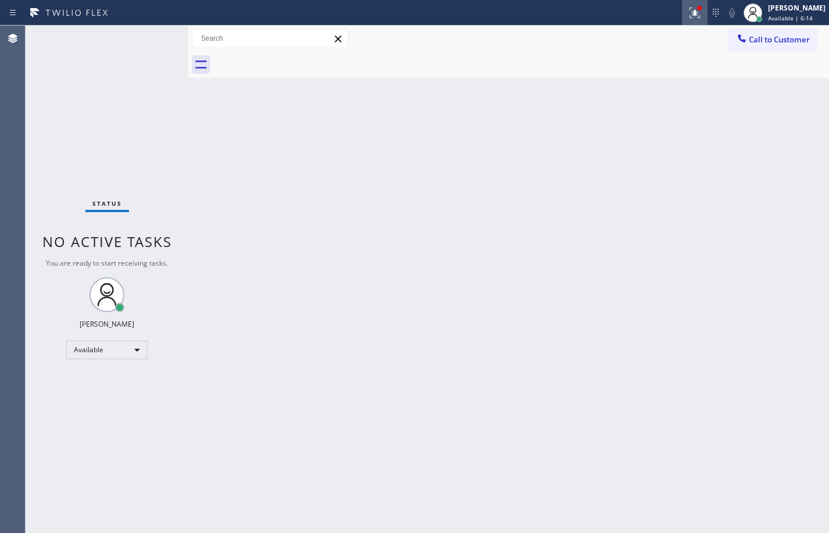
click at [688, 6] on icon at bounding box center [695, 13] width 14 height 14
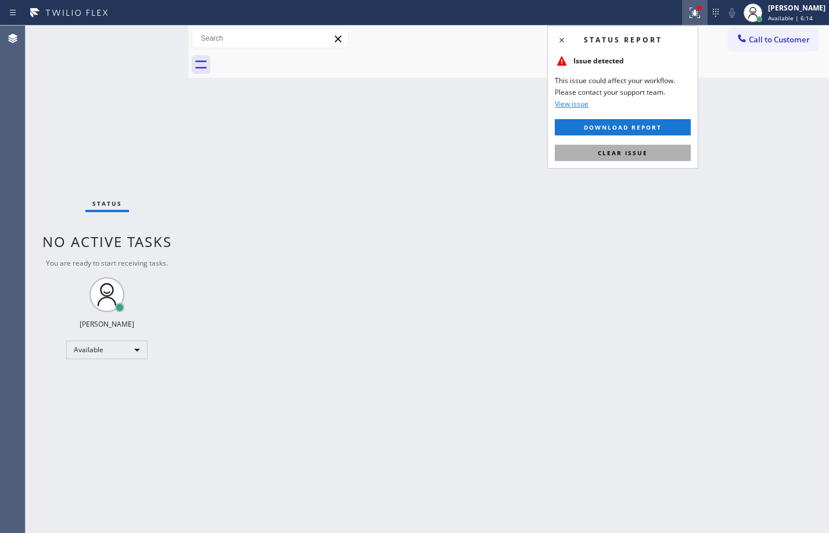
click at [629, 153] on span "Clear issue" at bounding box center [623, 153] width 50 height 8
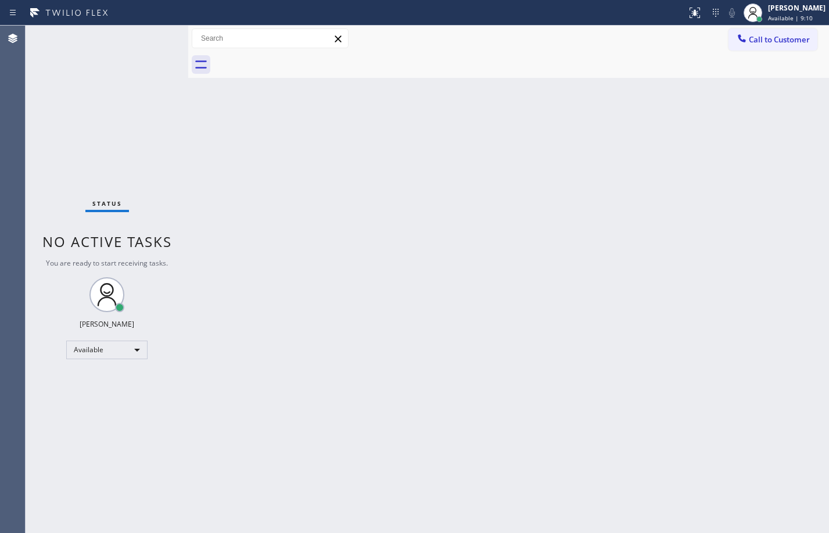
click at [126, 128] on div "Status No active tasks You are ready to start receiving tasks. [PERSON_NAME] Av…" at bounding box center [107, 279] width 163 height 507
click at [296, 268] on div "Back to Dashboard Change Sender ID Customers Technicians Select a contact Outbo…" at bounding box center [508, 279] width 641 height 507
click at [126, 119] on div "Status No active tasks You are ready to start receiving tasks. [PERSON_NAME] Av…" at bounding box center [107, 279] width 163 height 507
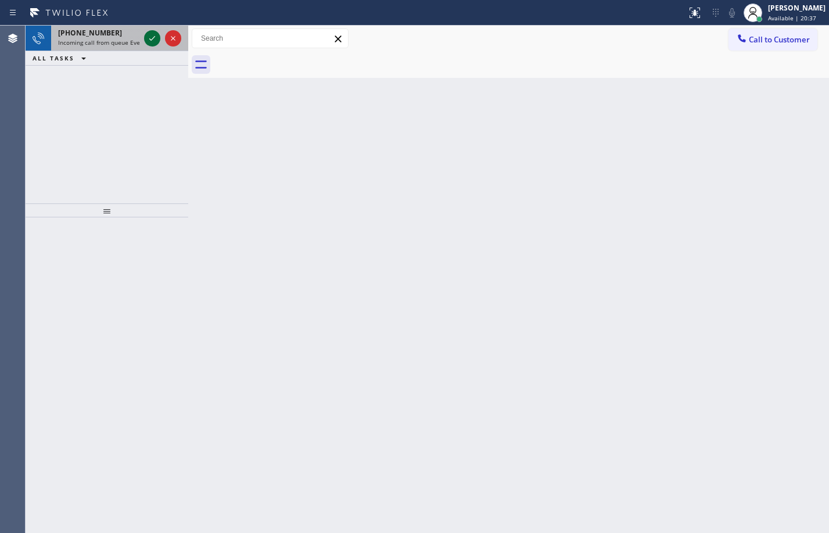
click at [151, 41] on icon at bounding box center [152, 38] width 14 height 14
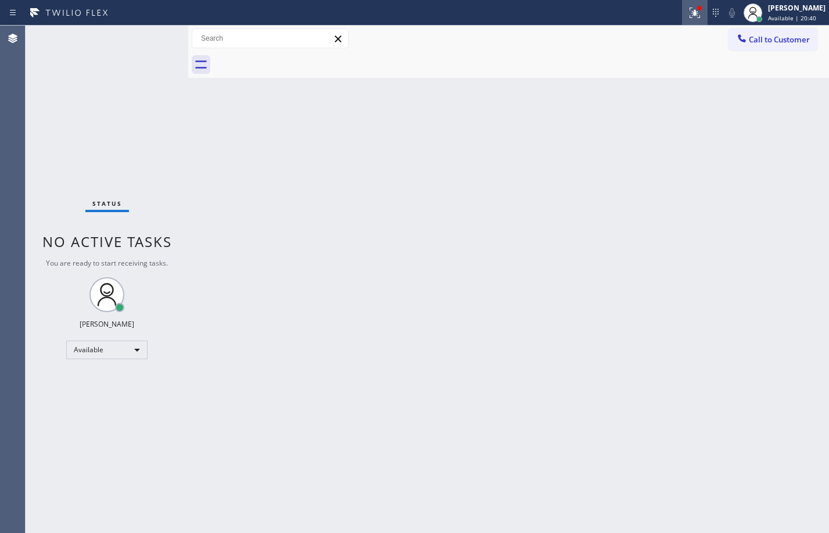
click at [689, 22] on button at bounding box center [695, 13] width 26 height 26
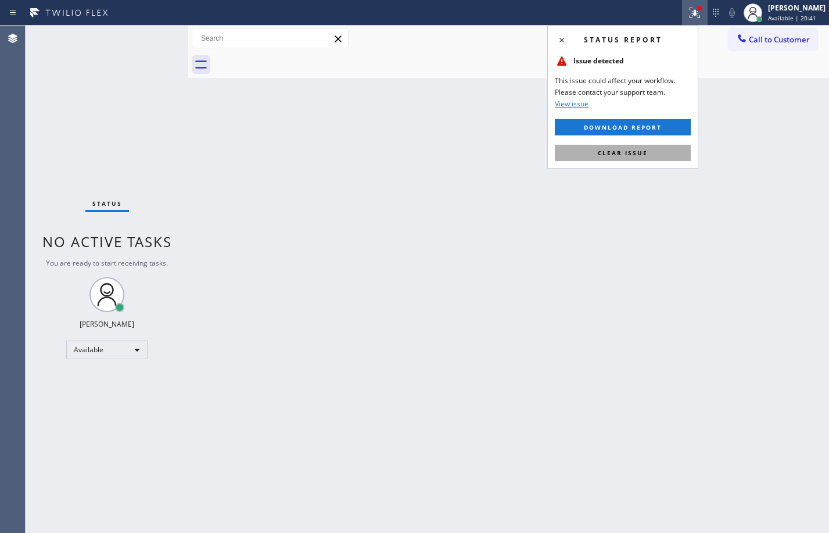
click at [625, 152] on span "Clear issue" at bounding box center [623, 153] width 50 height 8
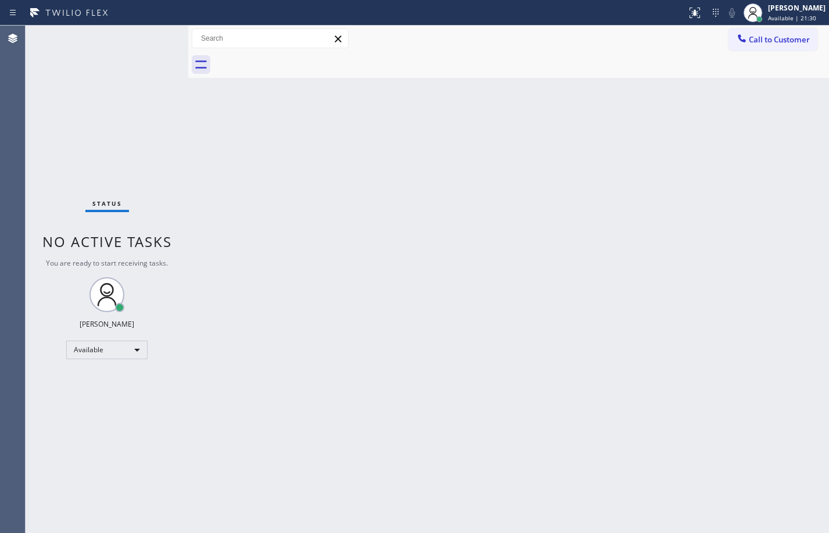
drag, startPoint x: 575, startPoint y: 224, endPoint x: 579, endPoint y: 146, distance: 78.6
click at [576, 224] on div "Back to Dashboard Change Sender ID Customers Technicians Select a contact Outbo…" at bounding box center [508, 279] width 641 height 507
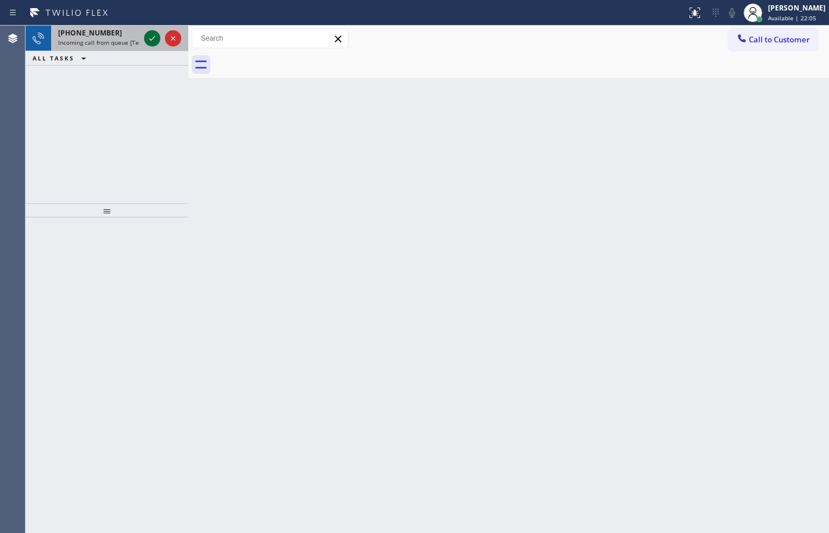
click at [151, 33] on icon at bounding box center [152, 38] width 14 height 14
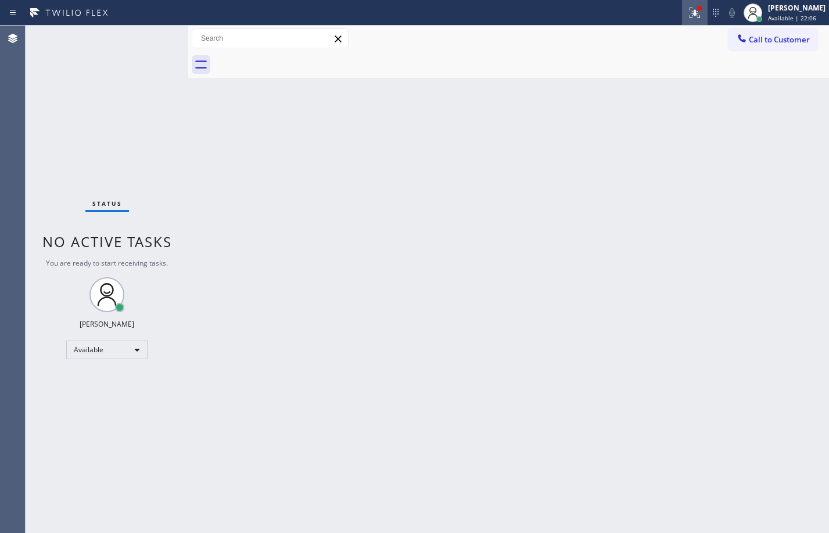
click at [688, 8] on icon at bounding box center [695, 13] width 14 height 14
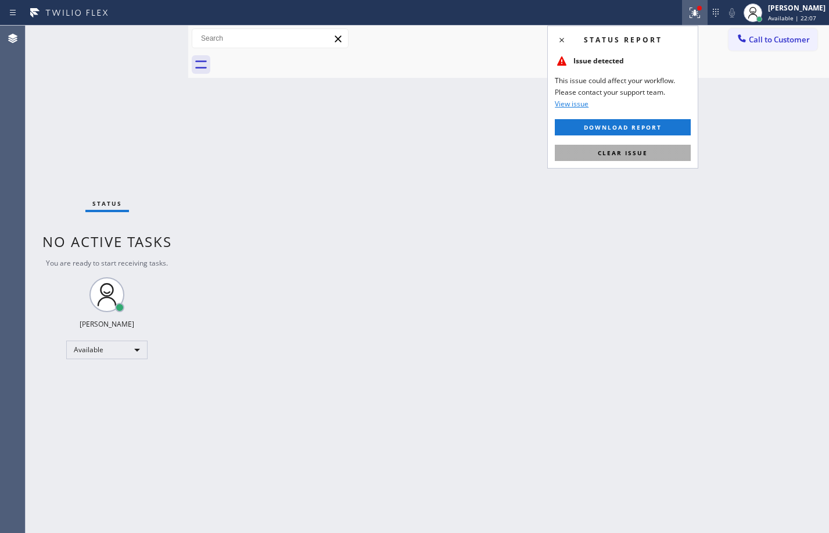
click at [649, 154] on button "Clear issue" at bounding box center [623, 153] width 136 height 16
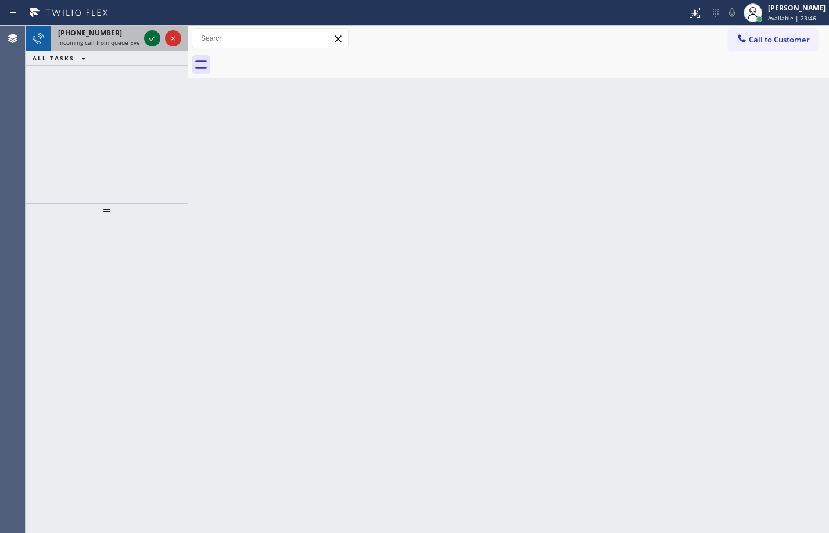
click at [157, 36] on icon at bounding box center [152, 38] width 14 height 14
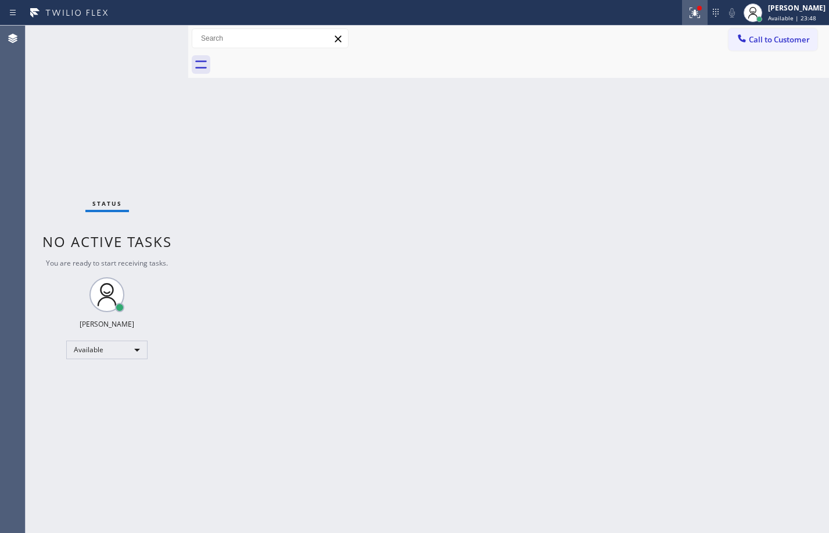
click at [688, 10] on icon at bounding box center [695, 13] width 14 height 14
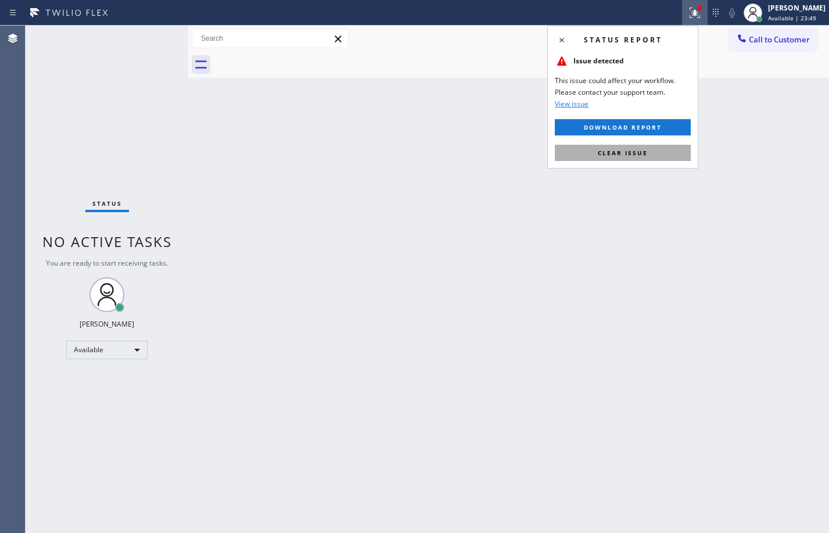
click at [627, 151] on span "Clear issue" at bounding box center [623, 153] width 50 height 8
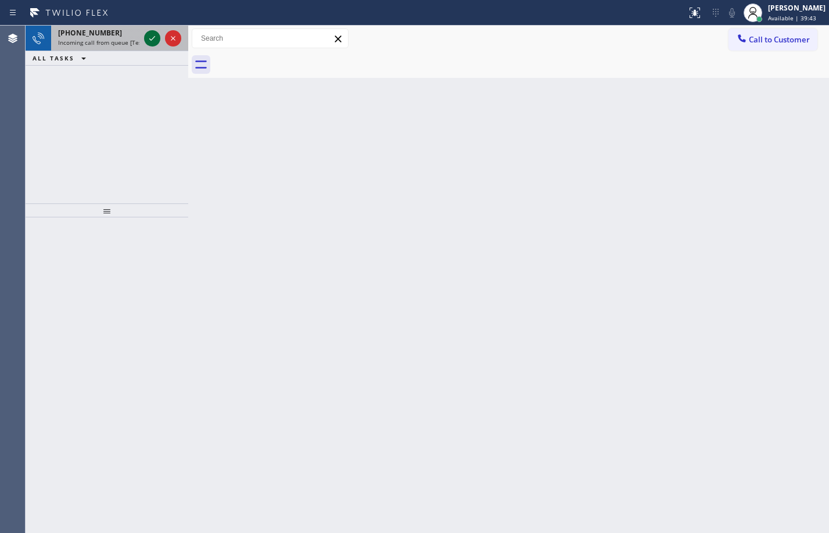
click at [151, 37] on icon at bounding box center [152, 38] width 14 height 14
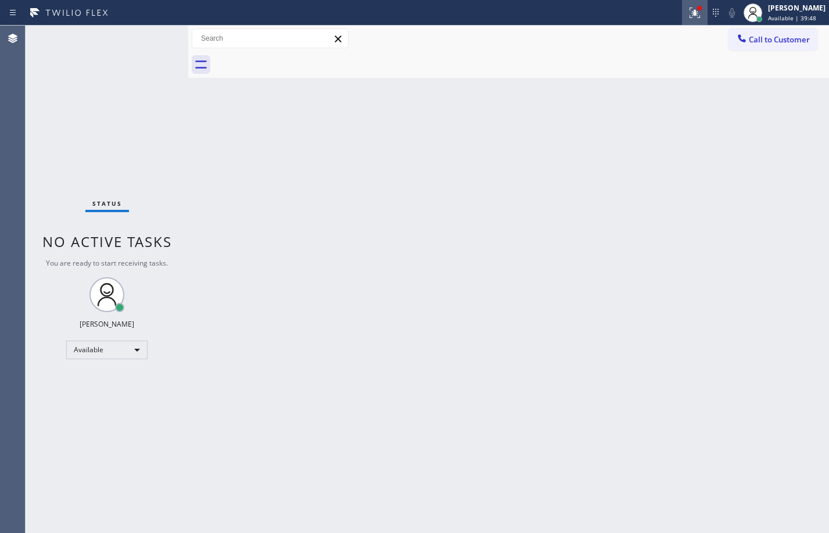
click at [696, 15] on div at bounding box center [695, 13] width 26 height 14
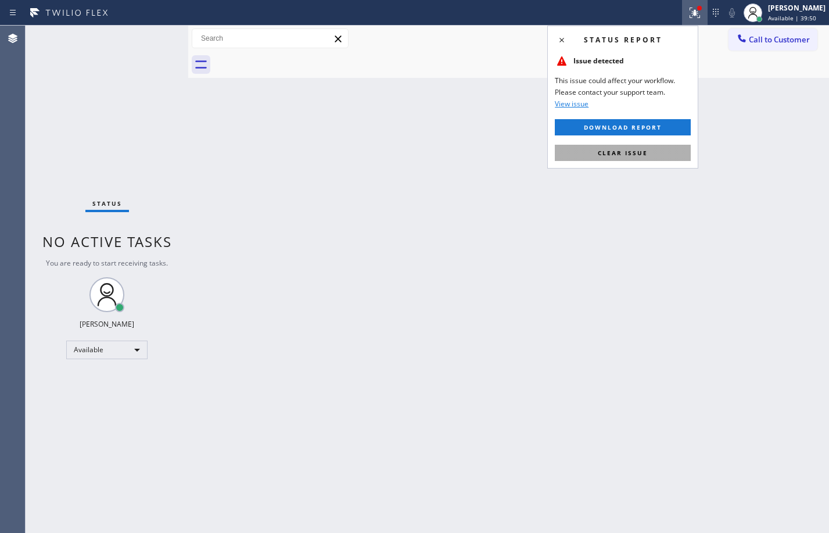
click at [637, 155] on span "Clear issue" at bounding box center [623, 153] width 50 height 8
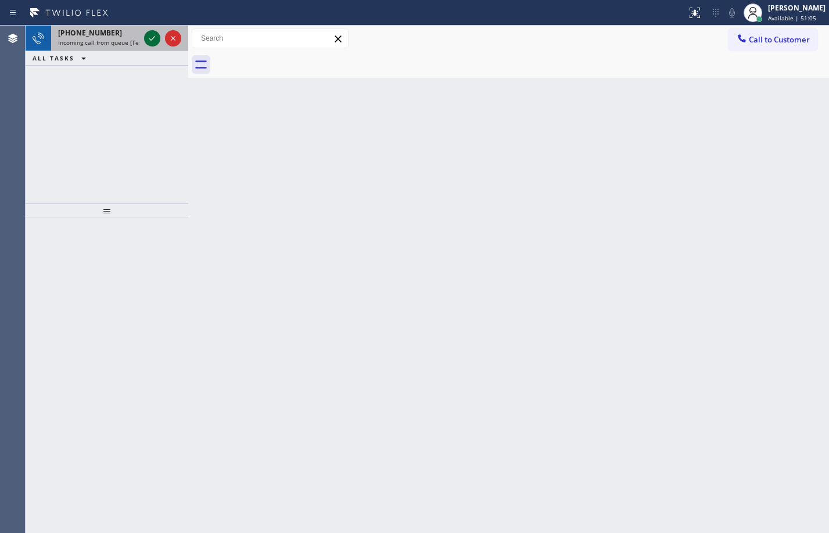
click at [158, 38] on icon at bounding box center [152, 38] width 14 height 14
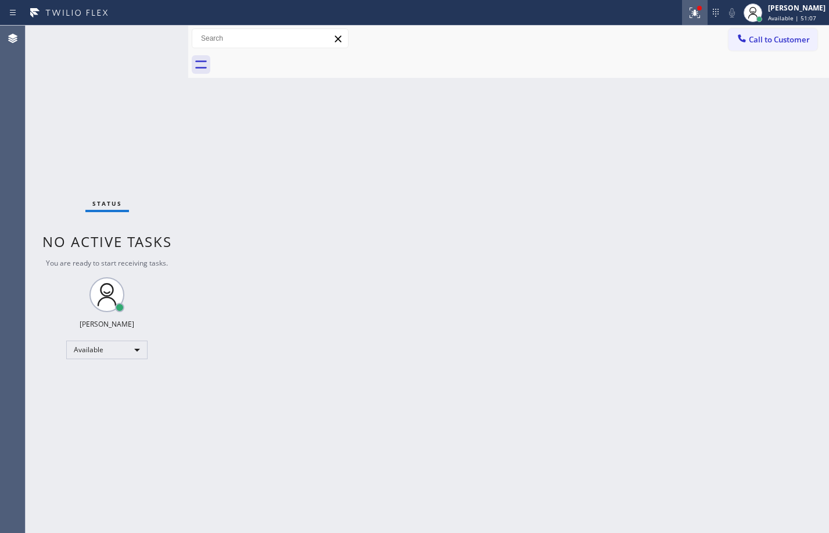
click at [698, 19] on div at bounding box center [695, 13] width 26 height 14
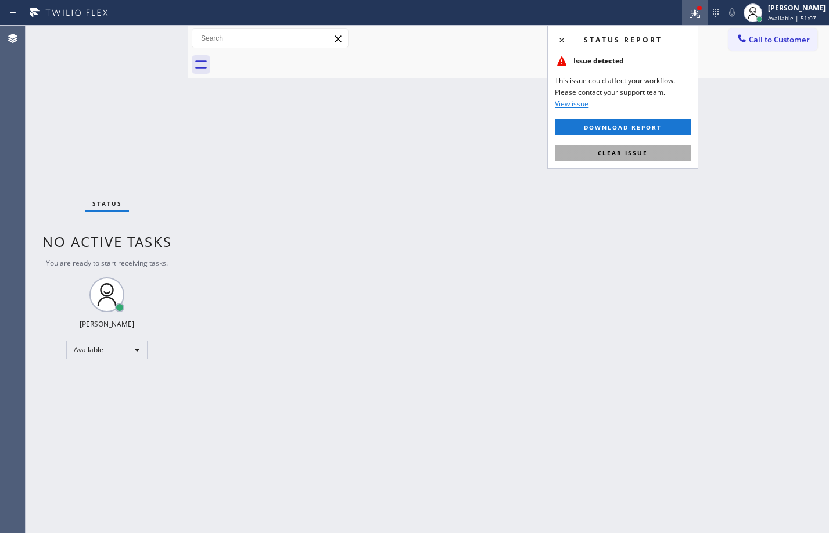
click at [638, 153] on span "Clear issue" at bounding box center [623, 153] width 50 height 8
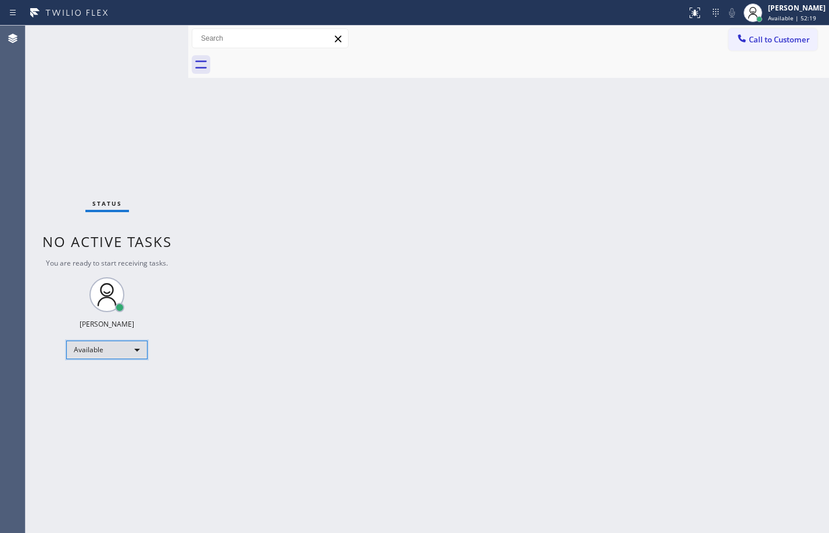
click at [131, 355] on div "Available" at bounding box center [106, 350] width 81 height 19
click at [87, 410] on li "Break" at bounding box center [106, 410] width 79 height 14
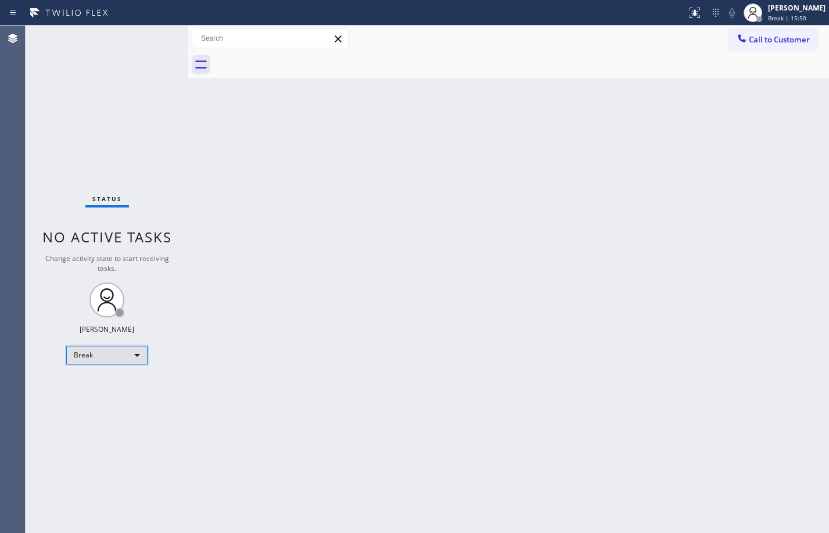
click at [97, 359] on div "Break" at bounding box center [106, 355] width 81 height 19
click at [95, 389] on li "Available" at bounding box center [106, 386] width 79 height 14
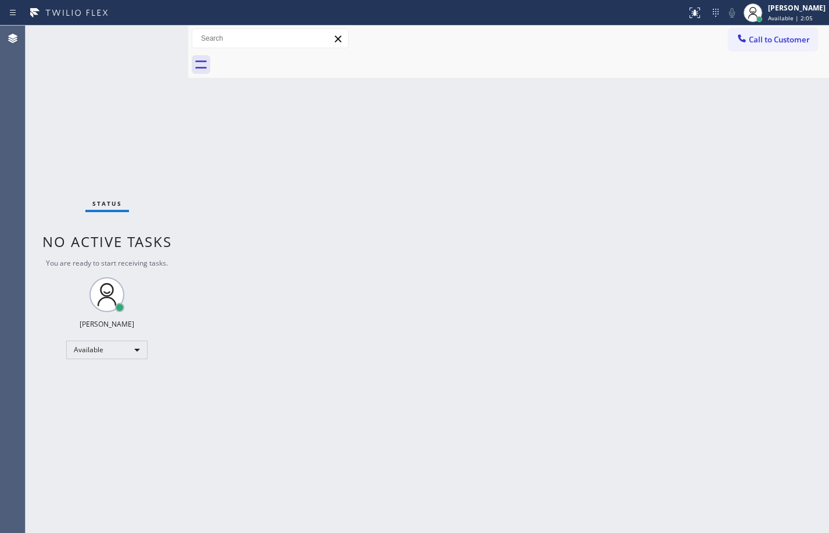
click at [112, 104] on div "Status No active tasks You are ready to start receiving tasks. [PERSON_NAME] Av…" at bounding box center [107, 279] width 163 height 507
click at [162, 178] on div "Status No active tasks You are ready to start receiving tasks. [PERSON_NAME] Av…" at bounding box center [107, 279] width 163 height 507
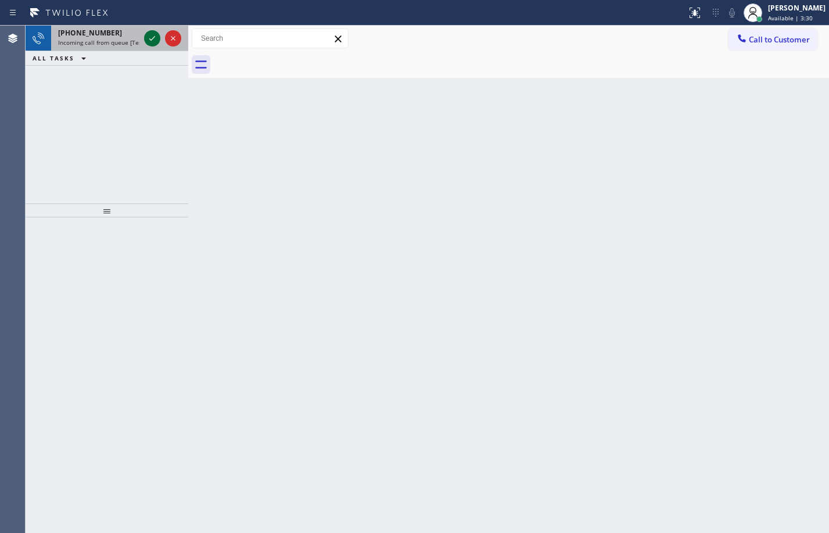
click at [156, 33] on icon at bounding box center [152, 38] width 14 height 14
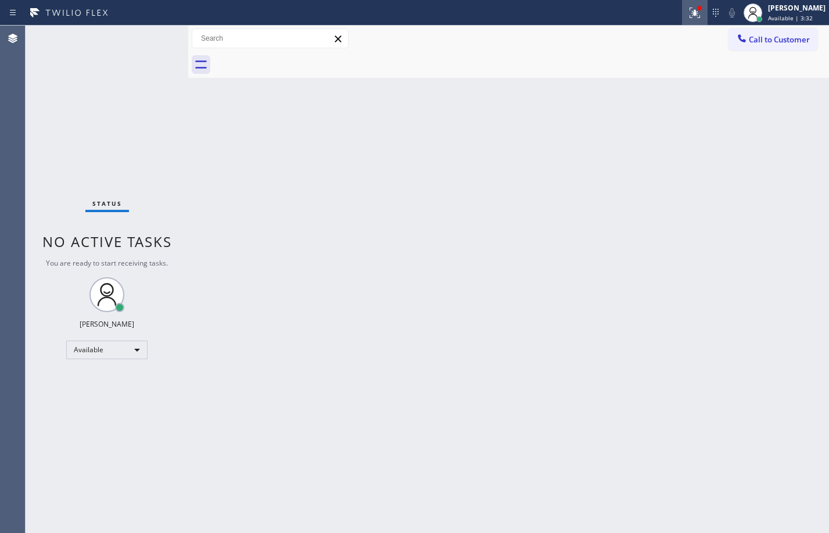
click at [688, 7] on icon at bounding box center [695, 13] width 14 height 14
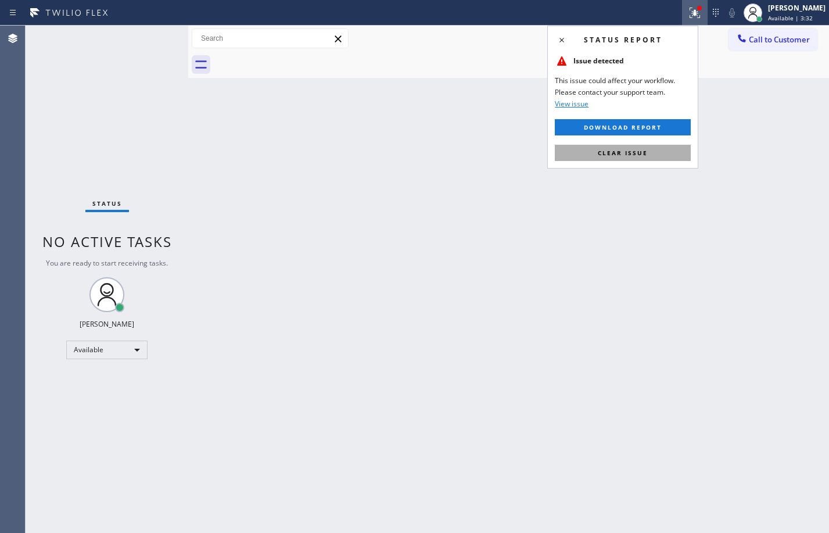
click at [625, 147] on button "Clear issue" at bounding box center [623, 153] width 136 height 16
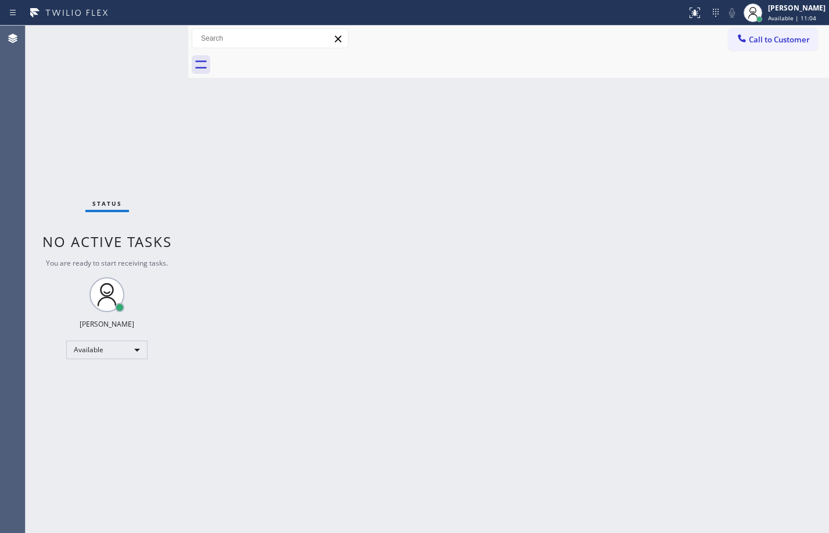
click at [637, 338] on div "Back to Dashboard Change Sender ID Customers Technicians Select a contact Outbo…" at bounding box center [508, 279] width 641 height 507
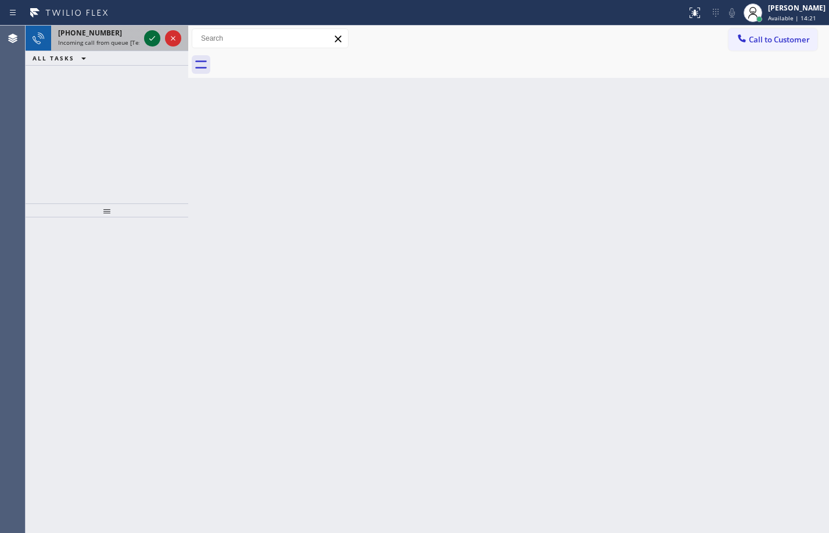
click at [151, 34] on icon at bounding box center [152, 38] width 14 height 14
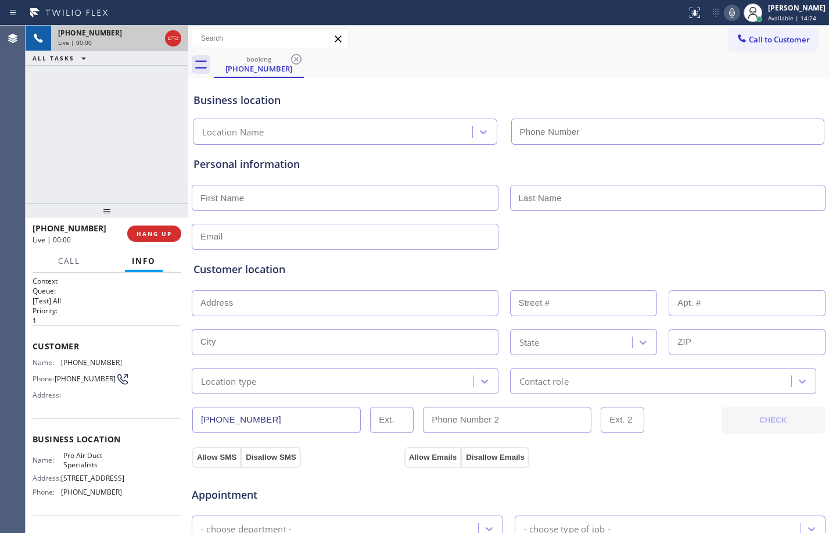
type input "[PHONE_NUMBER]"
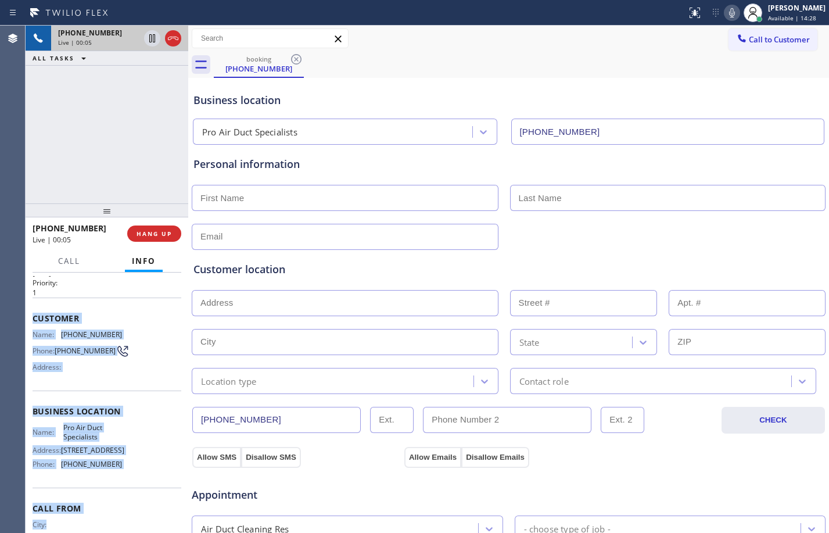
scroll to position [77, 0]
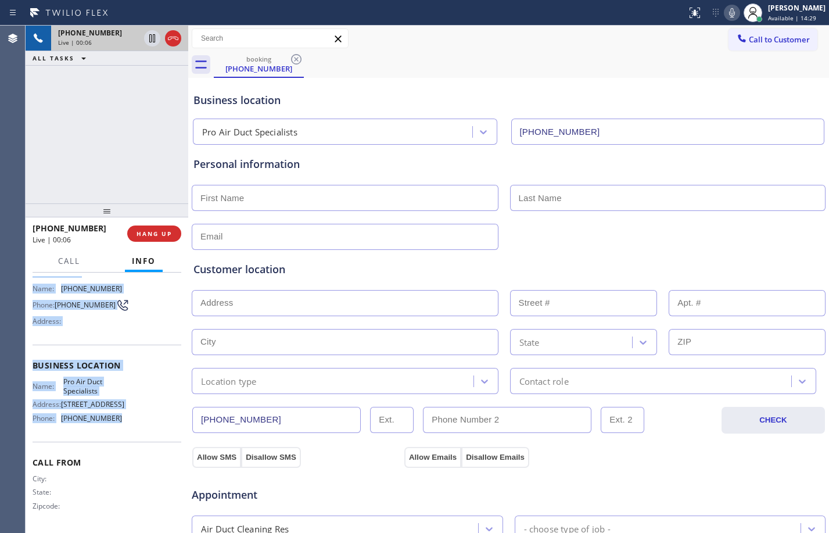
drag, startPoint x: 30, startPoint y: 345, endPoint x: 140, endPoint y: 425, distance: 136.8
click at [140, 425] on div "Context Queue: [Test] All Priority: 1 Customer Name: [PHONE_NUMBER] Phone: [PHO…" at bounding box center [107, 403] width 163 height 260
copy div "Customer Name: [PHONE_NUMBER] Phone: [PHONE_NUMBER] Address: Business location …"
click at [136, 232] on button "HANG UP" at bounding box center [154, 233] width 54 height 16
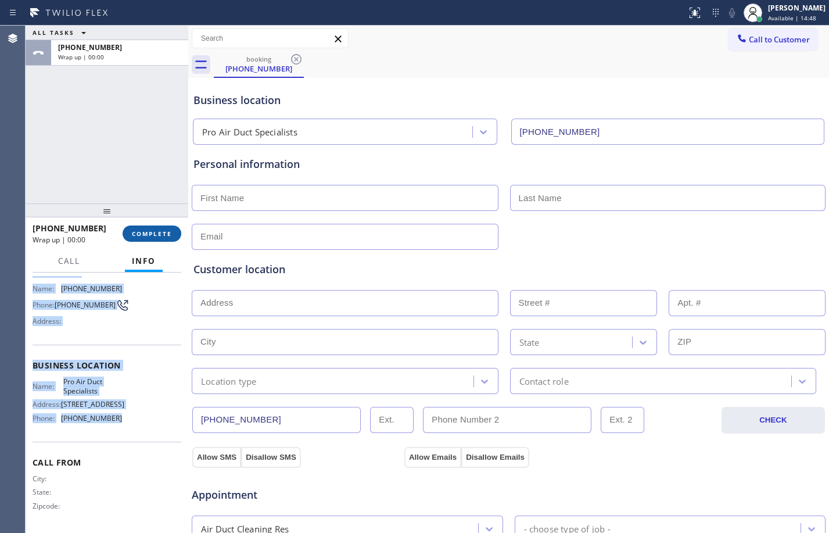
click at [145, 230] on span "COMPLETE" at bounding box center [152, 234] width 40 height 8
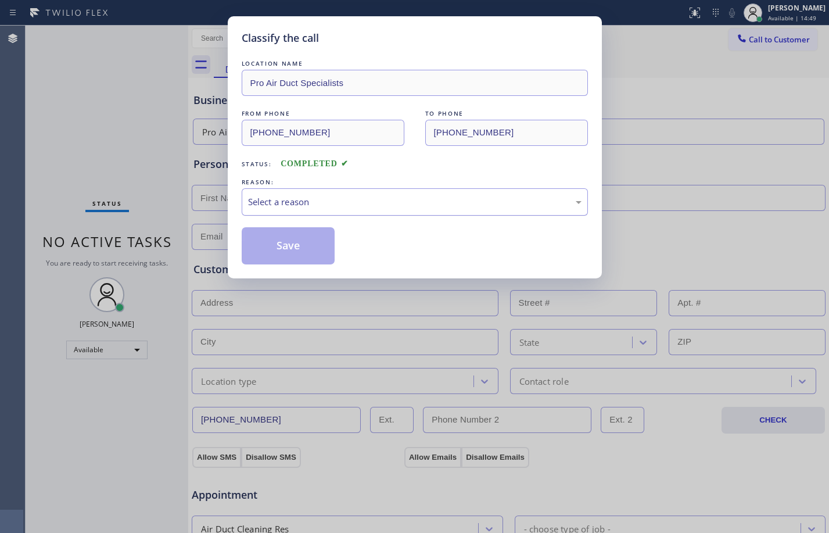
click at [423, 191] on div "Select a reason" at bounding box center [415, 201] width 346 height 27
click at [318, 259] on button "Save" at bounding box center [289, 245] width 94 height 37
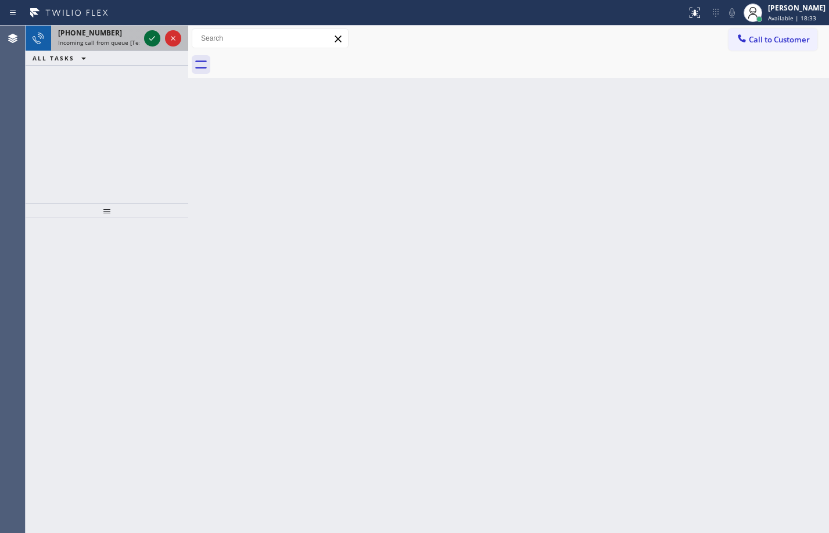
click at [153, 37] on icon at bounding box center [152, 38] width 14 height 14
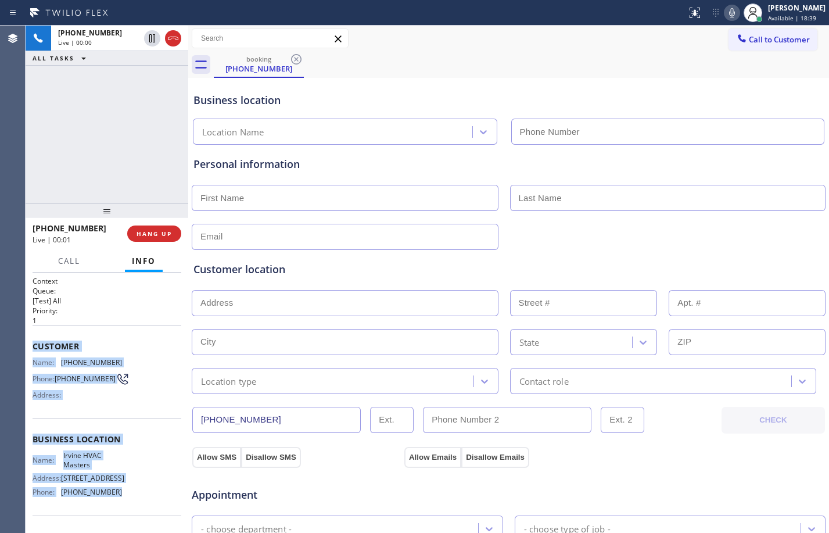
type input "[PHONE_NUMBER]"
drag, startPoint x: 35, startPoint y: 348, endPoint x: 117, endPoint y: 504, distance: 176.5
click at [117, 504] on div "Context Queue: [Test] All Priority: 1 Customer Name: [PHONE_NUMBER] Phone: [PHO…" at bounding box center [107, 439] width 149 height 327
copy div "Customer Name: [PHONE_NUMBER] Phone: [PHONE_NUMBER] Address: Business location …"
click at [106, 136] on div "[PHONE_NUMBER] Live | 00:07 ALL TASKS ALL TASKS ACTIVE TASKS TASKS IN WRAP UP" at bounding box center [107, 115] width 163 height 178
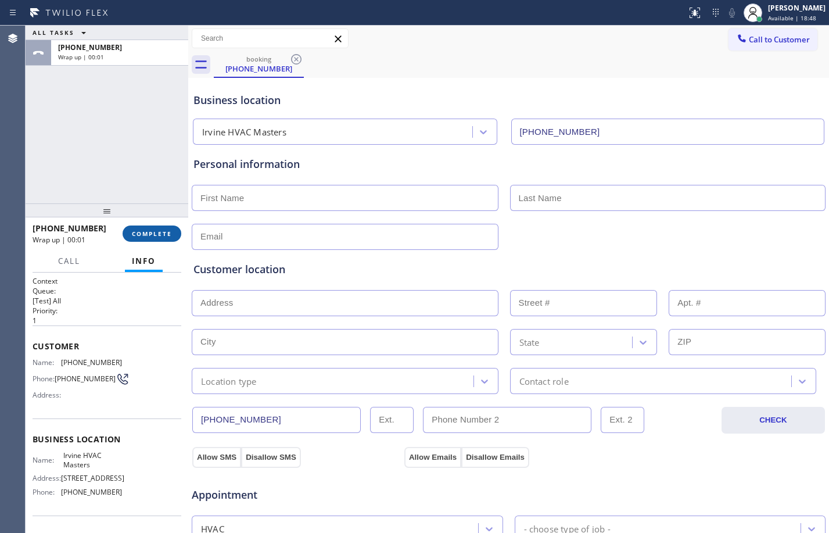
click at [167, 230] on span "COMPLETE" at bounding box center [152, 234] width 40 height 8
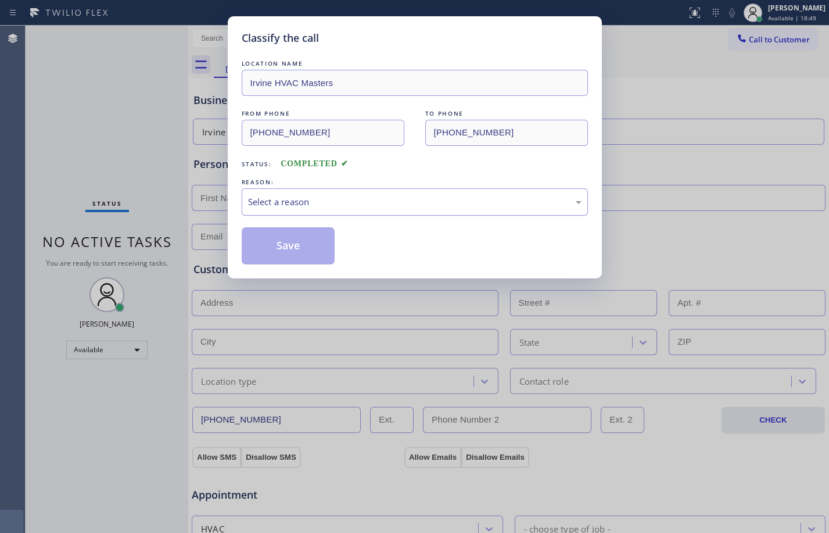
click at [310, 206] on div "Select a reason" at bounding box center [415, 201] width 334 height 13
click at [309, 249] on button "Save" at bounding box center [289, 245] width 94 height 37
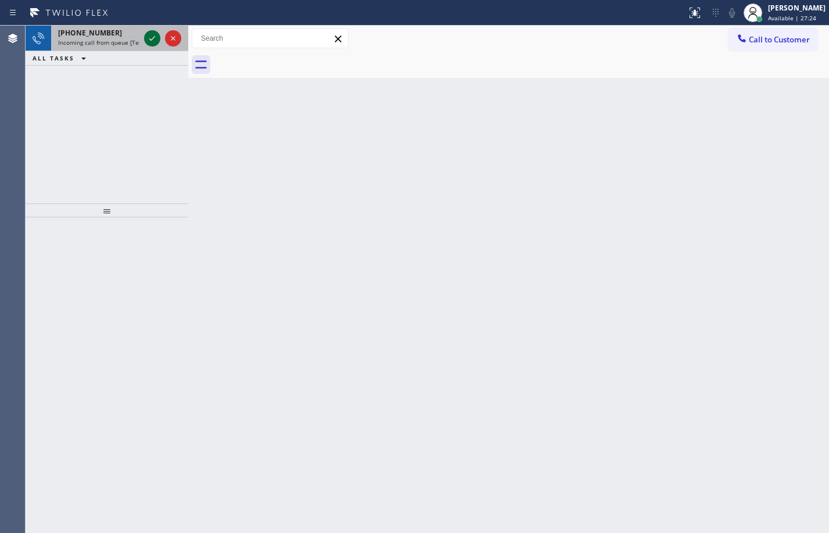
click at [155, 40] on icon at bounding box center [152, 38] width 14 height 14
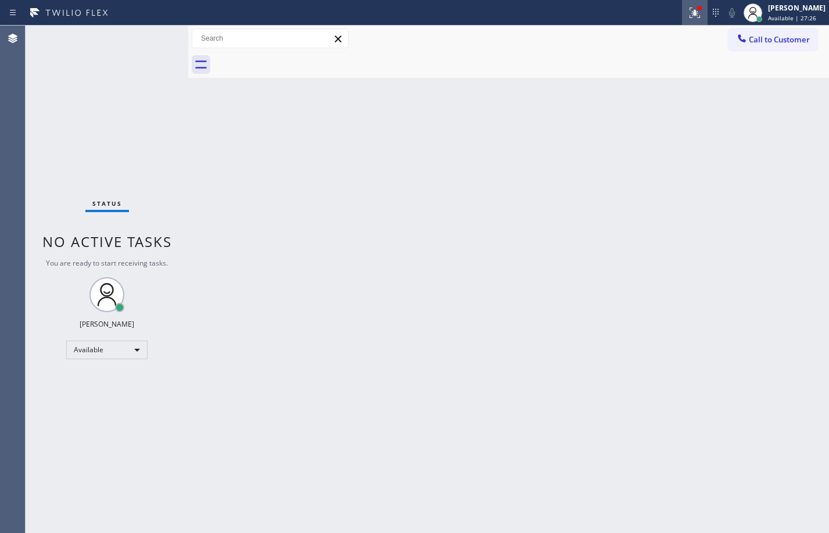
click at [690, 13] on icon at bounding box center [693, 12] width 7 height 8
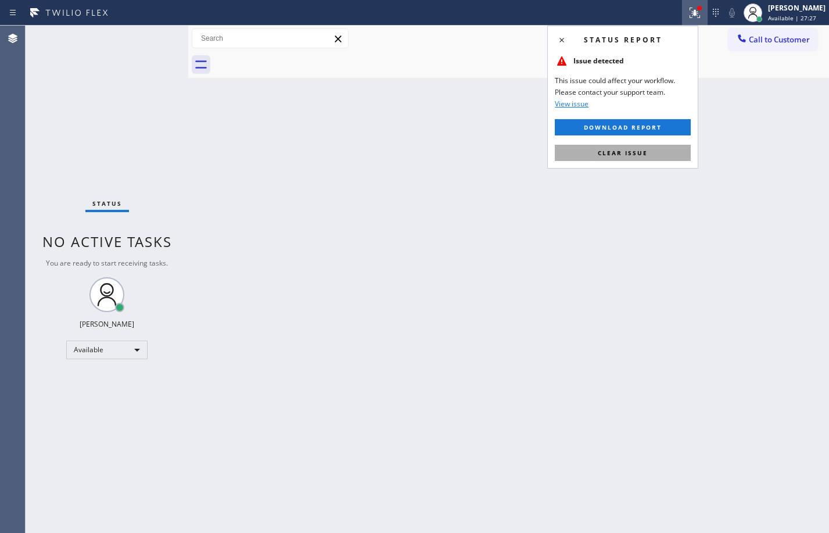
click at [657, 153] on button "Clear issue" at bounding box center [623, 153] width 136 height 16
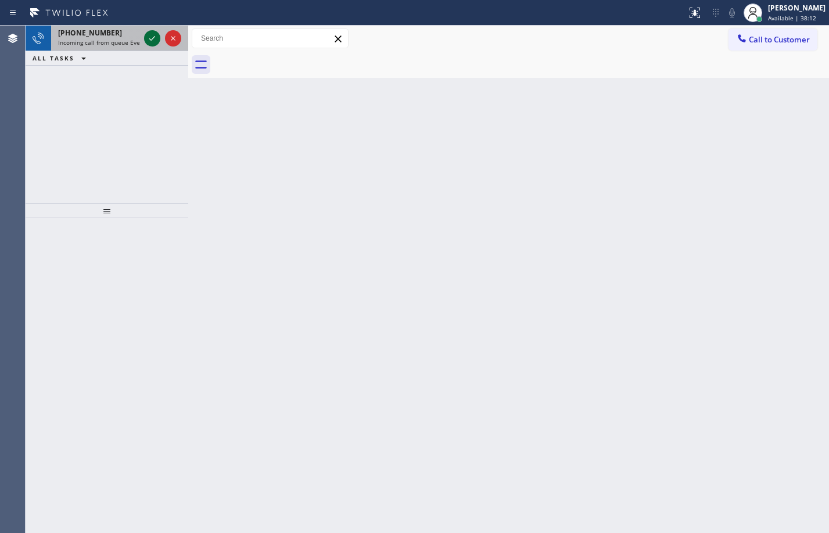
click at [155, 40] on icon at bounding box center [152, 38] width 14 height 14
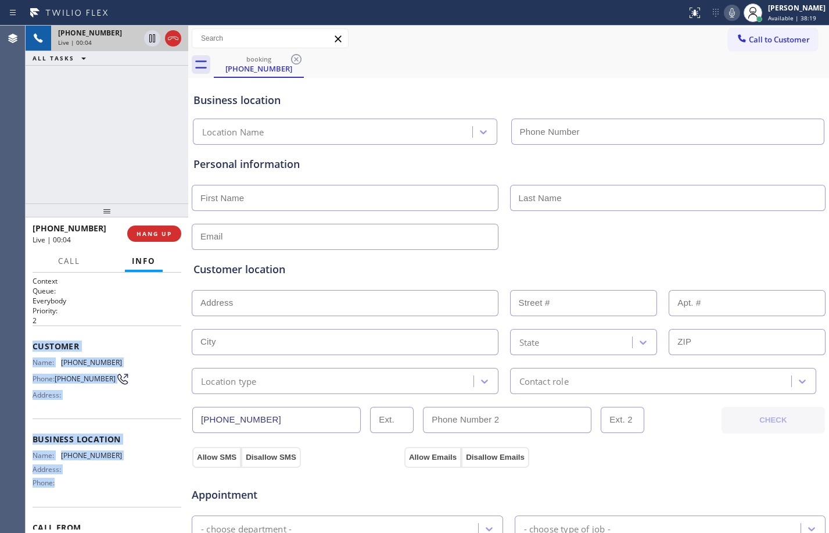
drag, startPoint x: 29, startPoint y: 347, endPoint x: 107, endPoint y: 489, distance: 162.3
click at [107, 489] on div "Context Queue: Everybody Priority: 2 Customer Name: [PHONE_NUMBER] Phone: [PHON…" at bounding box center [107, 403] width 163 height 260
copy div "Customer Name: [PHONE_NUMBER] Phone: [PHONE_NUMBER] Address: Business location …"
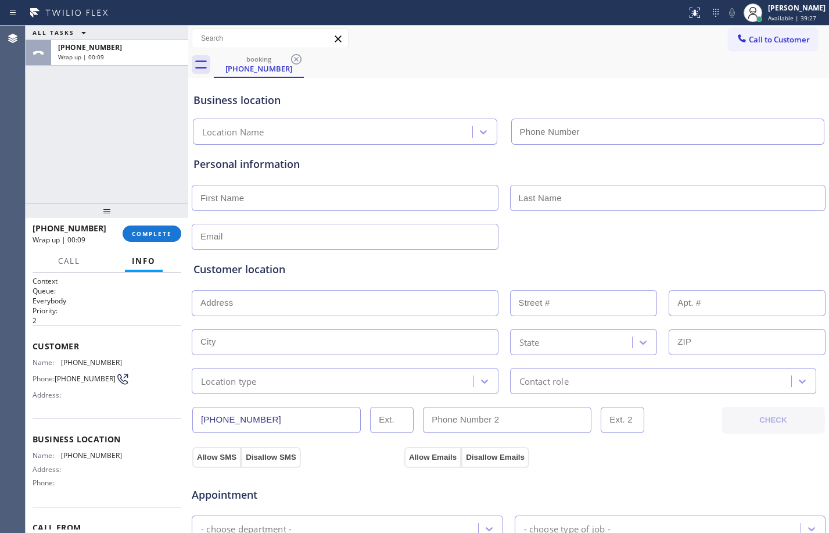
click at [72, 144] on div "ALL TASKS ALL TASKS ACTIVE TASKS TASKS IN WRAP UP [PHONE_NUMBER] Wrap up | 00:09" at bounding box center [107, 115] width 163 height 178
click at [160, 233] on span "COMPLETE" at bounding box center [152, 234] width 40 height 8
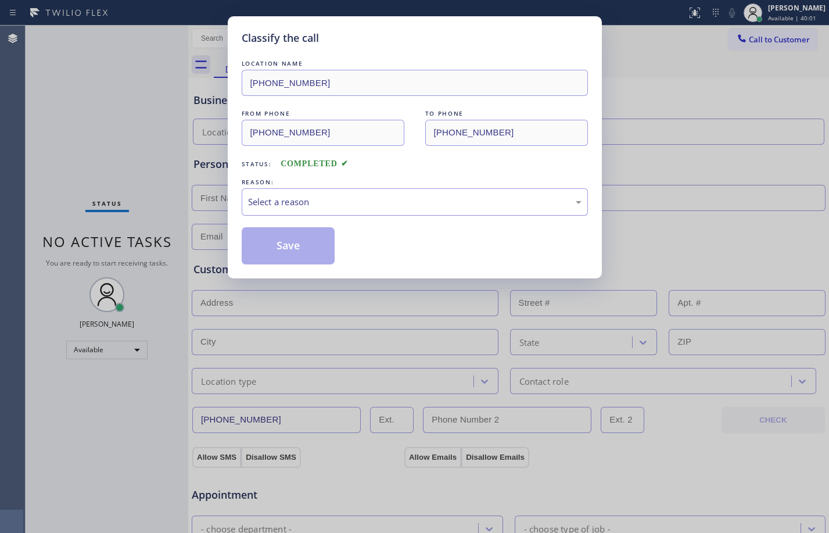
click at [384, 211] on div "Select a reason" at bounding box center [415, 201] width 346 height 27
click at [313, 248] on button "Save" at bounding box center [289, 245] width 94 height 37
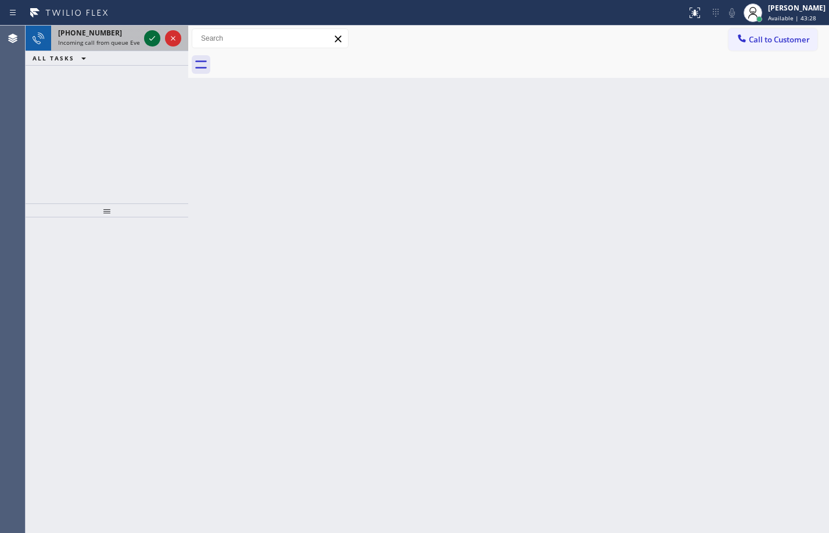
click at [146, 37] on icon at bounding box center [152, 38] width 14 height 14
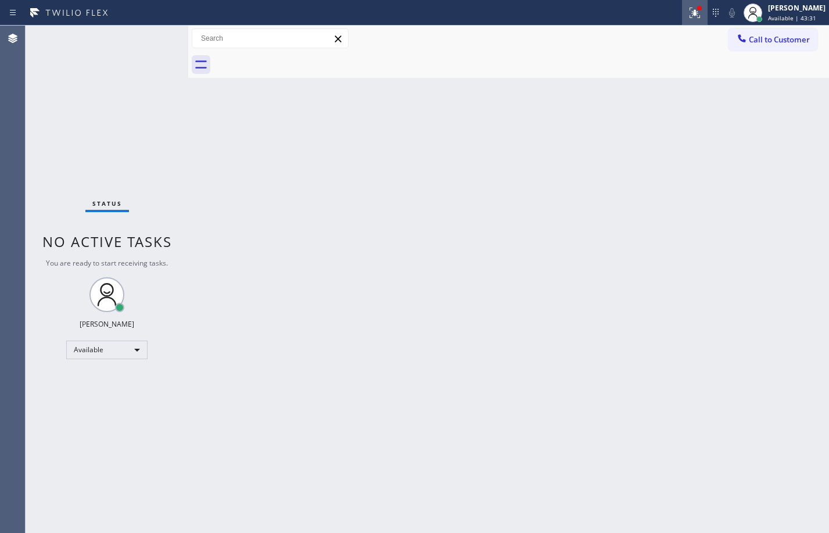
click at [691, 16] on icon at bounding box center [695, 13] width 10 height 10
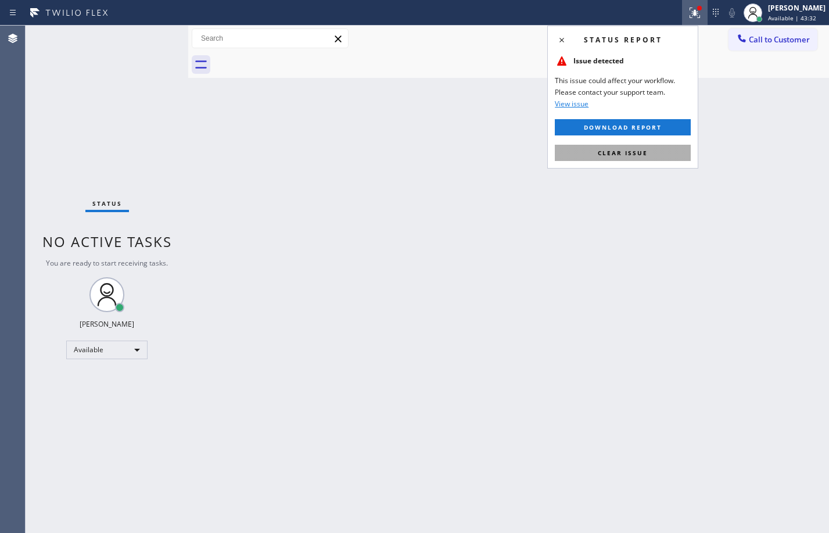
click at [655, 160] on button "Clear issue" at bounding box center [623, 153] width 136 height 16
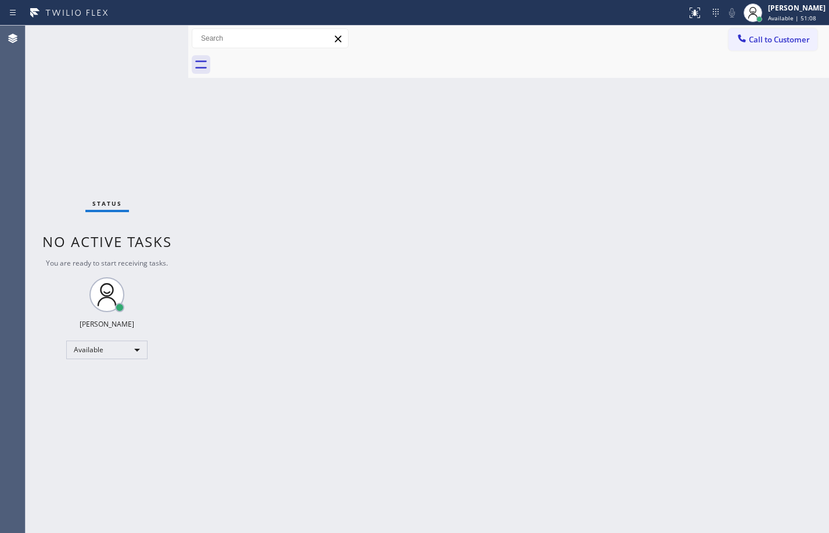
click at [142, 133] on div "Status No active tasks You are ready to start receiving tasks. [PERSON_NAME] Av…" at bounding box center [107, 279] width 163 height 507
click at [182, 225] on div "Status No active tasks You are ready to start receiving tasks. [PERSON_NAME] Av…" at bounding box center [107, 279] width 163 height 507
click at [143, 139] on div "Status No active tasks You are ready to start receiving tasks. [PERSON_NAME] Av…" at bounding box center [107, 279] width 163 height 507
click at [721, 254] on div "Back to Dashboard Change Sender ID Customers Technicians Select a contact Outbo…" at bounding box center [508, 279] width 641 height 507
click at [120, 128] on div "Status No active tasks You are ready to start receiving tasks. [PERSON_NAME] Av…" at bounding box center [107, 279] width 163 height 507
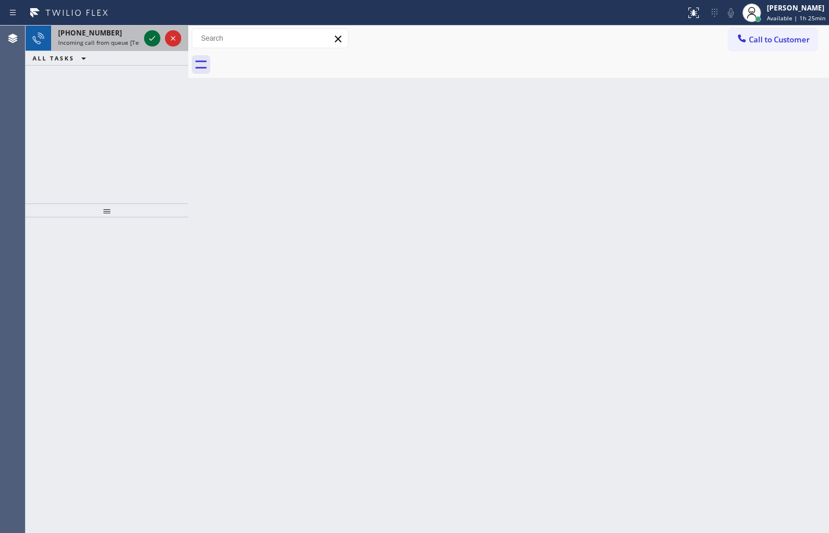
click at [146, 40] on icon at bounding box center [152, 38] width 14 height 14
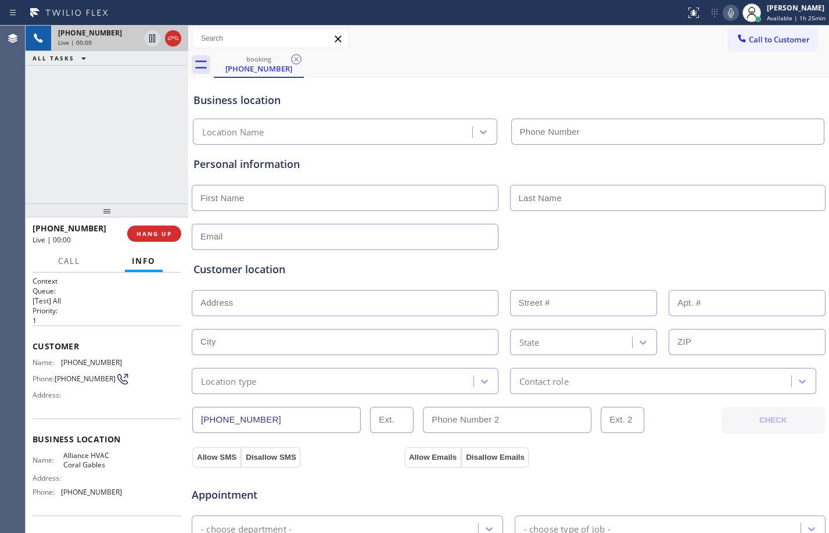
type input "[PHONE_NUMBER]"
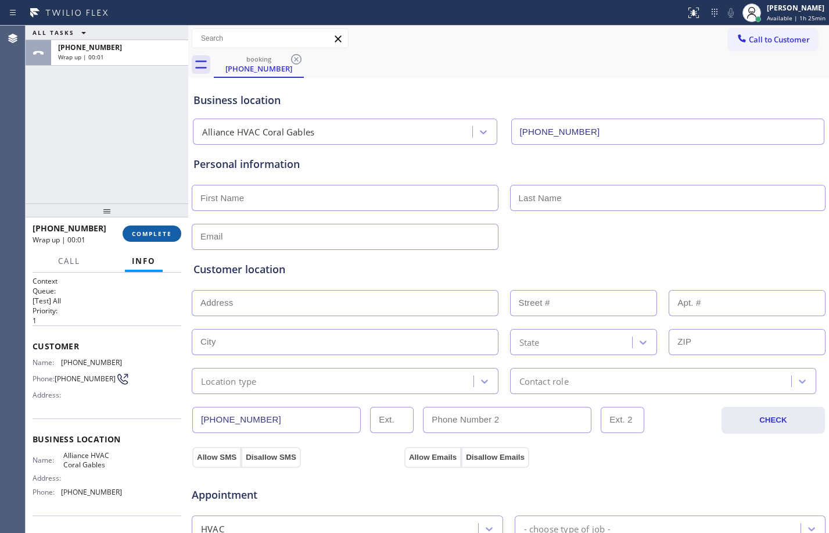
click at [176, 238] on button "COMPLETE" at bounding box center [152, 233] width 59 height 16
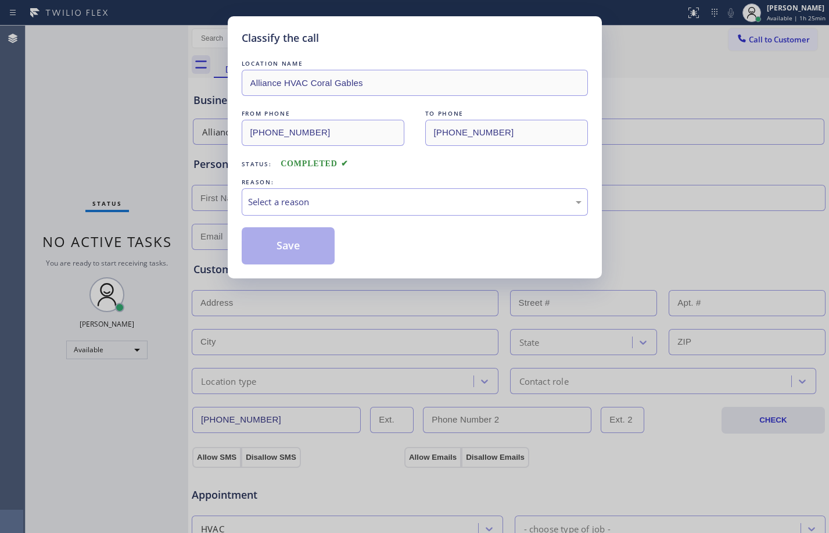
click at [482, 187] on div "REASON:" at bounding box center [415, 182] width 346 height 12
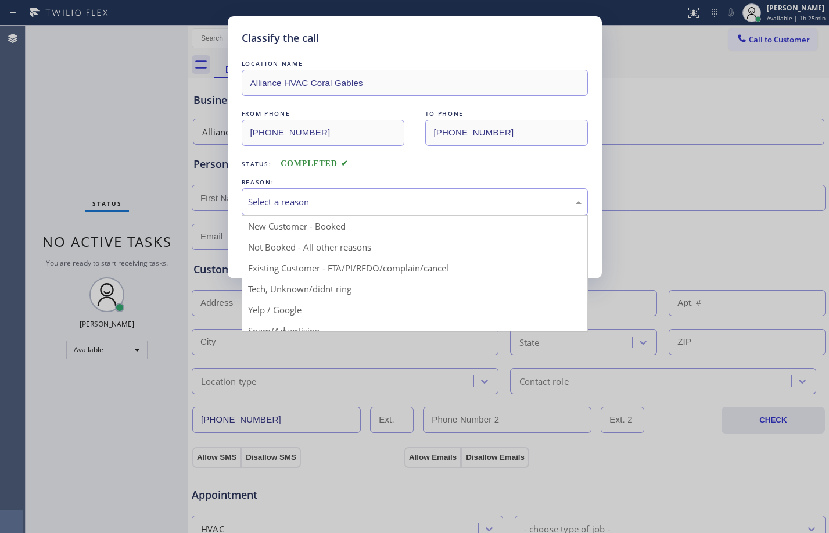
click at [482, 192] on div "Select a reason" at bounding box center [415, 201] width 346 height 27
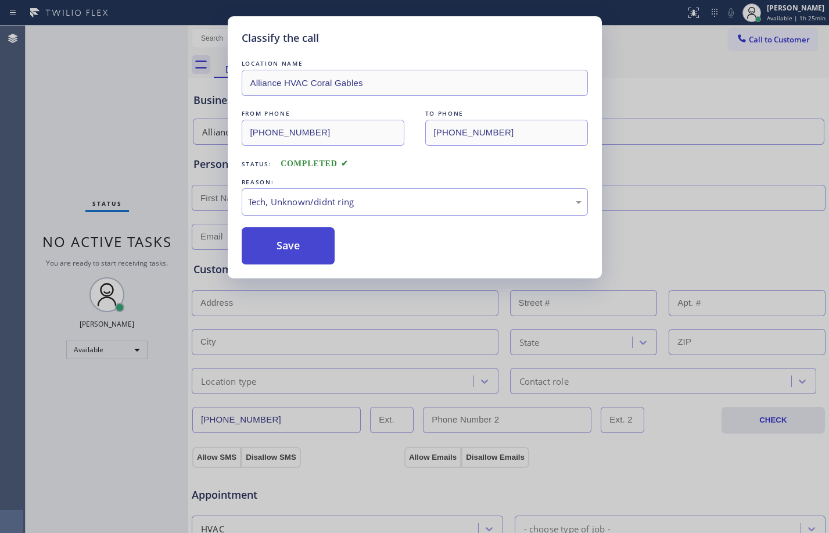
click at [307, 256] on button "Save" at bounding box center [289, 245] width 94 height 37
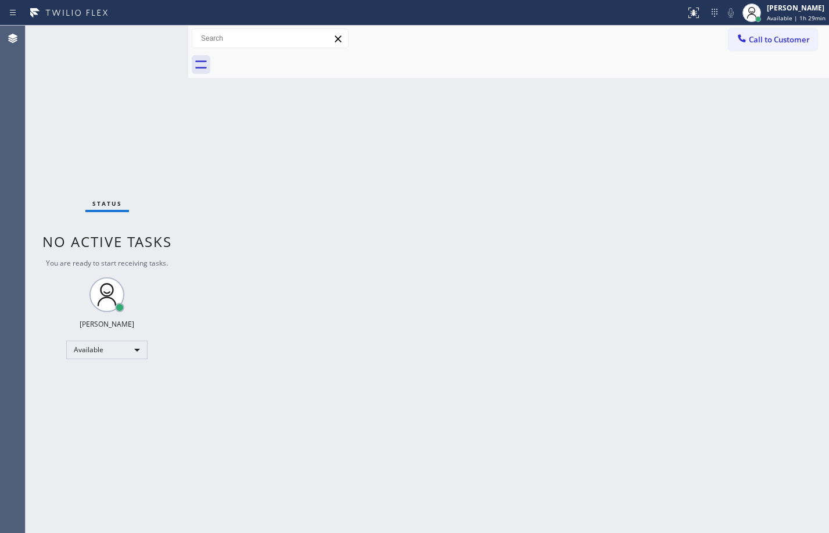
click at [114, 156] on div "Status No active tasks You are ready to start receiving tasks. [PERSON_NAME] Av…" at bounding box center [107, 279] width 163 height 507
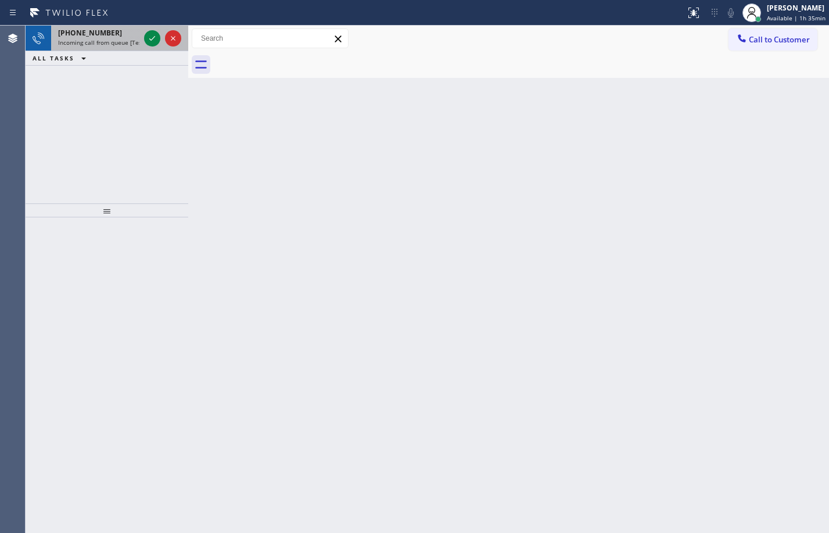
drag, startPoint x: 110, startPoint y: 46, endPoint x: 131, endPoint y: 46, distance: 21.5
click at [110, 46] on div "[PHONE_NUMBER] Incoming call from queue [Test] All" at bounding box center [96, 39] width 91 height 26
click at [153, 35] on icon at bounding box center [152, 38] width 14 height 14
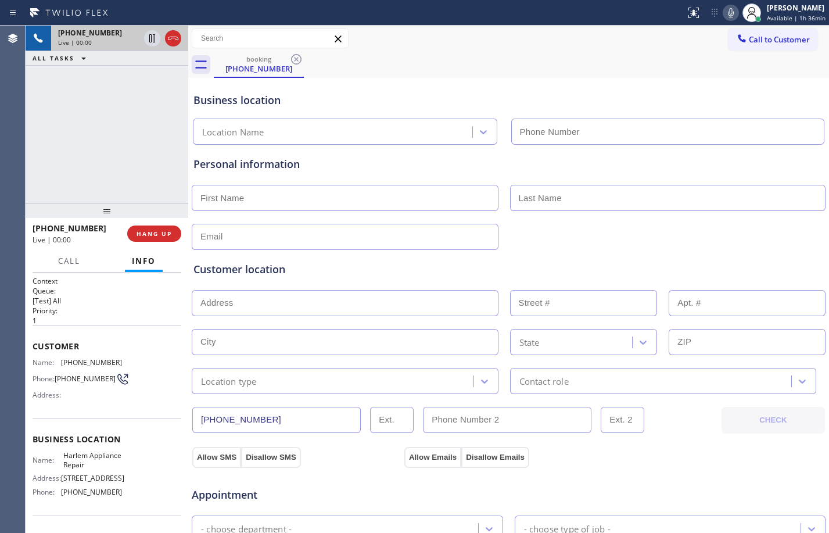
type input "[PHONE_NUMBER]"
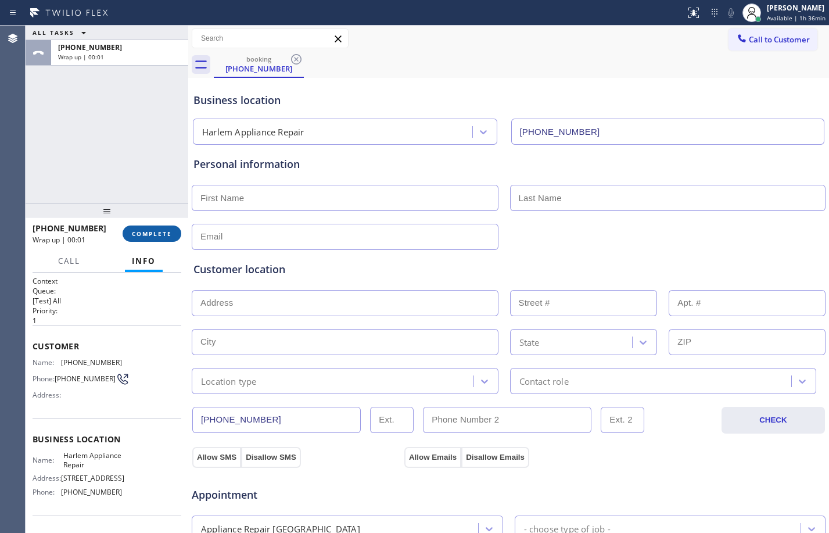
click at [138, 235] on span "COMPLETE" at bounding box center [152, 234] width 40 height 8
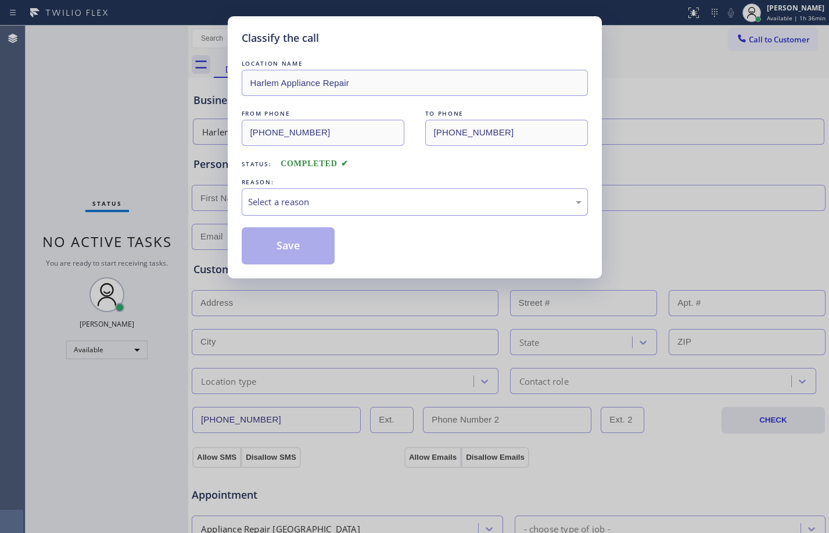
click at [497, 206] on div "Select a reason" at bounding box center [415, 201] width 334 height 13
click at [300, 257] on button "Save" at bounding box center [289, 245] width 94 height 37
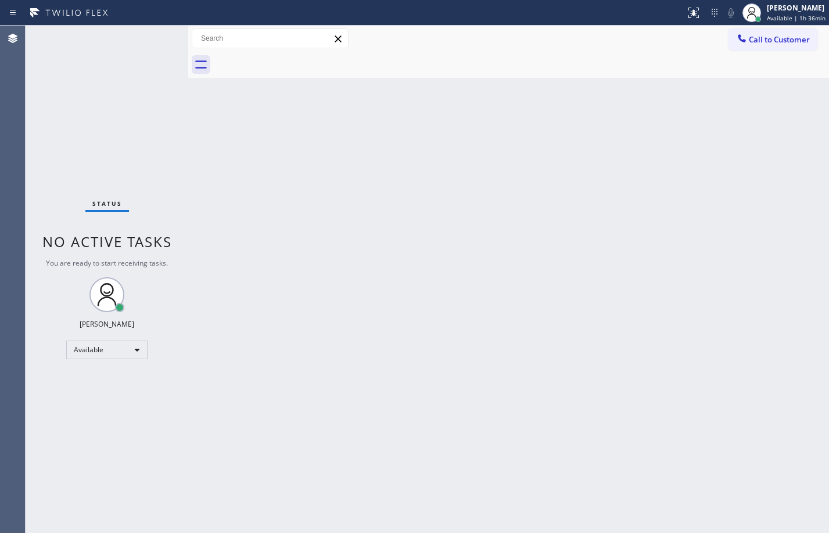
click at [383, 294] on div "Back to Dashboard Change Sender ID Customers Technicians Select a contact Outbo…" at bounding box center [508, 279] width 641 height 507
click at [114, 344] on div "Available" at bounding box center [106, 350] width 81 height 19
click at [101, 371] on li "Offline" at bounding box center [106, 366] width 79 height 14
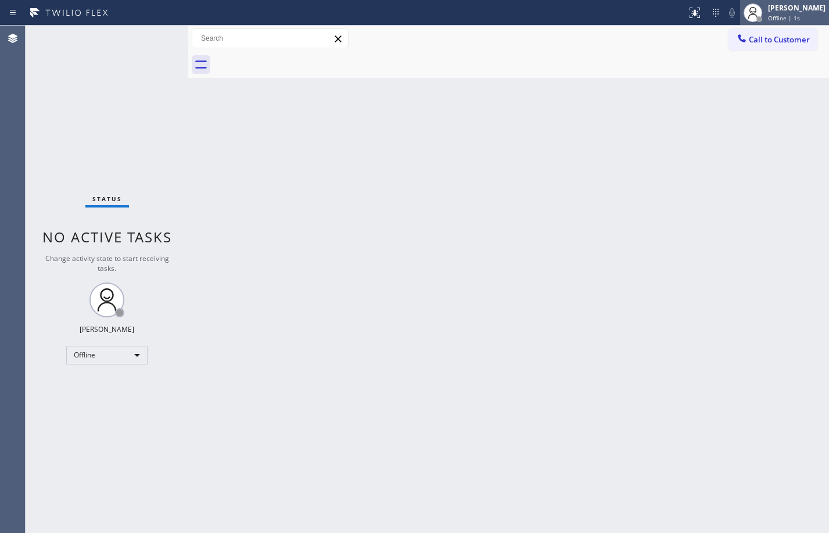
click at [795, 4] on div "[PERSON_NAME]" at bounding box center [797, 8] width 58 height 10
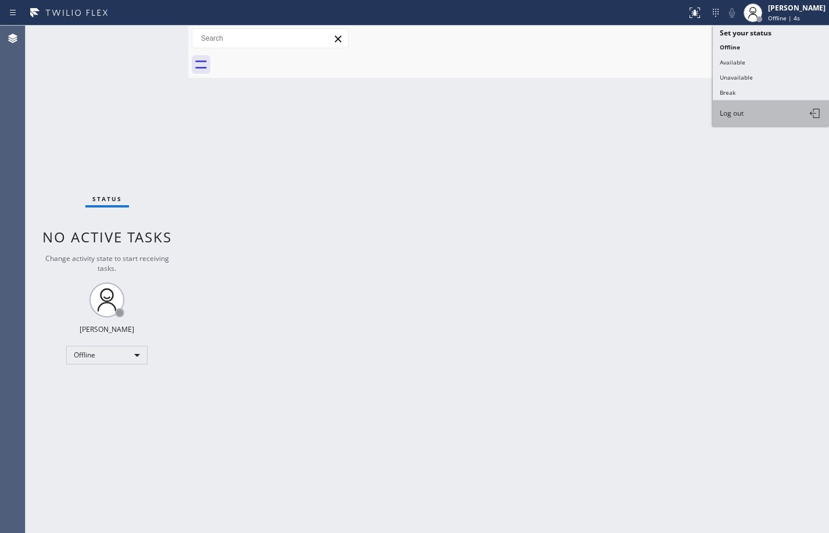
click at [741, 117] on span "Log out" at bounding box center [732, 113] width 24 height 10
